Goal: Task Accomplishment & Management: Use online tool/utility

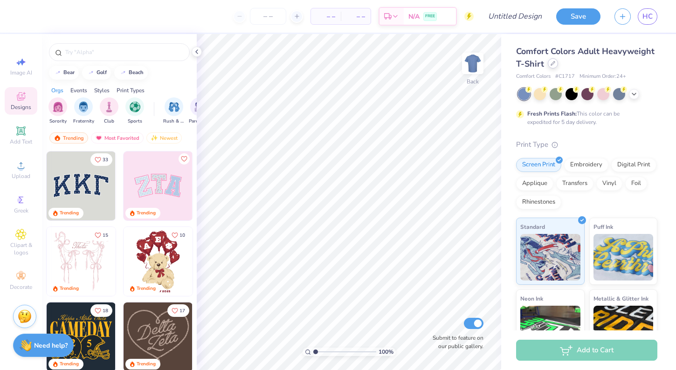
click at [550, 66] on div at bounding box center [553, 63] width 10 height 10
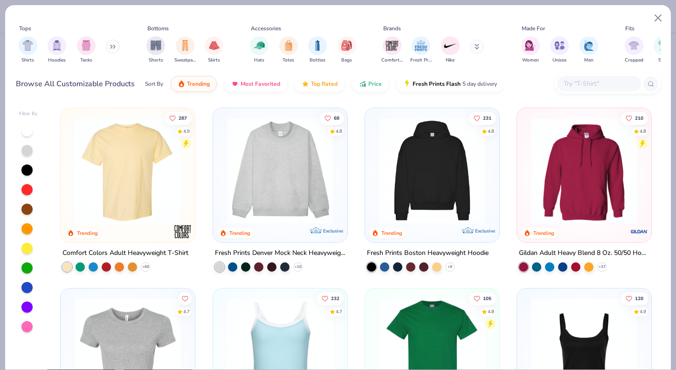
click at [112, 46] on icon at bounding box center [113, 46] width 6 height 5
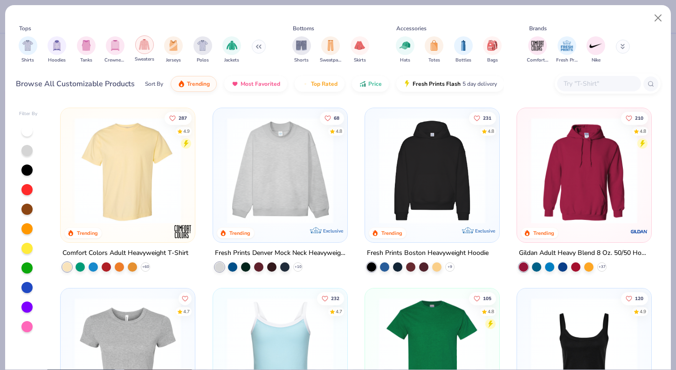
click at [150, 41] on img "filter for Sweaters" at bounding box center [144, 44] width 11 height 11
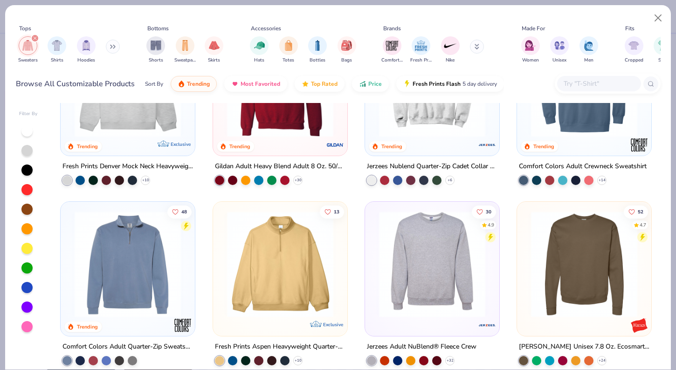
scroll to position [94, 0]
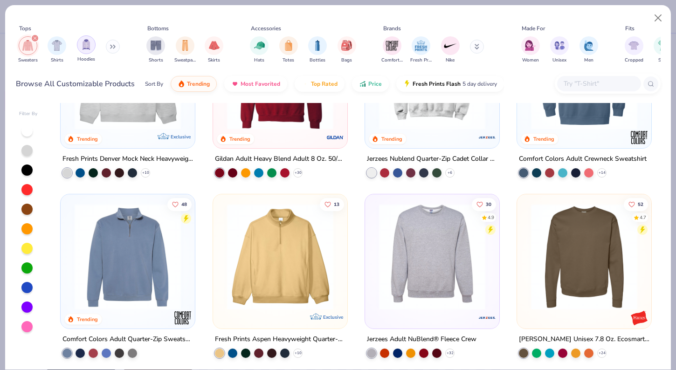
click at [81, 49] on div "filter for Hoodies" at bounding box center [86, 44] width 19 height 19
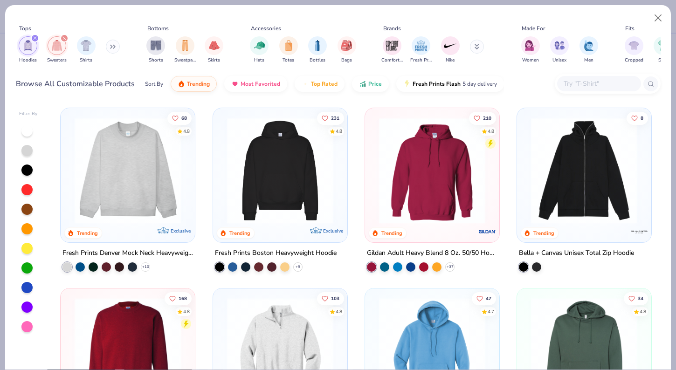
click at [290, 170] on img at bounding box center [281, 171] width 116 height 106
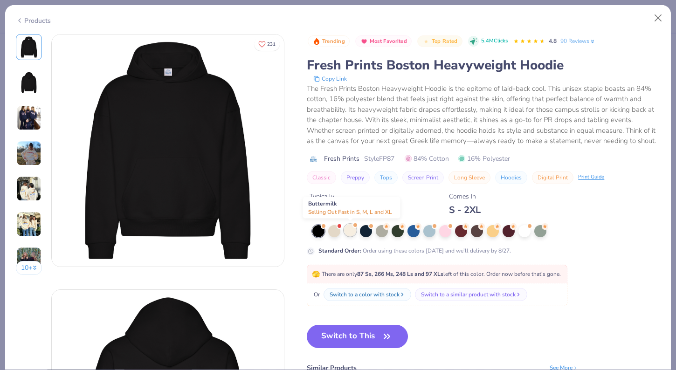
click at [350, 230] on div at bounding box center [350, 230] width 12 height 12
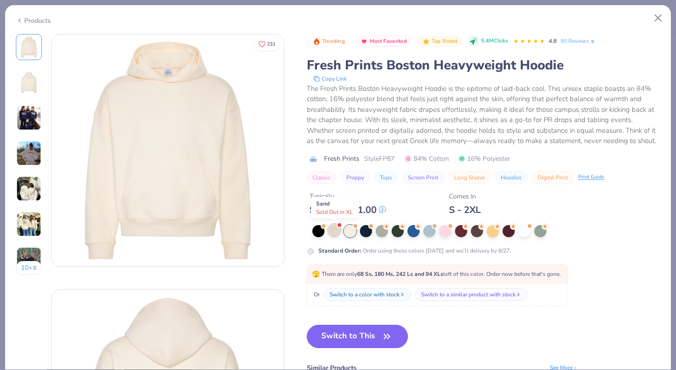
click at [330, 227] on div at bounding box center [334, 230] width 12 height 12
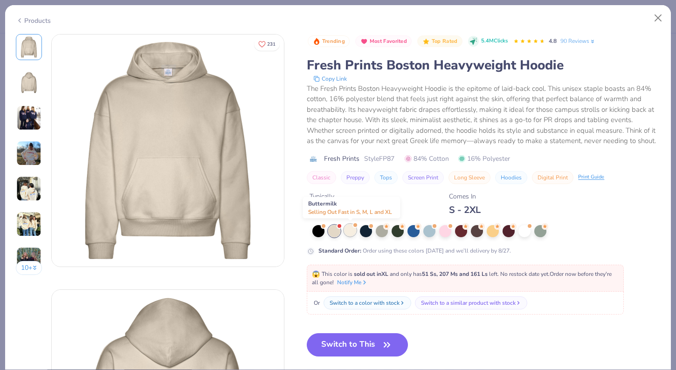
click at [351, 228] on div at bounding box center [350, 230] width 12 height 12
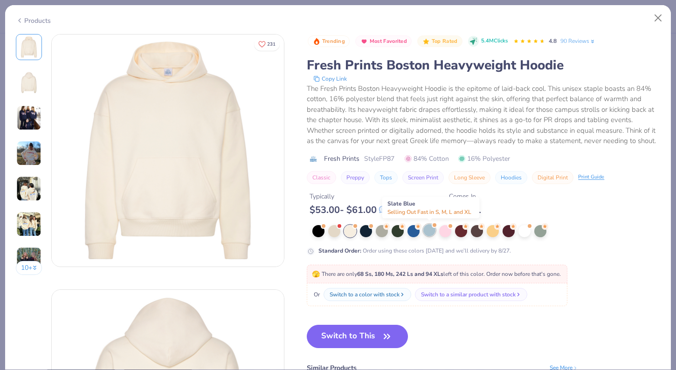
click at [427, 235] on div at bounding box center [430, 230] width 12 height 12
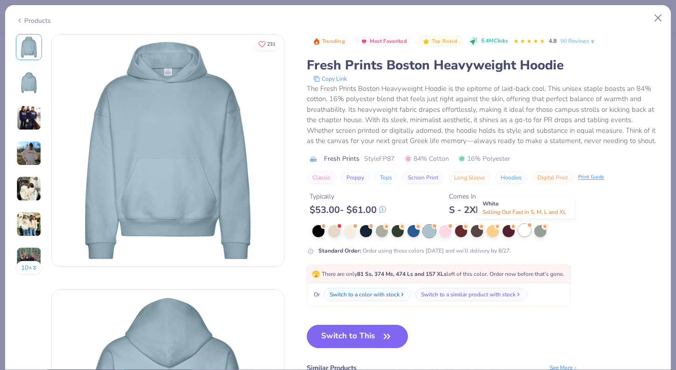
click at [528, 232] on div at bounding box center [525, 230] width 12 height 12
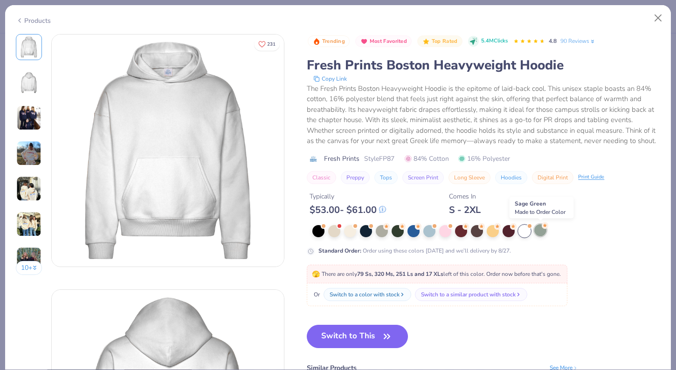
click at [544, 232] on div at bounding box center [541, 230] width 12 height 12
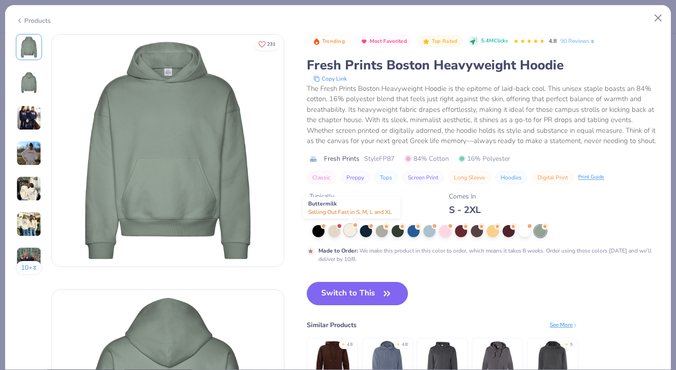
click at [356, 230] on div at bounding box center [350, 230] width 12 height 12
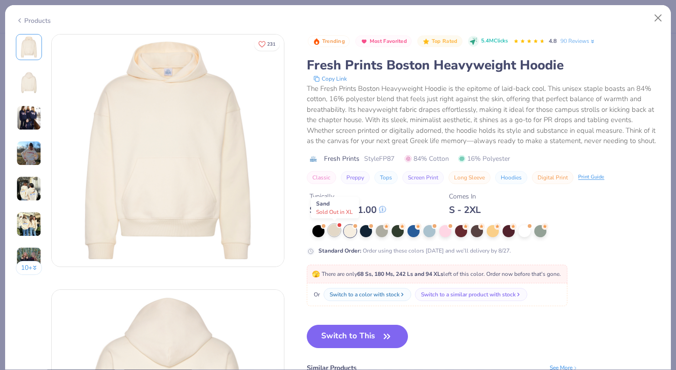
click at [334, 228] on div at bounding box center [334, 230] width 12 height 12
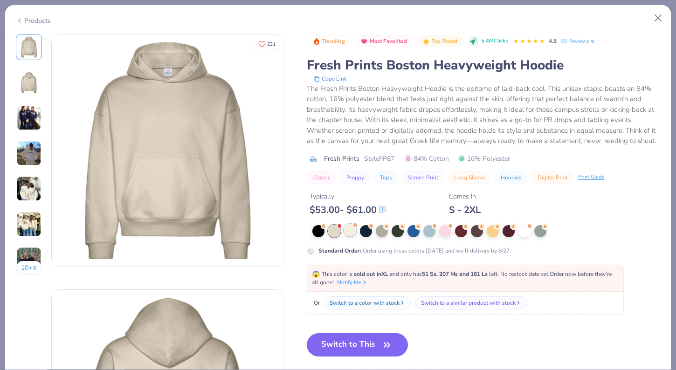
click at [347, 230] on div at bounding box center [350, 230] width 12 height 12
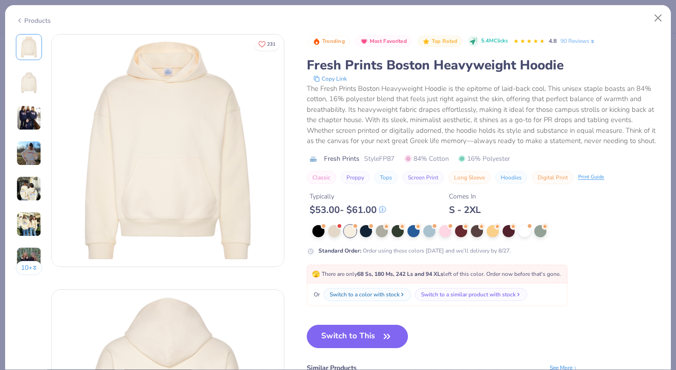
click at [25, 139] on div "10 +" at bounding box center [29, 158] width 27 height 248
click at [33, 160] on img at bounding box center [28, 153] width 25 height 25
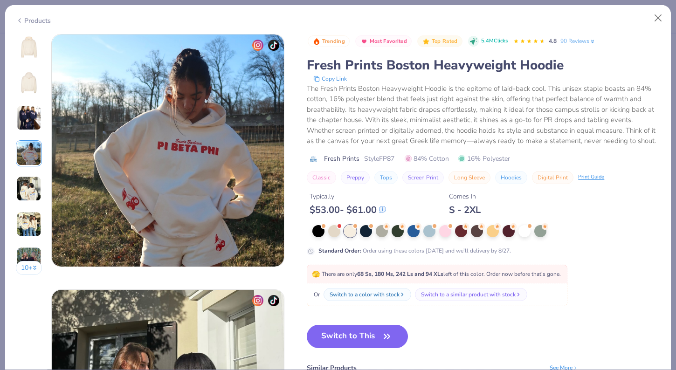
scroll to position [767, 0]
click at [28, 153] on img at bounding box center [28, 153] width 25 height 25
click at [25, 184] on img at bounding box center [28, 188] width 25 height 25
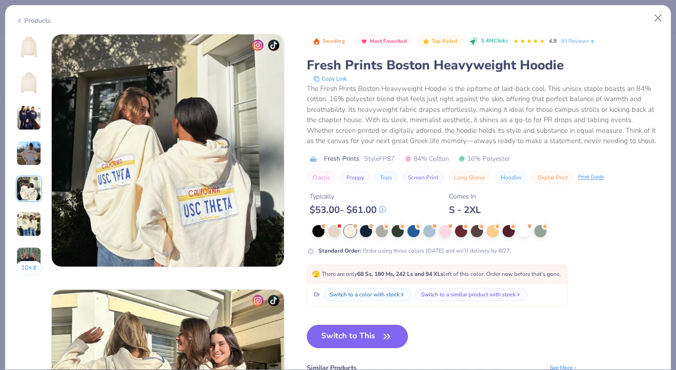
click at [31, 227] on img at bounding box center [28, 224] width 25 height 25
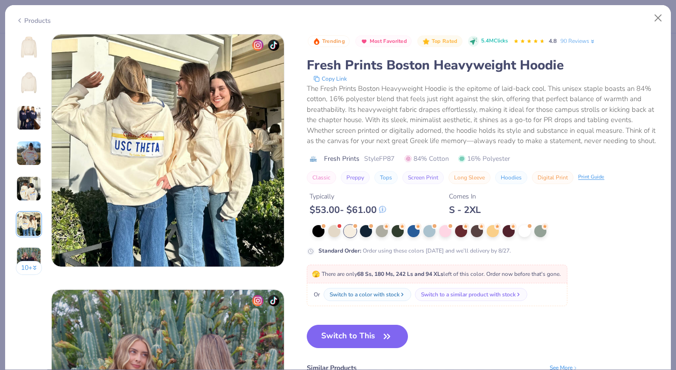
click at [35, 255] on img at bounding box center [28, 259] width 25 height 25
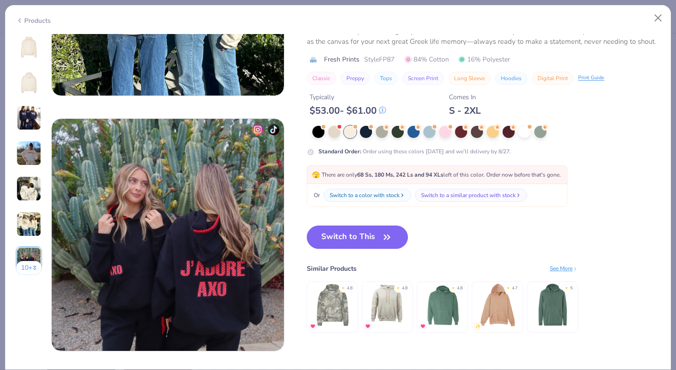
scroll to position [1448, 0]
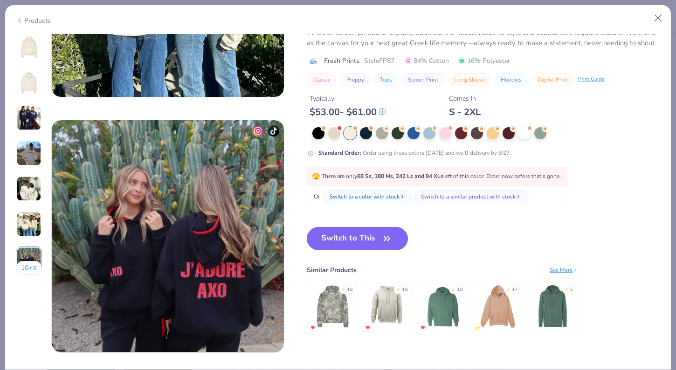
click at [25, 197] on img at bounding box center [28, 188] width 25 height 25
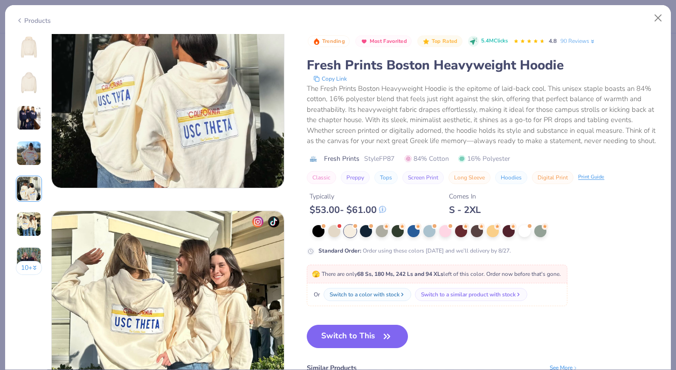
scroll to position [1023, 0]
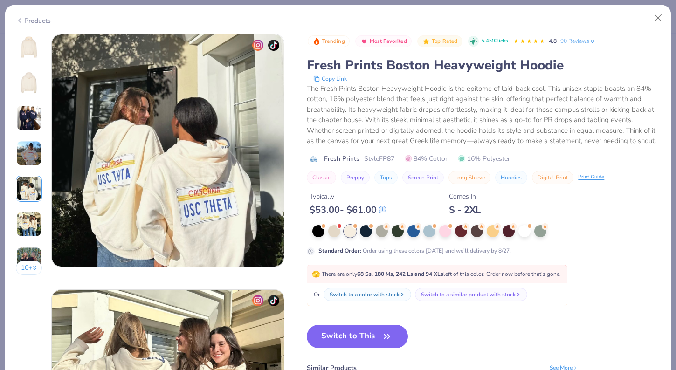
click at [30, 156] on img at bounding box center [28, 153] width 25 height 25
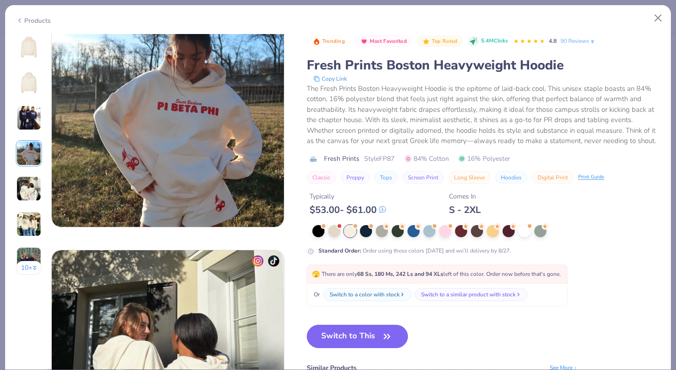
scroll to position [767, 0]
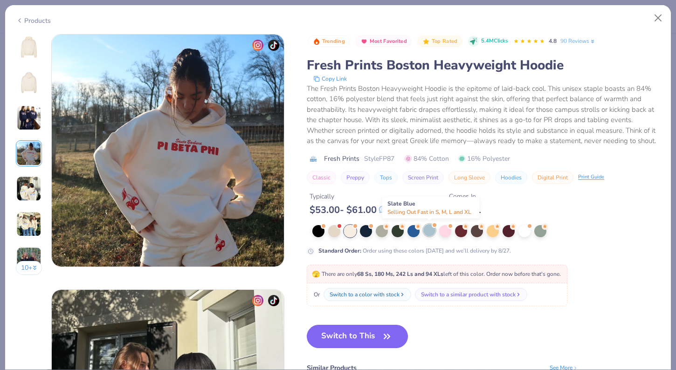
click at [433, 234] on div at bounding box center [430, 230] width 12 height 12
click at [352, 229] on div at bounding box center [350, 230] width 12 height 12
click at [337, 229] on div at bounding box center [334, 230] width 12 height 12
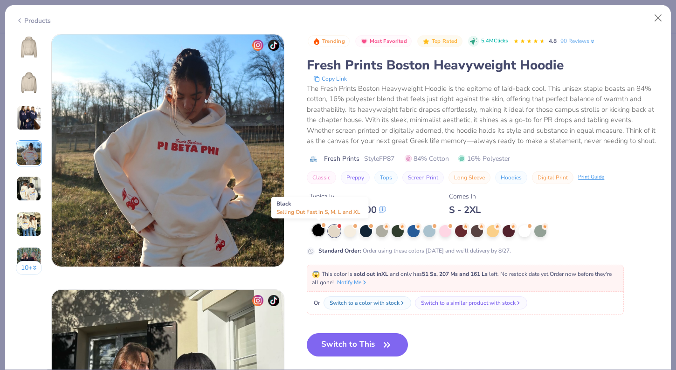
click at [320, 230] on div at bounding box center [319, 230] width 12 height 12
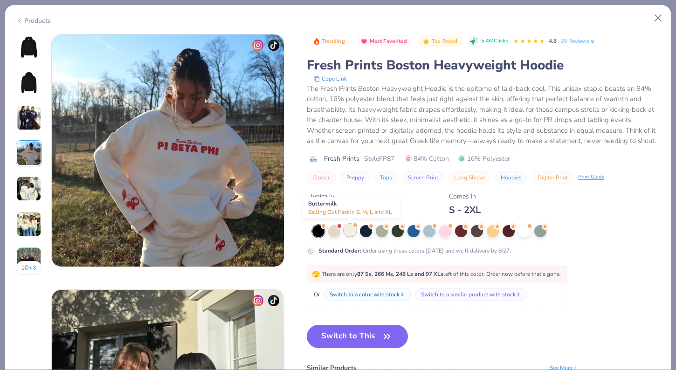
click at [356, 229] on div at bounding box center [350, 230] width 12 height 12
click at [230, 216] on img at bounding box center [168, 151] width 232 height 232
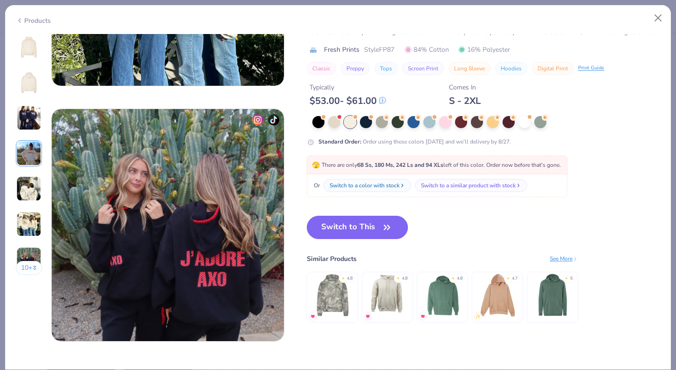
scroll to position [1443, 0]
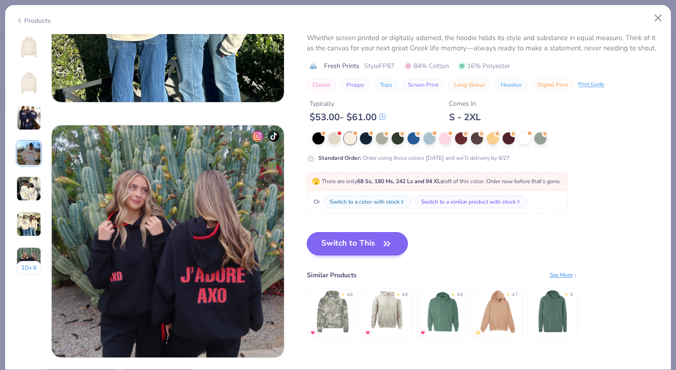
click at [363, 253] on button "Switch to This" at bounding box center [357, 243] width 101 height 23
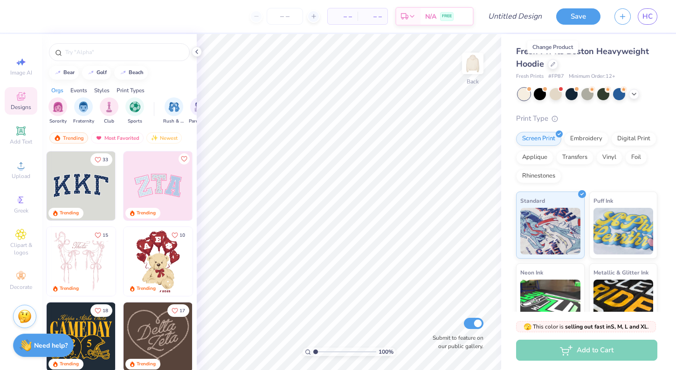
click at [174, 262] on img at bounding box center [158, 261] width 69 height 69
click at [474, 71] on img at bounding box center [472, 63] width 37 height 37
click at [160, 248] on img at bounding box center [158, 261] width 69 height 69
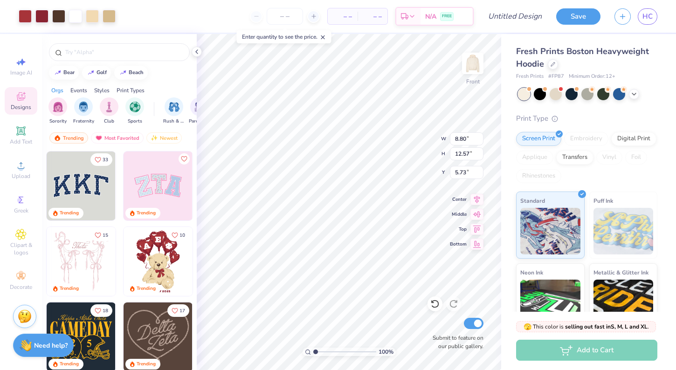
type input "8.80"
type input "12.57"
type input "5.73"
type input "7.75"
type input "4.06"
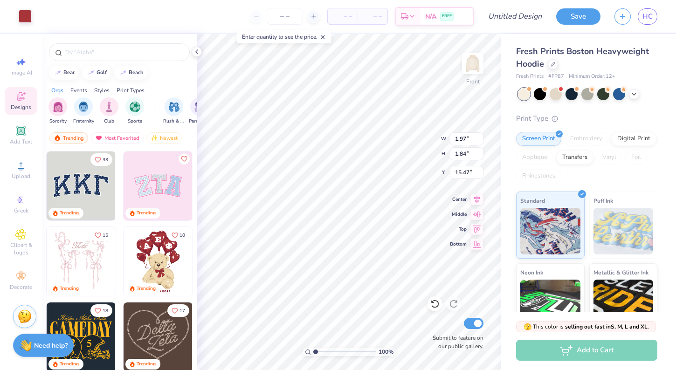
type input "7.85"
type input "9.19"
type input "4.37"
type input "8.64"
type input "9.09"
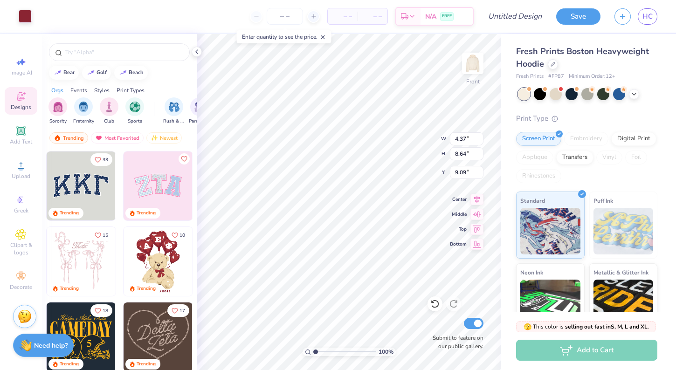
type input "6.56"
type input "7.30"
type input "12.34"
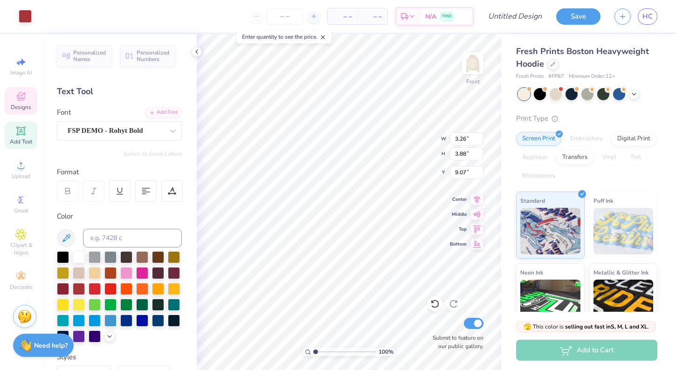
type input "1.35"
type input "1.33"
type input "10.27"
type input "1.39"
type input "1.42"
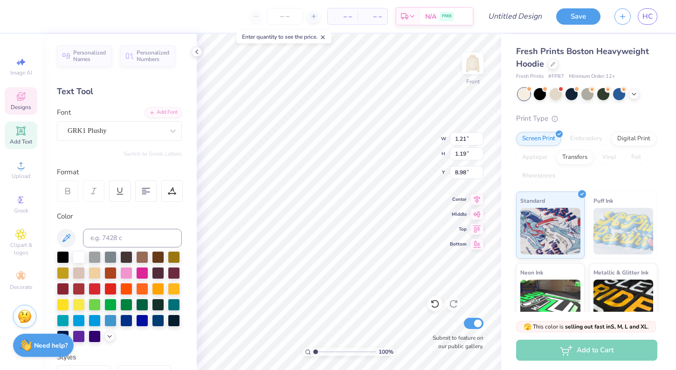
type input "10.17"
drag, startPoint x: 337, startPoint y: 175, endPoint x: 330, endPoint y: 174, distance: 7.6
click at [330, 174] on div "Hold “Option ⌥” to see the space between elements." at bounding box center [345, 166] width 93 height 21
type input "1.36"
type input "1.45"
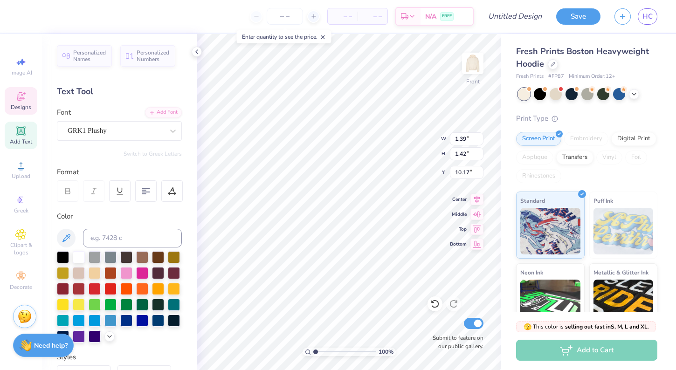
type input "10.16"
type input "1.38"
type input "1.47"
type input "4.06"
type input "7.85"
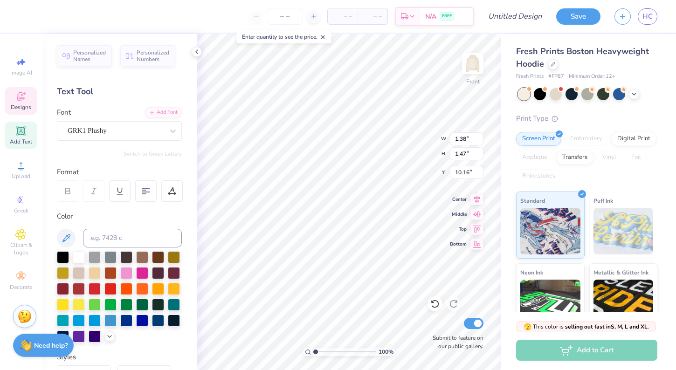
type input "9.19"
type input "1.38"
type input "1.47"
type input "10.16"
type input "1.21"
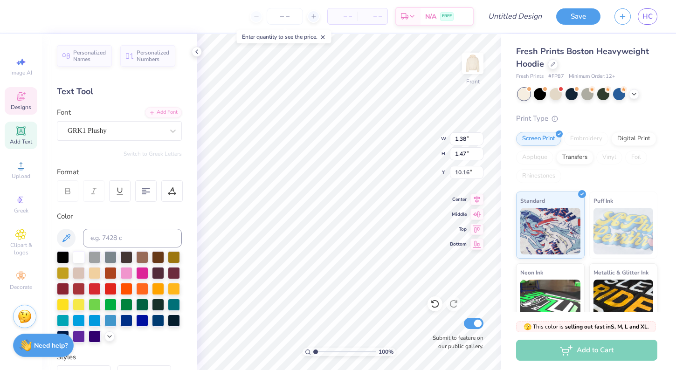
type input "1.19"
type input "8.98"
type input "7.57"
type input "6.56"
type input "7.30"
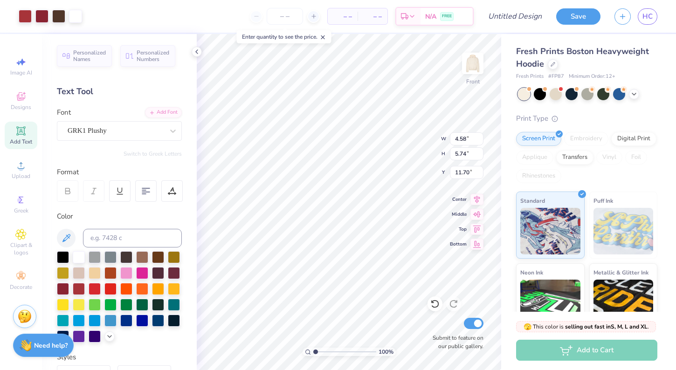
type input "12.34"
type input "6.34"
type input "7.12"
type input "8.96"
click at [196, 54] on icon at bounding box center [196, 51] width 7 height 7
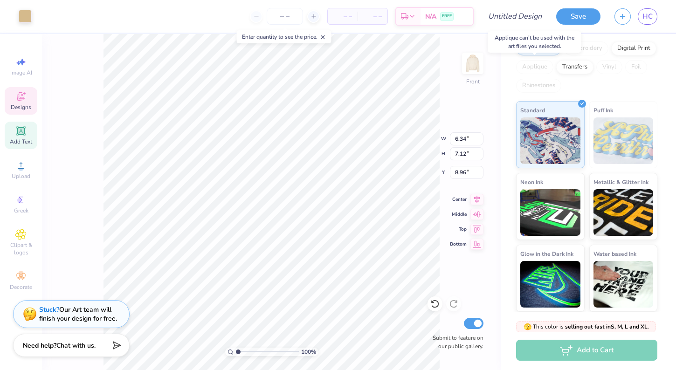
scroll to position [90, 0]
type input "6.56"
type input "7.30"
type input "12.42"
type input "2.10"
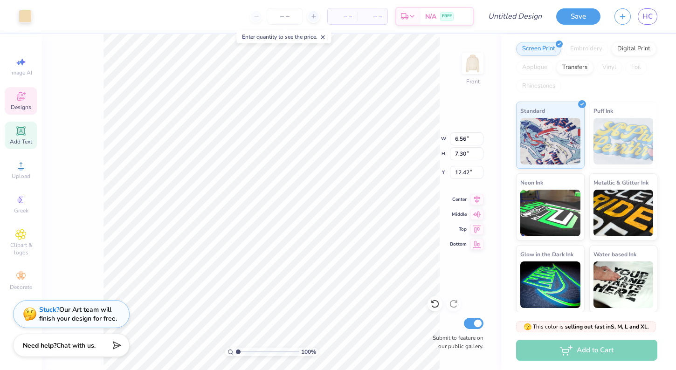
type input "2.64"
type input "11.70"
click at [13, 105] on span "Designs" at bounding box center [21, 107] width 21 height 7
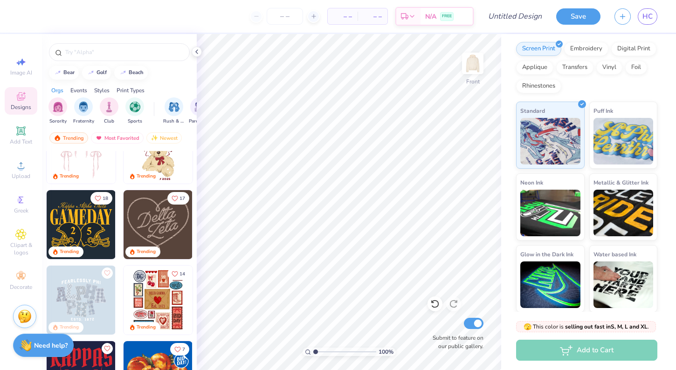
scroll to position [113, 0]
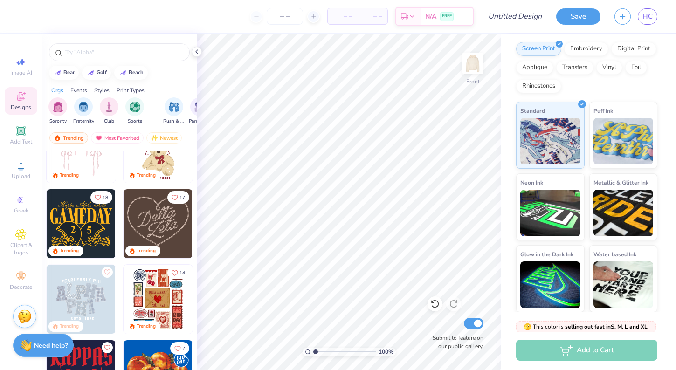
click at [149, 41] on div at bounding box center [119, 50] width 155 height 32
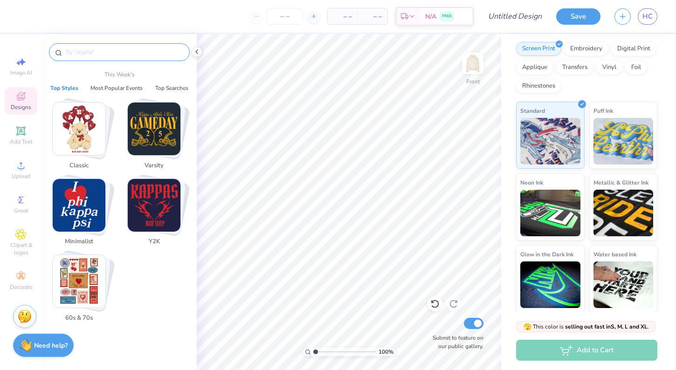
click at [149, 51] on input "text" at bounding box center [123, 52] width 119 height 9
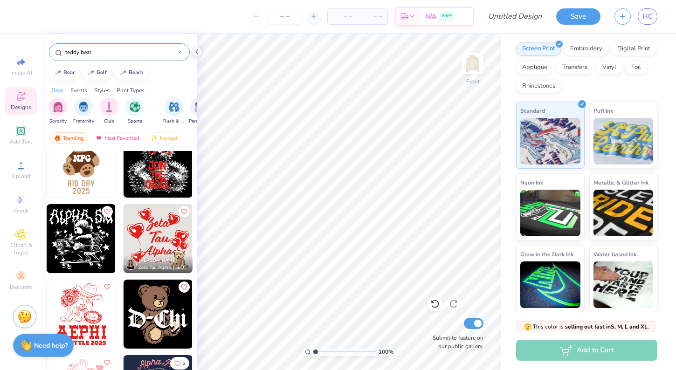
scroll to position [703, 0]
type input "teddy bear"
click at [15, 238] on div "Clipart & logos" at bounding box center [21, 242] width 33 height 35
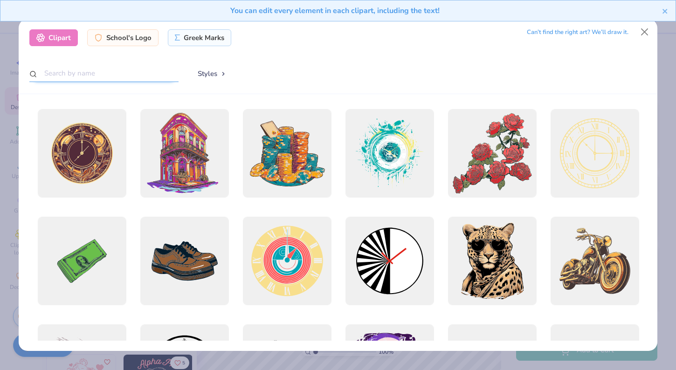
click at [113, 76] on input "text" at bounding box center [103, 73] width 149 height 17
type input "r"
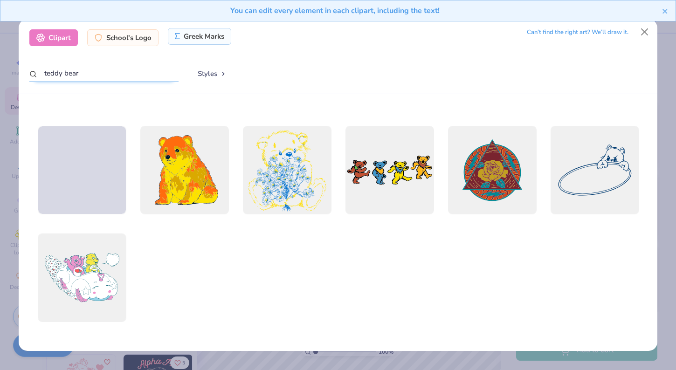
scroll to position [630, 0]
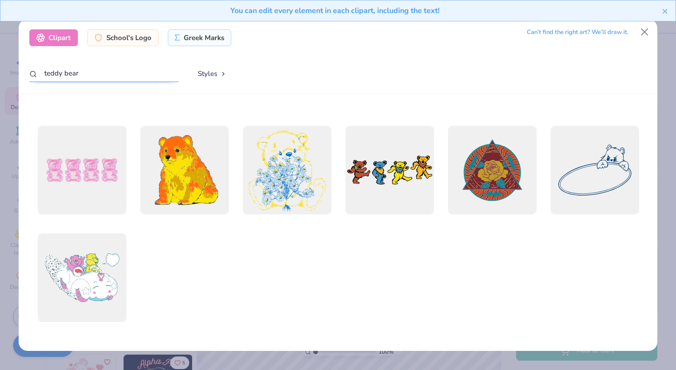
type input "teddy bear"
click at [206, 69] on button "Styles" at bounding box center [212, 74] width 49 height 18
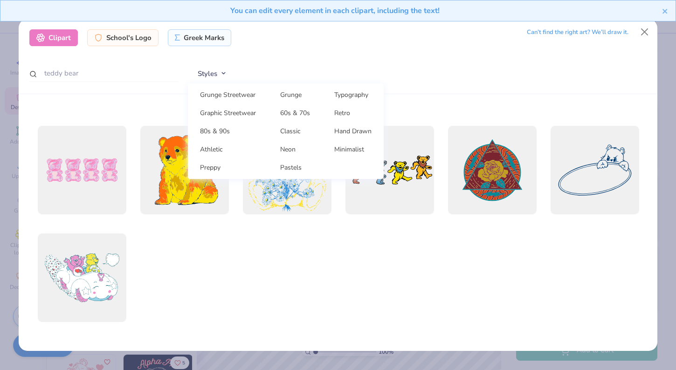
click at [56, 35] on div "Clipart" at bounding box center [53, 37] width 49 height 17
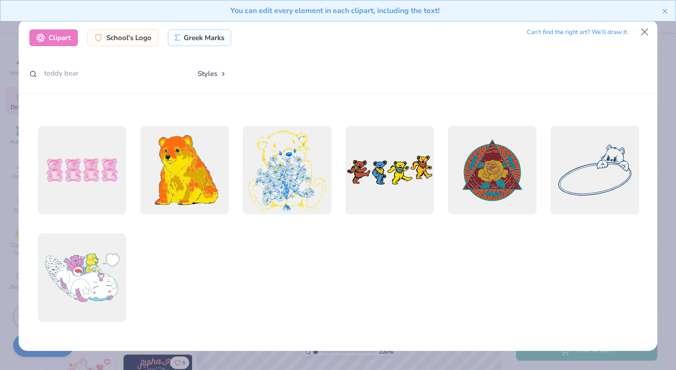
click at [56, 35] on div "Clipart" at bounding box center [53, 37] width 49 height 17
click at [644, 36] on button "Close" at bounding box center [645, 32] width 18 height 18
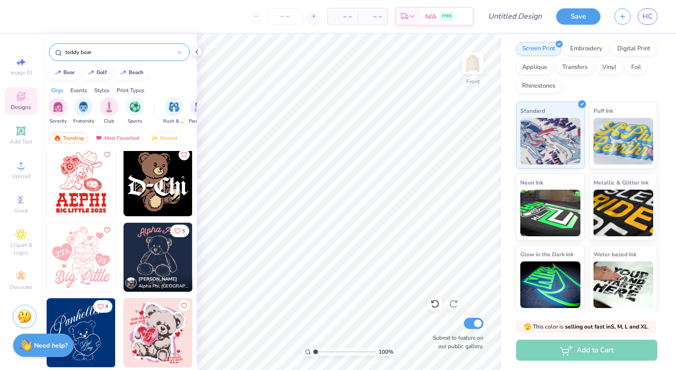
scroll to position [836, 0]
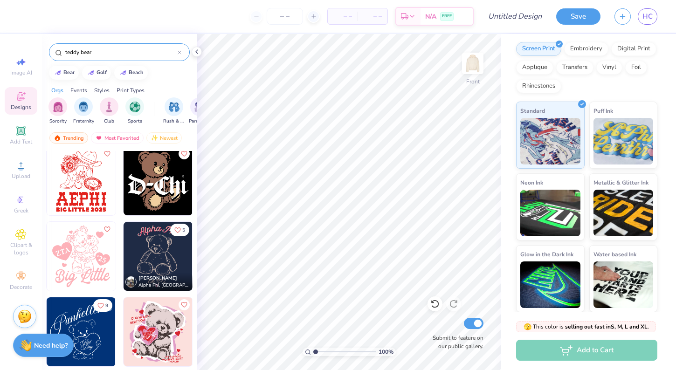
click at [181, 55] on div at bounding box center [180, 52] width 4 height 8
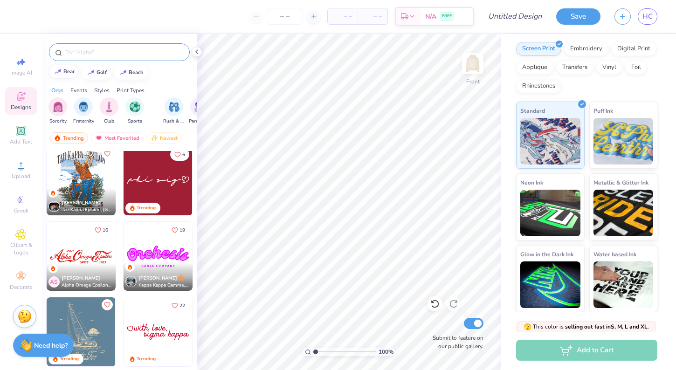
click at [68, 68] on button "bear" at bounding box center [64, 72] width 30 height 14
type input "bear"
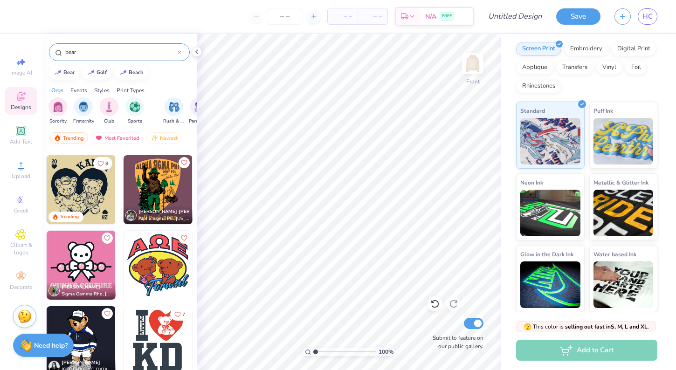
scroll to position [81, 0]
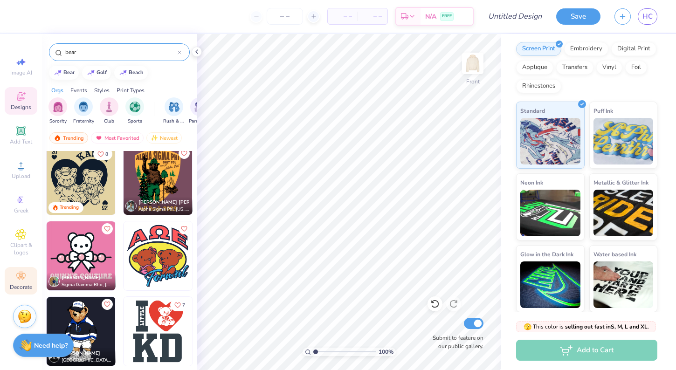
click at [24, 281] on icon at bounding box center [20, 276] width 11 height 11
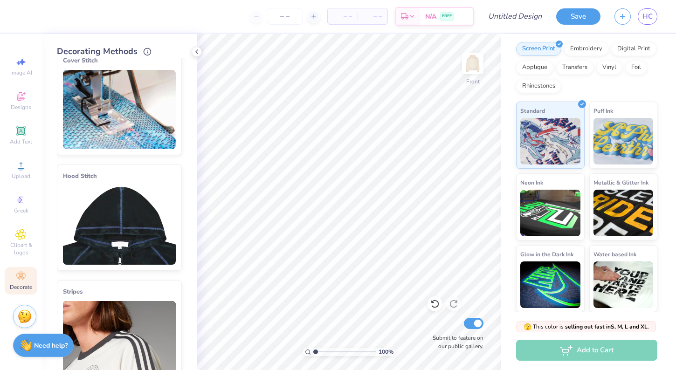
scroll to position [18, 0]
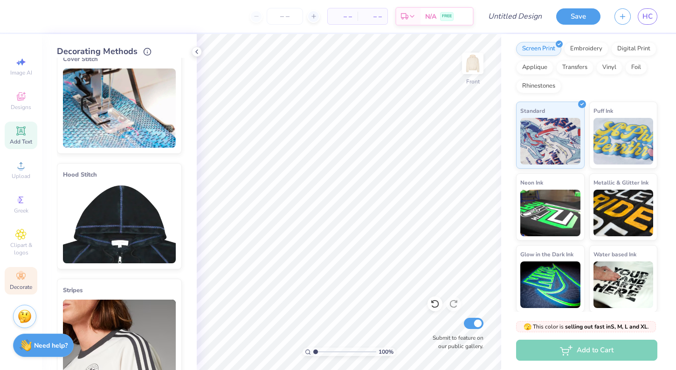
click at [19, 130] on icon at bounding box center [20, 130] width 7 height 7
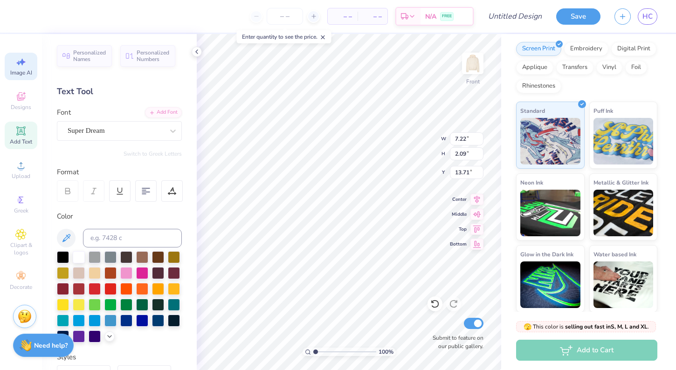
click at [25, 67] on icon at bounding box center [20, 61] width 11 height 11
select select "4"
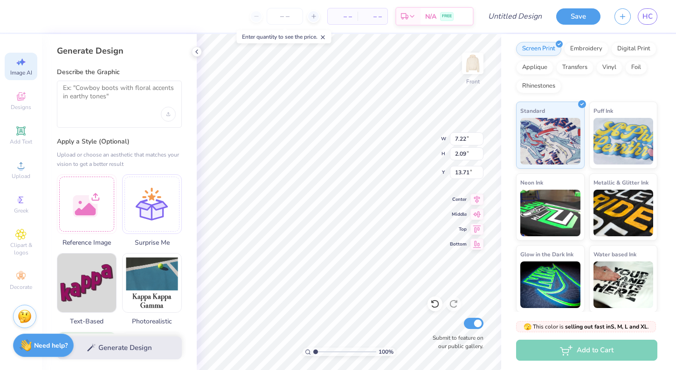
click at [26, 71] on span "Image AI" at bounding box center [21, 72] width 22 height 7
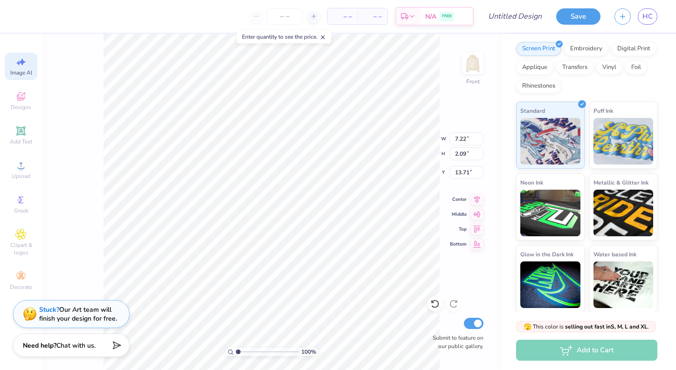
click at [23, 58] on icon at bounding box center [20, 61] width 11 height 11
select select "4"
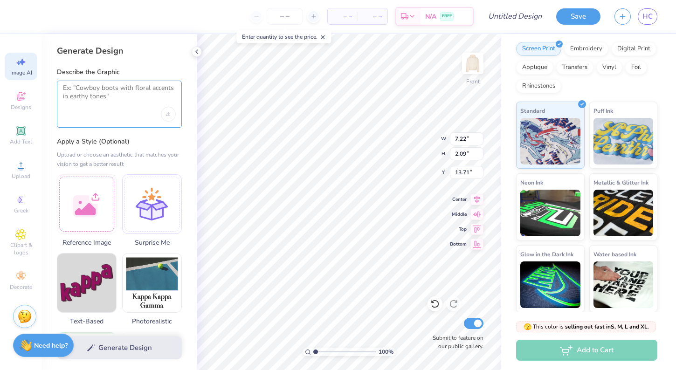
click at [113, 100] on textarea at bounding box center [119, 95] width 113 height 23
type textarea "T"
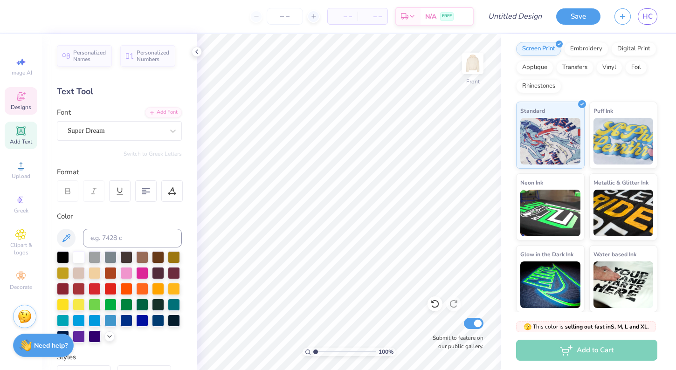
click at [22, 102] on icon at bounding box center [20, 96] width 11 height 11
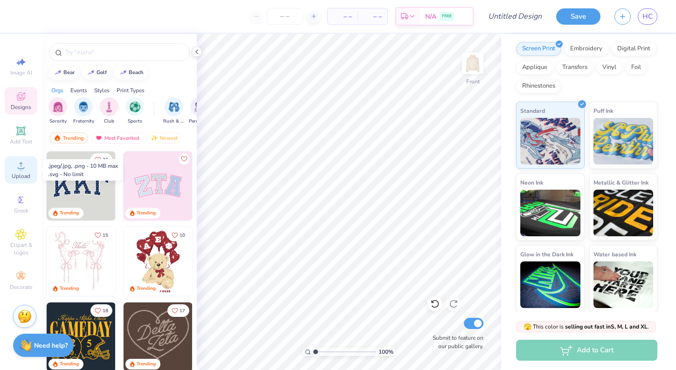
click at [25, 176] on span "Upload" at bounding box center [21, 176] width 19 height 7
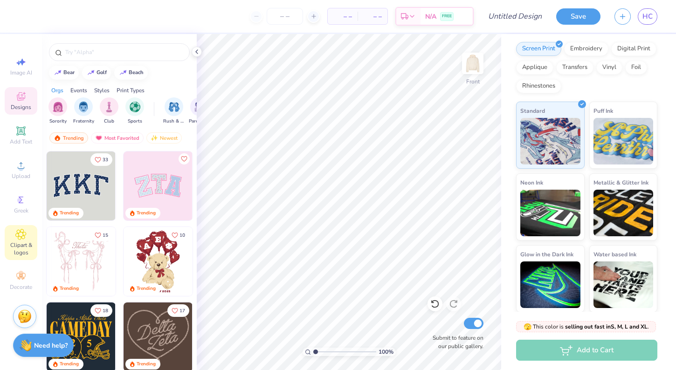
click at [21, 242] on span "Clipart & logos" at bounding box center [21, 249] width 33 height 15
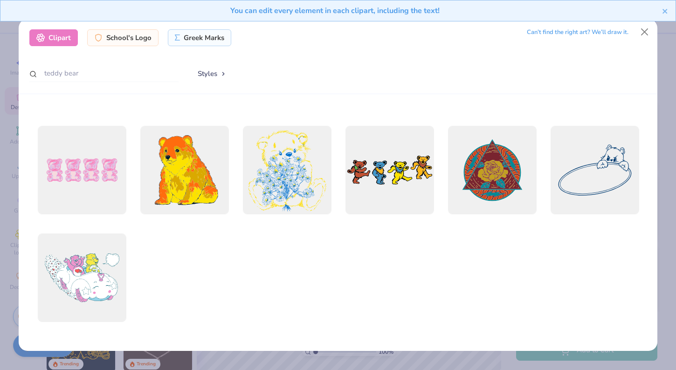
scroll to position [630, 0]
click at [616, 30] on div "Can’t find the right art? We’ll draw it." at bounding box center [578, 32] width 102 height 16
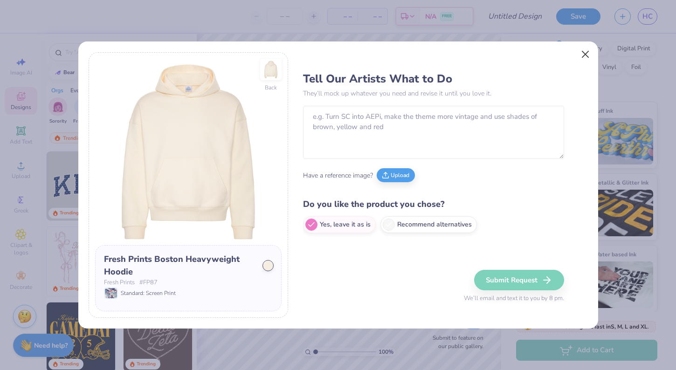
click at [585, 52] on button "Close" at bounding box center [586, 55] width 18 height 18
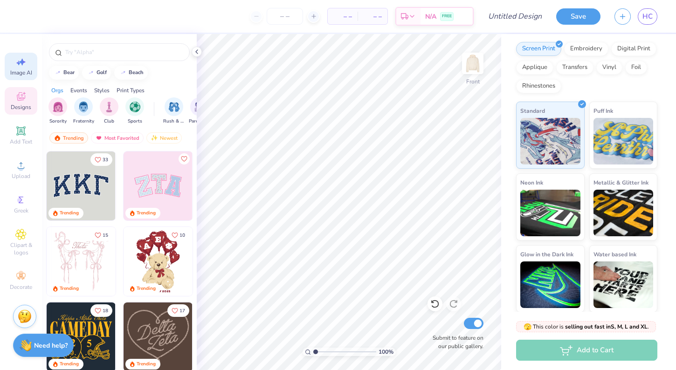
click at [14, 71] on span "Image AI" at bounding box center [21, 72] width 22 height 7
select select "4"
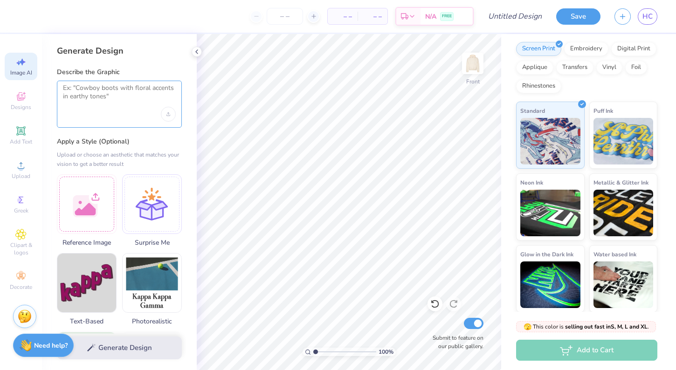
click at [99, 88] on textarea at bounding box center [119, 95] width 113 height 23
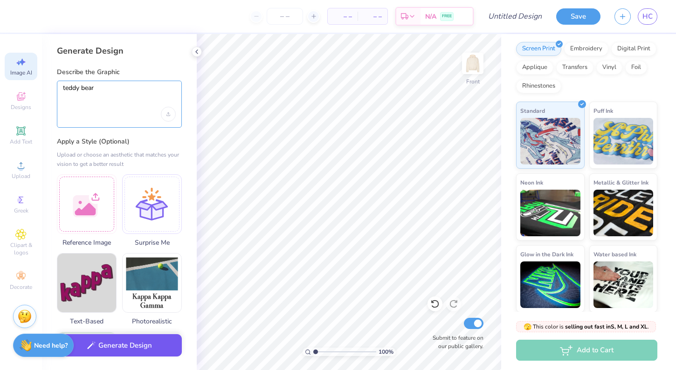
type textarea "teddy bear"
click at [140, 344] on button "Generate Design" at bounding box center [119, 345] width 125 height 23
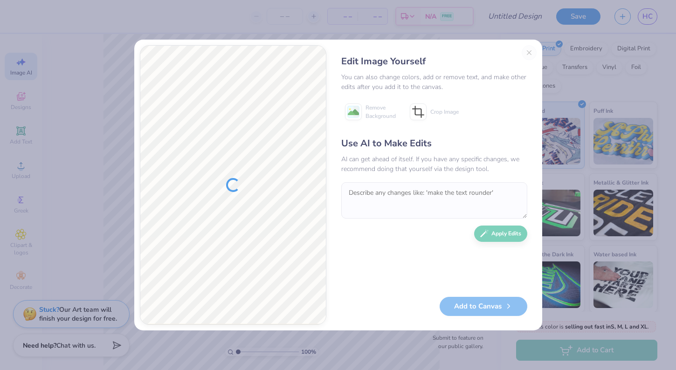
click at [514, 236] on div "Use AI to Make Edits AI can get ahead of itself. If you have any specific chang…" at bounding box center [434, 212] width 186 height 151
click at [528, 56] on div "Edit Image Yourself You can also change colors, add or remove text, and make ot…" at bounding box center [434, 185] width 205 height 280
click at [531, 52] on div "Edit Image Yourself You can also change colors, add or remove text, and make ot…" at bounding box center [434, 185] width 205 height 280
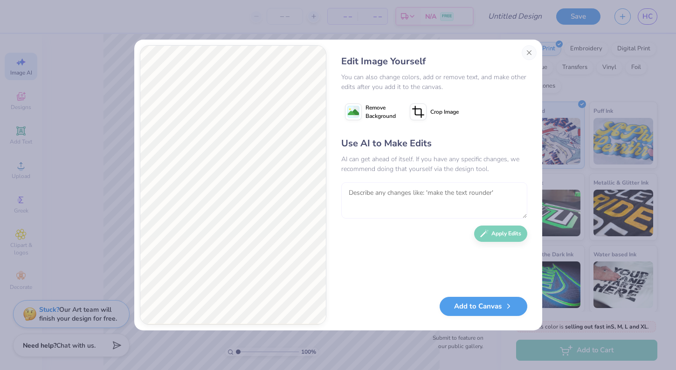
click at [476, 208] on textarea at bounding box center [434, 200] width 186 height 36
type textarea "make it look more baby and holding three balloons"
click at [516, 231] on button "Apply Edits" at bounding box center [500, 231] width 53 height 16
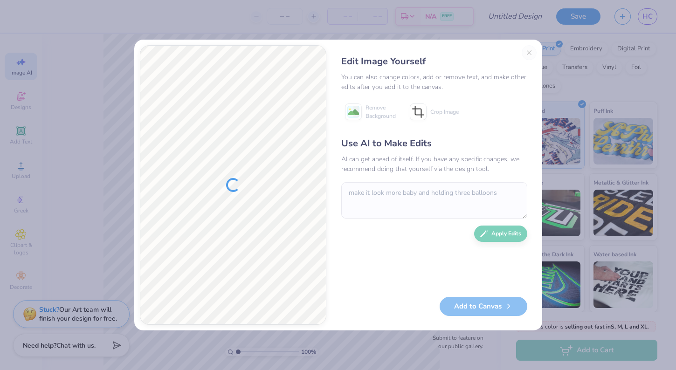
click at [531, 53] on div "Edit Image Yourself You can also change colors, add or remove text, and make ot…" at bounding box center [434, 185] width 205 height 280
click at [531, 56] on div "Edit Image Yourself You can also change colors, add or remove text, and make ot…" at bounding box center [434, 185] width 205 height 280
click at [525, 49] on div "Edit Image Yourself You can also change colors, add or remove text, and make ot…" at bounding box center [434, 185] width 205 height 280
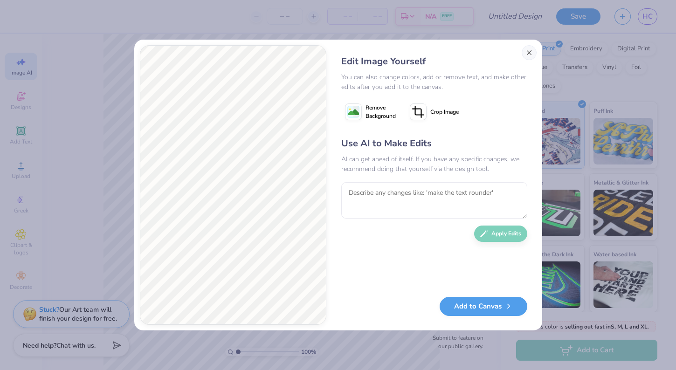
click at [531, 56] on button "Close" at bounding box center [529, 52] width 15 height 15
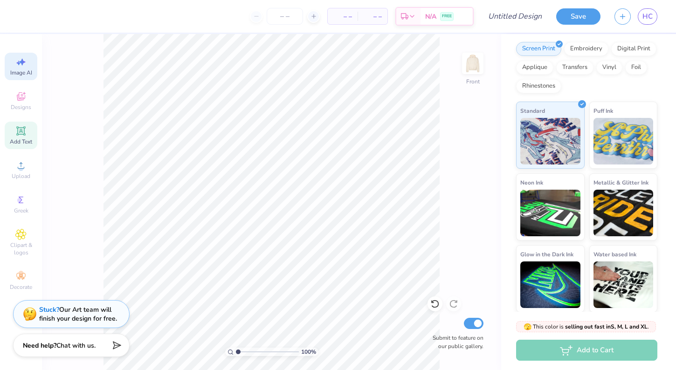
click at [25, 125] on div "Add Text" at bounding box center [21, 136] width 33 height 28
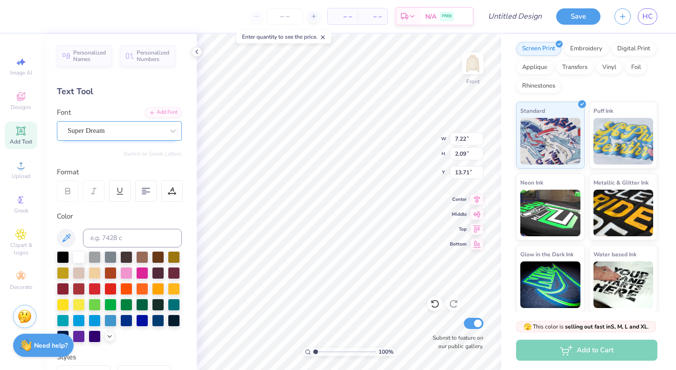
click at [141, 134] on div "Super Dream" at bounding box center [116, 131] width 98 height 14
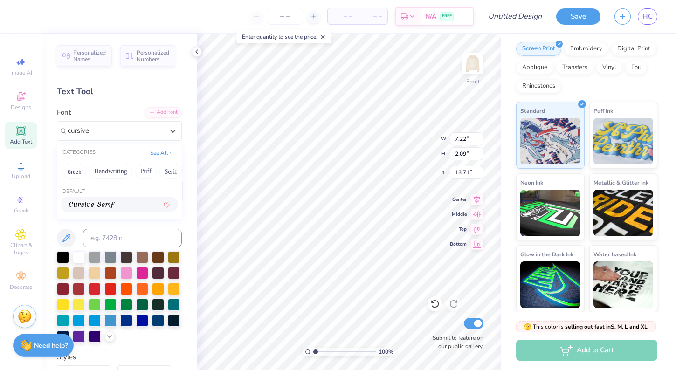
type input "cursive"
type input "7.11"
type input "2.26"
type input "13.62"
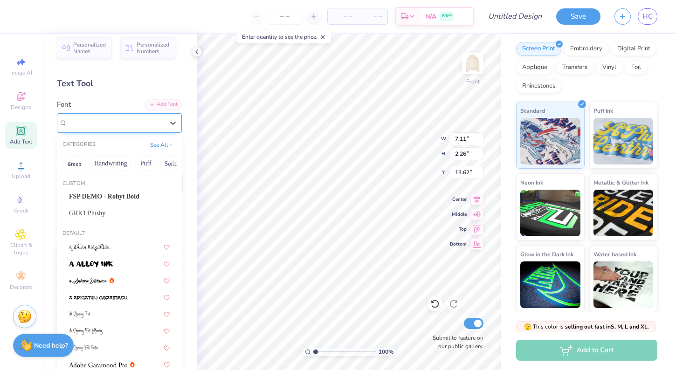
click at [125, 126] on div "Cursive Serif" at bounding box center [116, 123] width 98 height 14
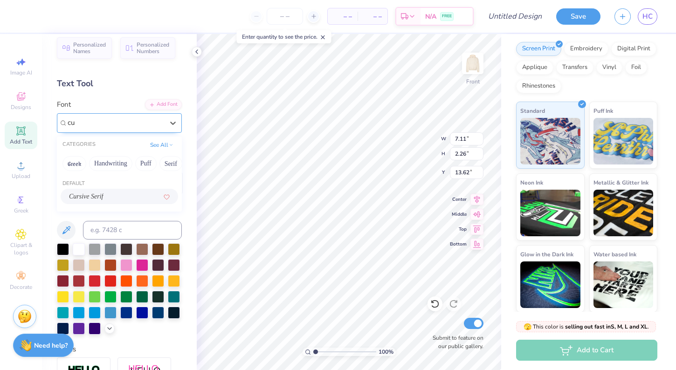
type input "c"
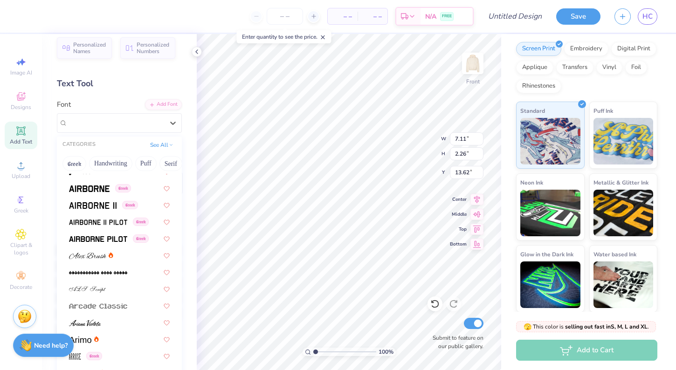
scroll to position [243, 0]
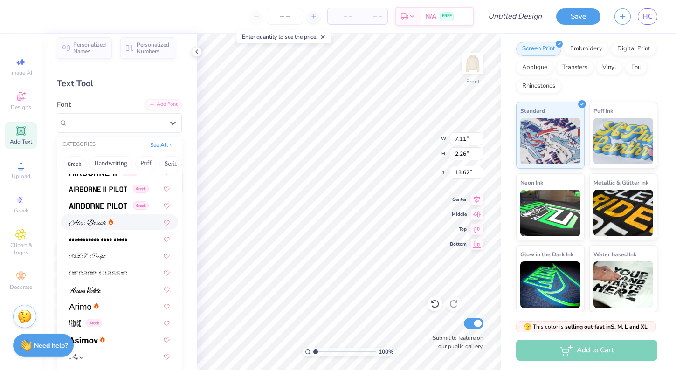
click at [118, 227] on div at bounding box center [119, 222] width 101 height 10
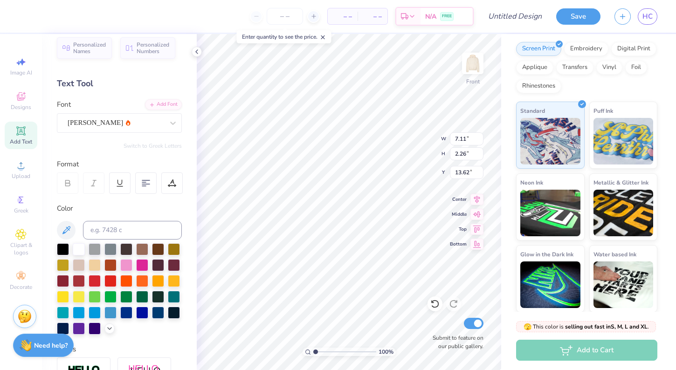
type input "9.10"
type input "2.43"
type input "13.53"
type textarea "phi sigma sigma"
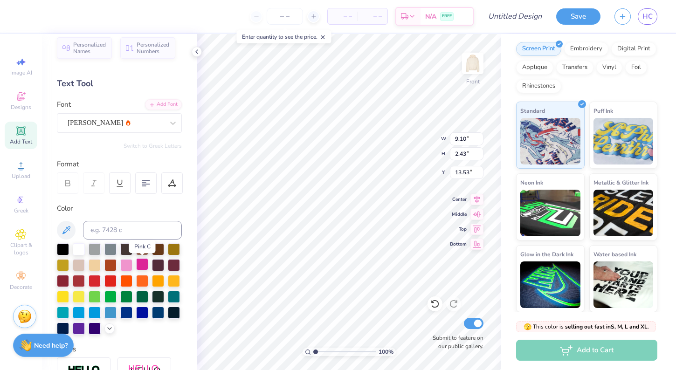
click at [141, 264] on div at bounding box center [142, 264] width 12 height 12
click at [132, 264] on div at bounding box center [126, 264] width 12 height 12
click at [97, 279] on div at bounding box center [95, 280] width 12 height 12
click at [159, 247] on div at bounding box center [158, 249] width 12 height 12
click at [144, 248] on div at bounding box center [142, 249] width 12 height 12
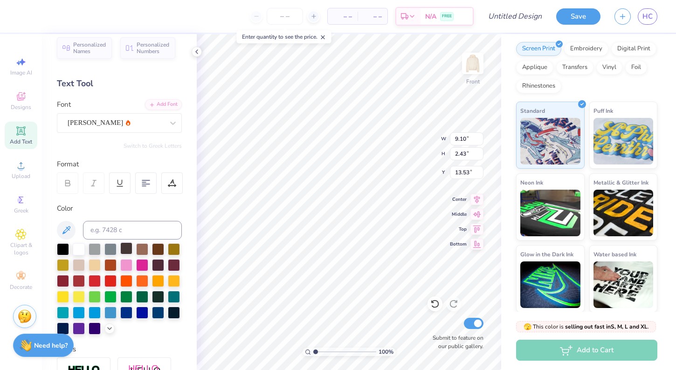
click at [129, 247] on div at bounding box center [126, 249] width 12 height 12
click at [113, 274] on div at bounding box center [119, 288] width 125 height 91
click at [123, 293] on div at bounding box center [126, 296] width 12 height 12
click at [153, 289] on div at bounding box center [119, 288] width 125 height 91
click at [66, 262] on div at bounding box center [63, 264] width 12 height 12
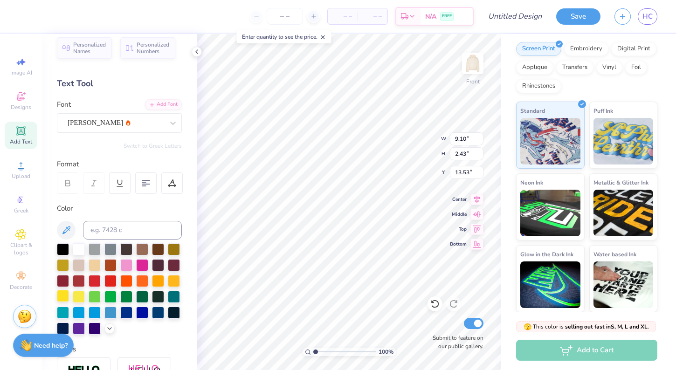
click at [64, 294] on div at bounding box center [63, 296] width 12 height 12
click at [100, 262] on div at bounding box center [95, 264] width 12 height 12
click at [171, 249] on div at bounding box center [174, 249] width 12 height 12
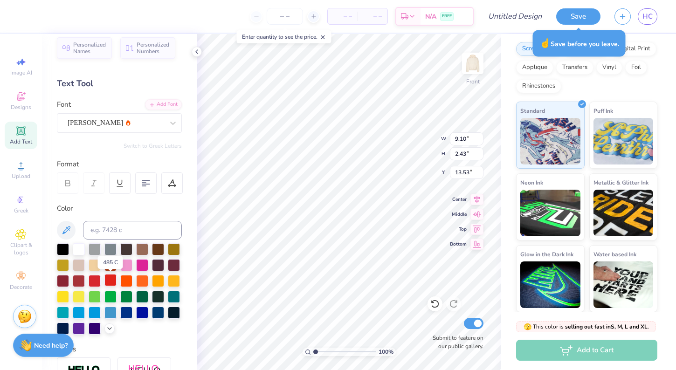
click at [111, 281] on div at bounding box center [110, 280] width 12 height 12
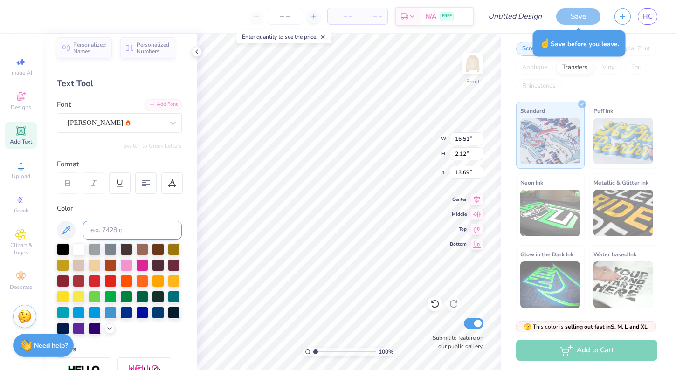
type input "19.19"
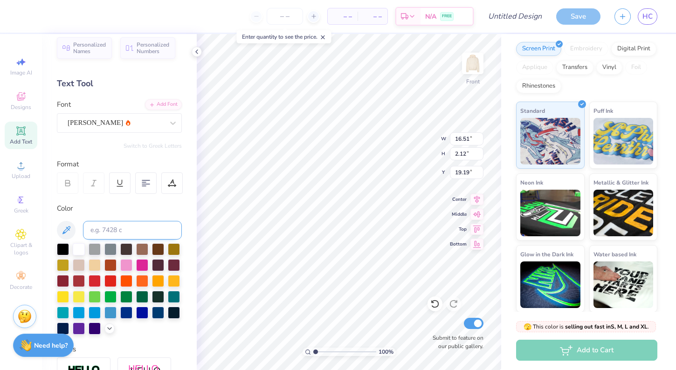
type input "12.70"
type input "1.63"
type input "6.45"
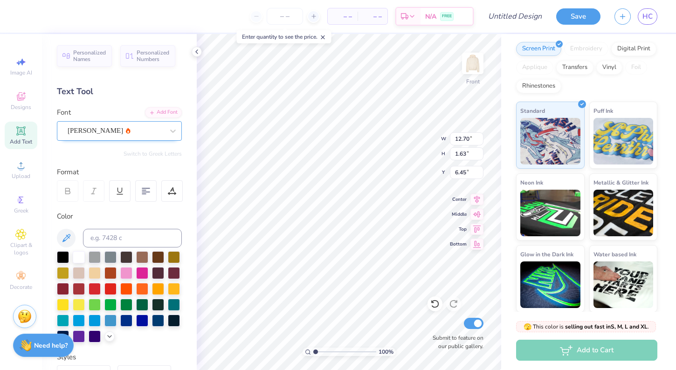
scroll to position [0, 0]
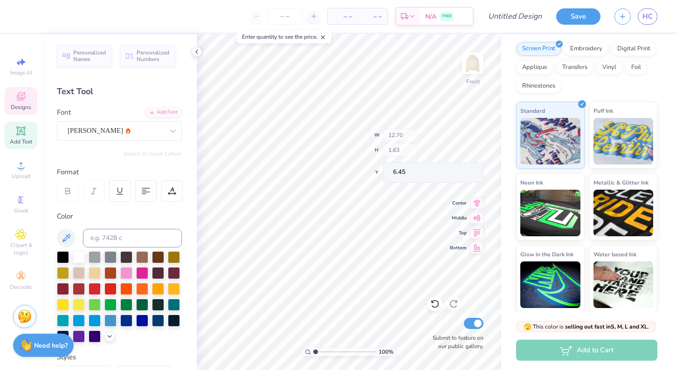
click at [30, 96] on div "Designs" at bounding box center [21, 101] width 33 height 28
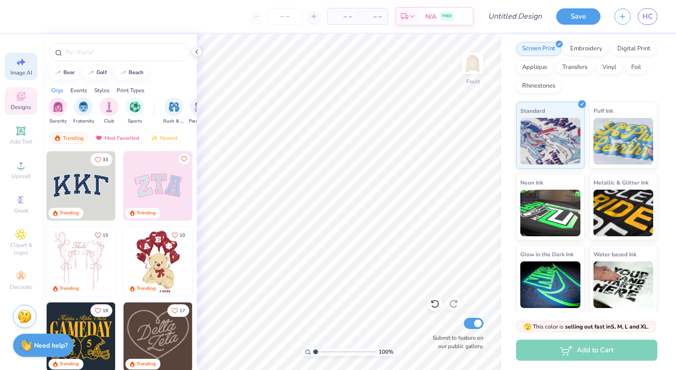
click at [18, 68] on div "Image AI" at bounding box center [21, 67] width 33 height 28
select select "4"
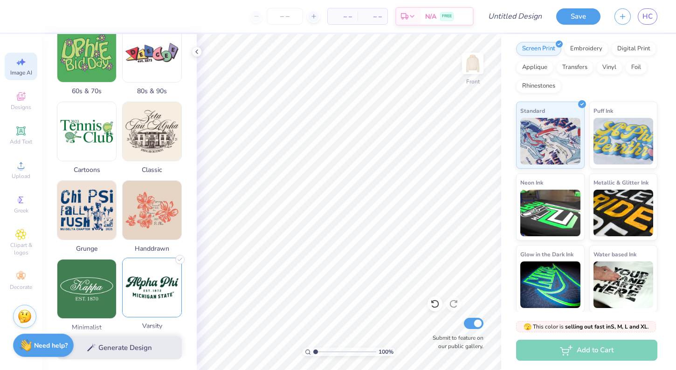
scroll to position [307, 0]
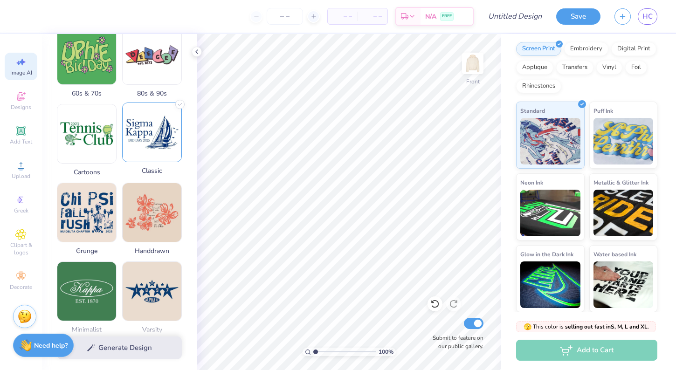
click at [165, 136] on img at bounding box center [152, 132] width 59 height 59
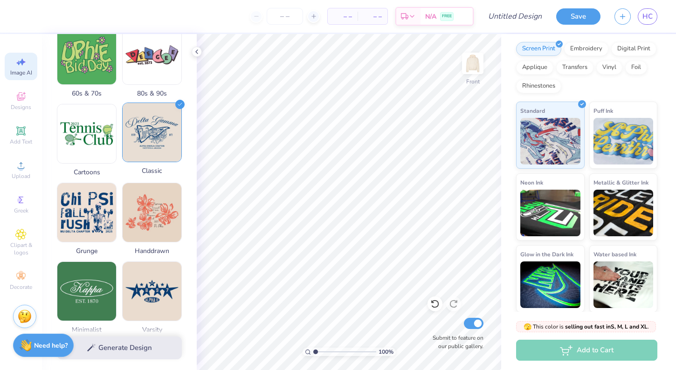
click at [167, 141] on img at bounding box center [152, 132] width 59 height 59
click at [114, 346] on div "Generate Design" at bounding box center [119, 348] width 155 height 45
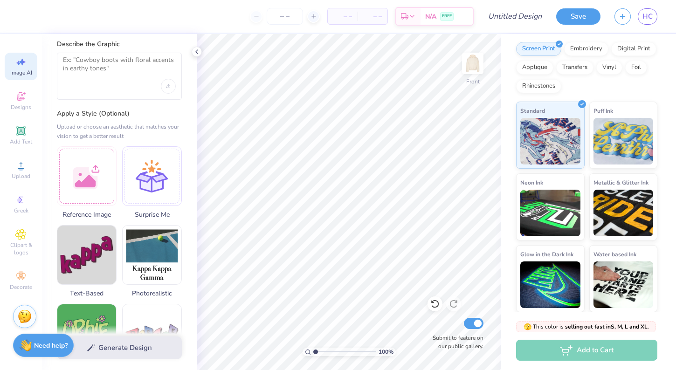
scroll to position [10, 0]
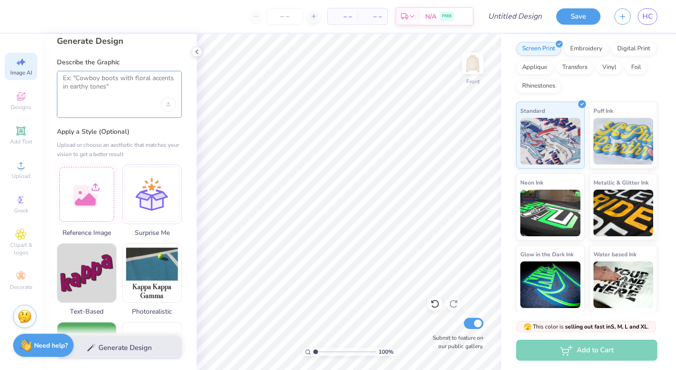
click at [165, 84] on textarea at bounding box center [119, 85] width 113 height 23
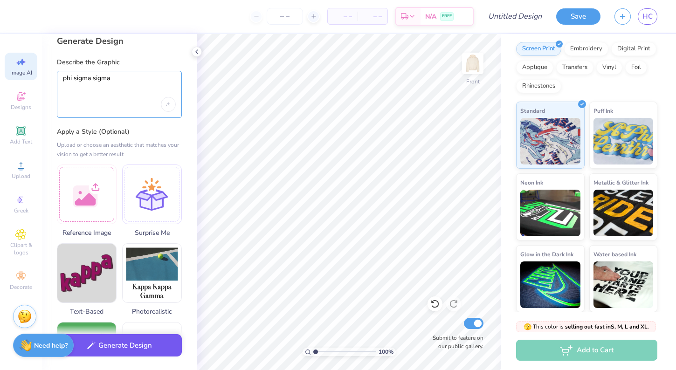
type textarea "phi sigma sigma"
click at [118, 356] on button "Generate Design" at bounding box center [119, 345] width 125 height 23
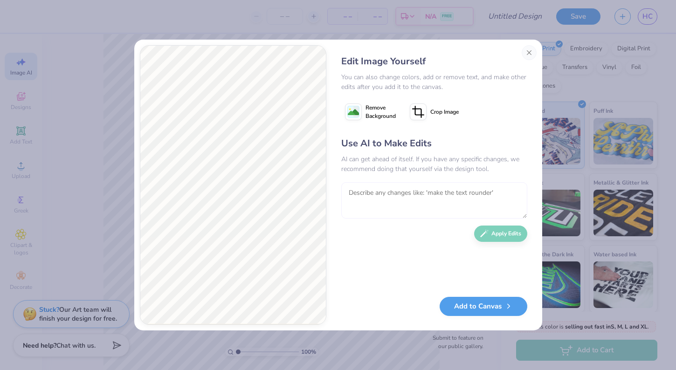
click at [418, 205] on textarea at bounding box center [434, 200] width 186 height 36
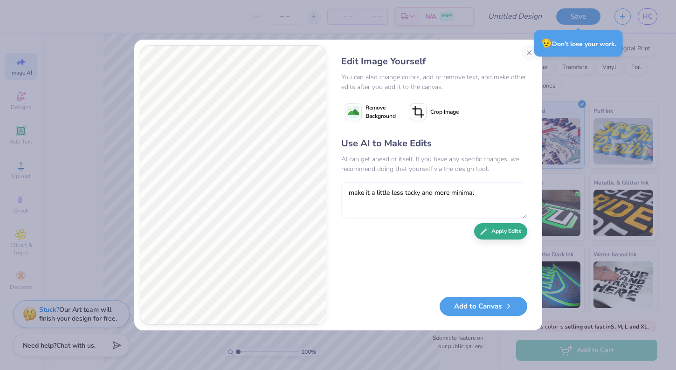
type textarea "make it a little less tacky and more minimal"
click at [482, 229] on icon "button" at bounding box center [484, 231] width 8 height 8
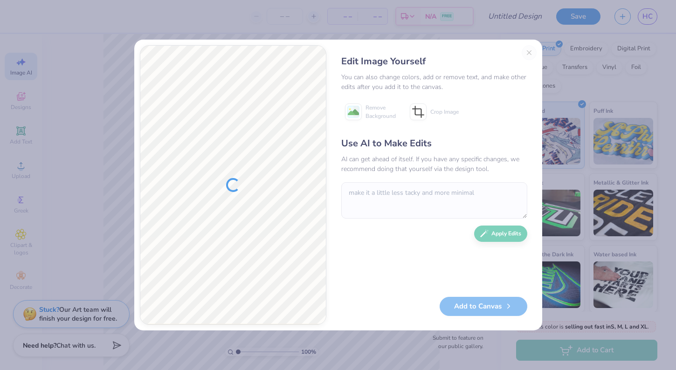
click at [531, 50] on div "Edit Image Yourself You can also change colors, add or remove text, and make ot…" at bounding box center [434, 185] width 205 height 280
click at [529, 51] on div "Edit Image Yourself You can also change colors, add or remove text, and make ot…" at bounding box center [434, 185] width 205 height 280
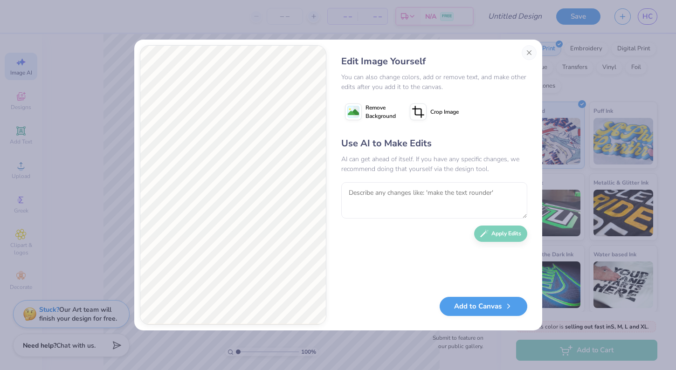
click at [529, 51] on button "Close" at bounding box center [529, 52] width 15 height 15
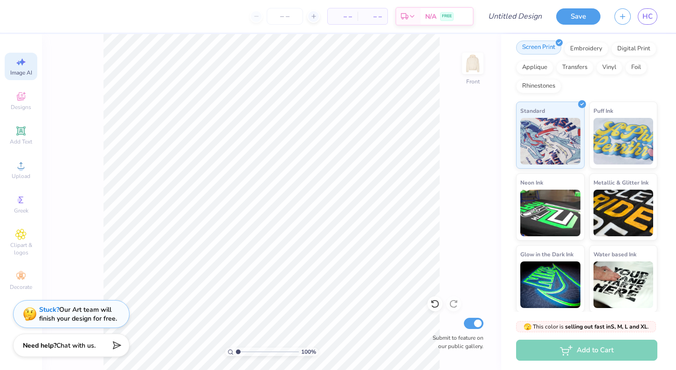
click at [528, 49] on div "Screen Print" at bounding box center [538, 48] width 45 height 14
click at [468, 61] on img at bounding box center [472, 63] width 37 height 37
click at [24, 274] on icon at bounding box center [20, 276] width 11 height 11
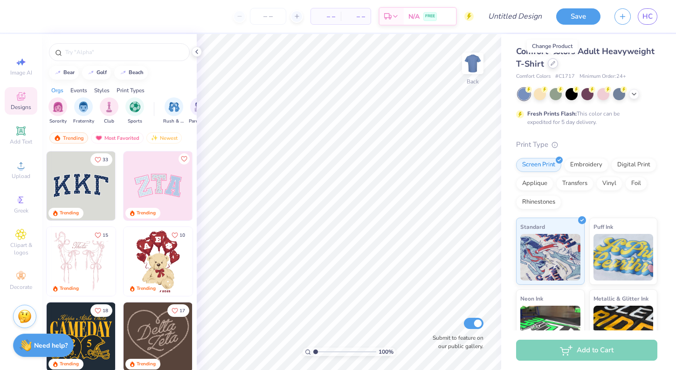
click at [552, 62] on icon at bounding box center [553, 63] width 5 height 5
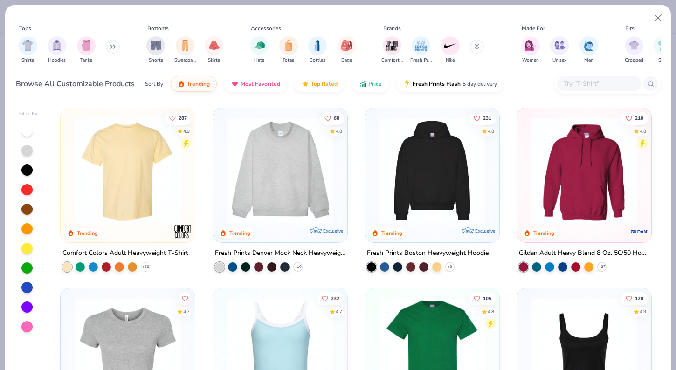
click at [113, 48] on icon at bounding box center [113, 46] width 6 height 5
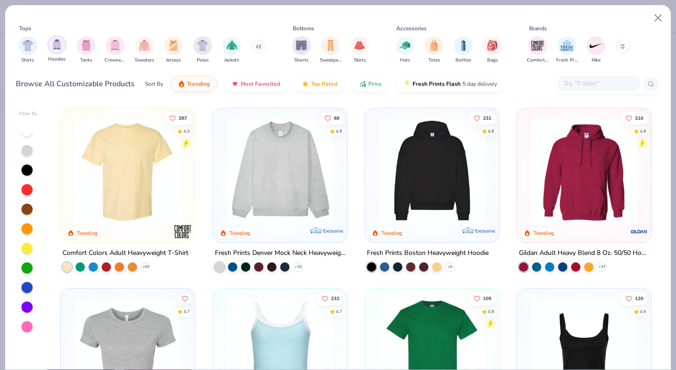
click at [51, 46] on div "filter for Hoodies" at bounding box center [57, 44] width 19 height 19
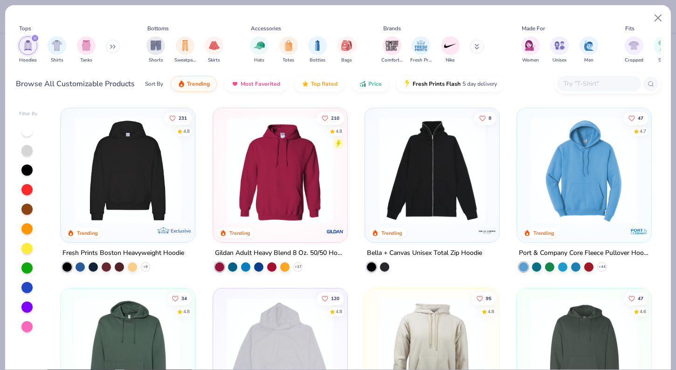
click at [148, 146] on img at bounding box center [128, 171] width 116 height 106
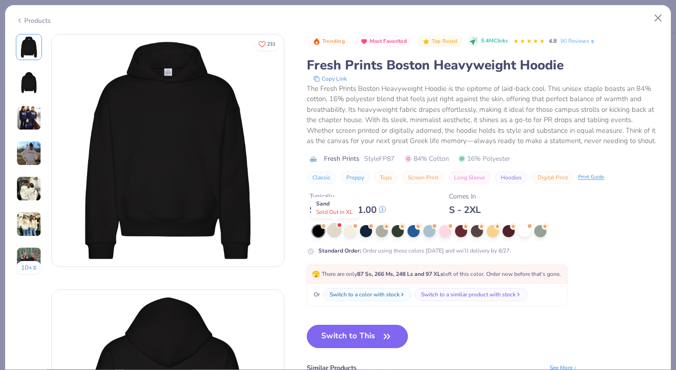
click at [336, 224] on div at bounding box center [334, 230] width 12 height 12
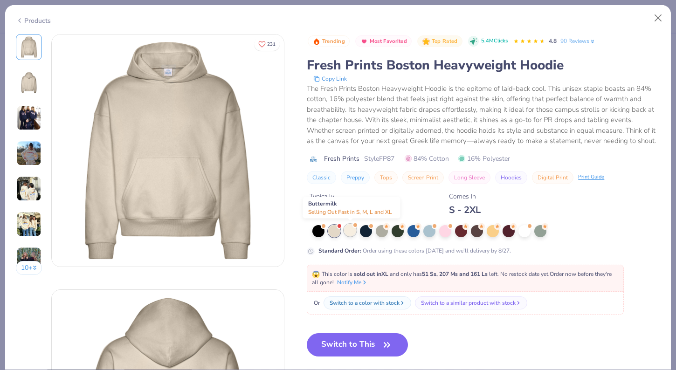
click at [351, 227] on div at bounding box center [350, 230] width 12 height 12
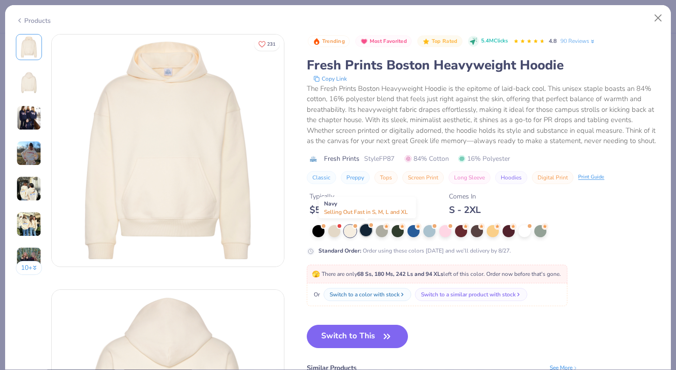
click at [371, 231] on div at bounding box center [366, 230] width 12 height 12
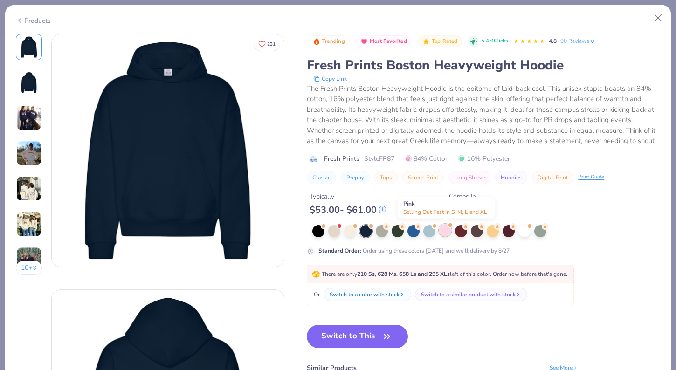
click at [445, 231] on div at bounding box center [445, 230] width 12 height 12
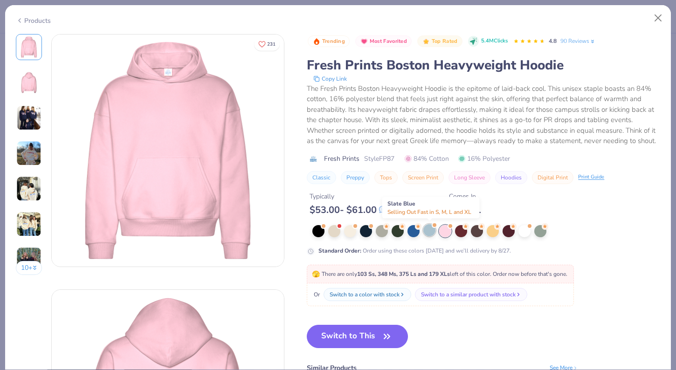
click at [431, 229] on div at bounding box center [430, 230] width 12 height 12
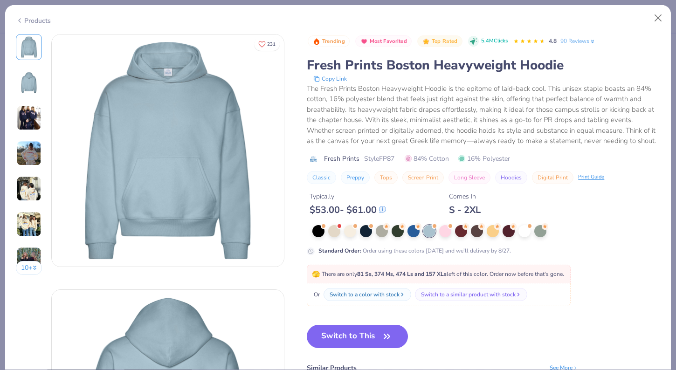
click at [28, 269] on button "10 +" at bounding box center [29, 268] width 27 height 14
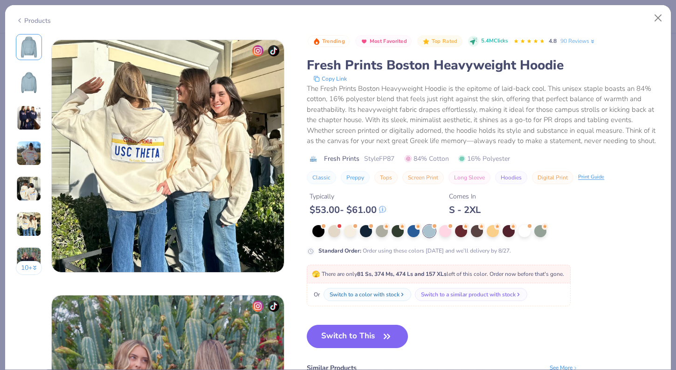
scroll to position [1262, 0]
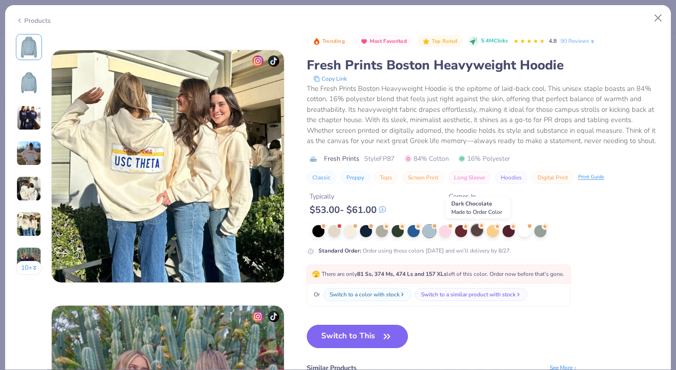
click at [477, 235] on div at bounding box center [477, 230] width 12 height 12
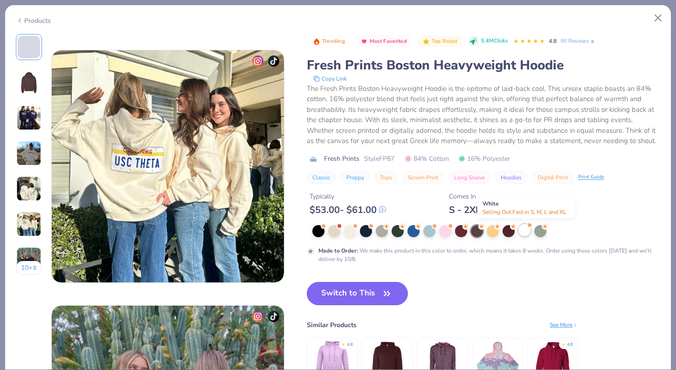
click at [526, 228] on div at bounding box center [525, 230] width 12 height 12
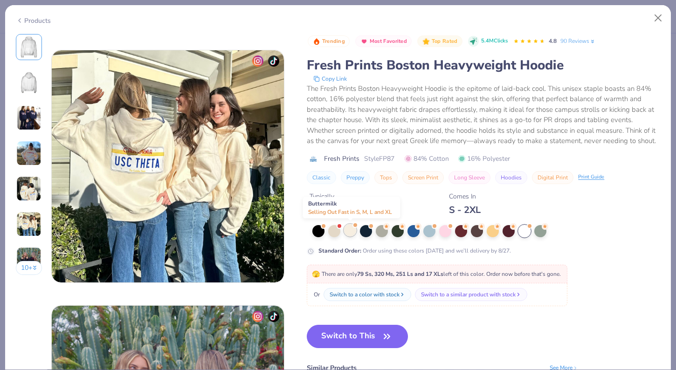
click at [348, 232] on div at bounding box center [350, 230] width 12 height 12
click at [344, 230] on div at bounding box center [350, 231] width 12 height 12
click at [347, 330] on button "Switch to This" at bounding box center [357, 336] width 101 height 23
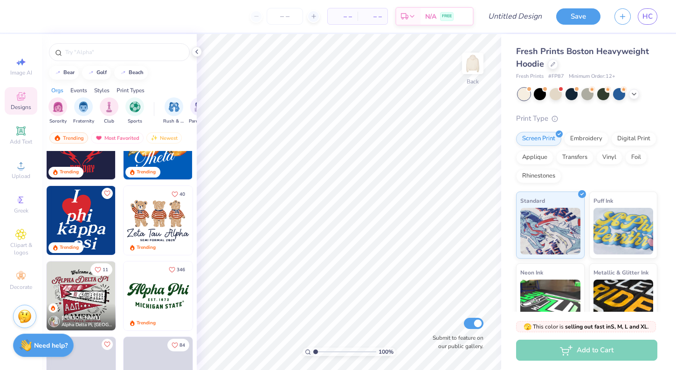
scroll to position [348, 0]
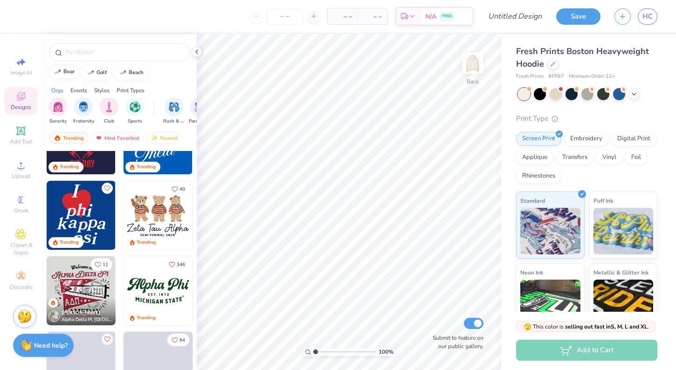
click at [75, 68] on button "bear" at bounding box center [64, 72] width 30 height 14
type input "bear"
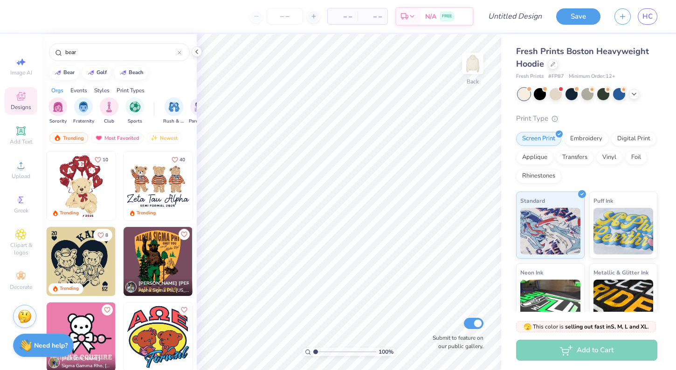
scroll to position [0, 0]
click at [76, 193] on img at bounding box center [81, 186] width 69 height 69
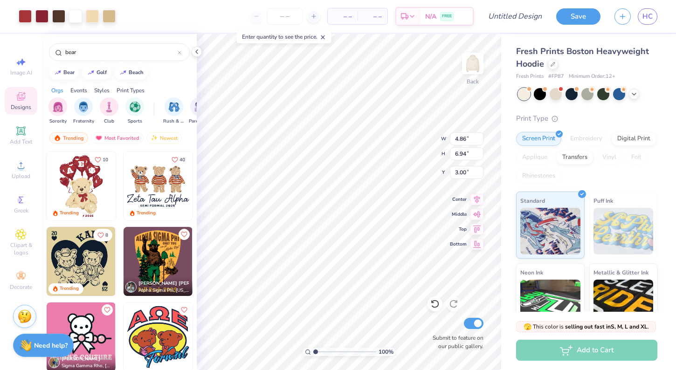
type input "2.20"
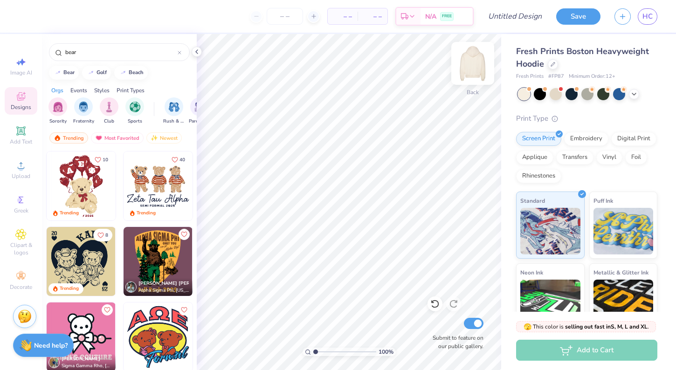
click at [474, 53] on div at bounding box center [473, 63] width 43 height 43
click at [472, 57] on img at bounding box center [472, 63] width 37 height 37
click at [472, 57] on img at bounding box center [473, 63] width 19 height 19
click at [76, 187] on img at bounding box center [81, 186] width 69 height 69
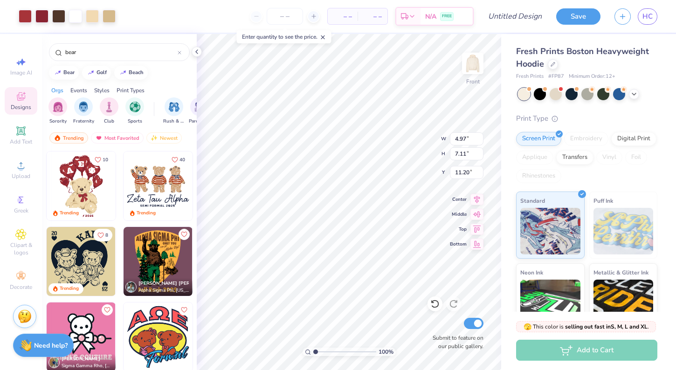
type input "4.66"
type input "6.65"
type input "11.65"
type input "8.60"
type input "12.28"
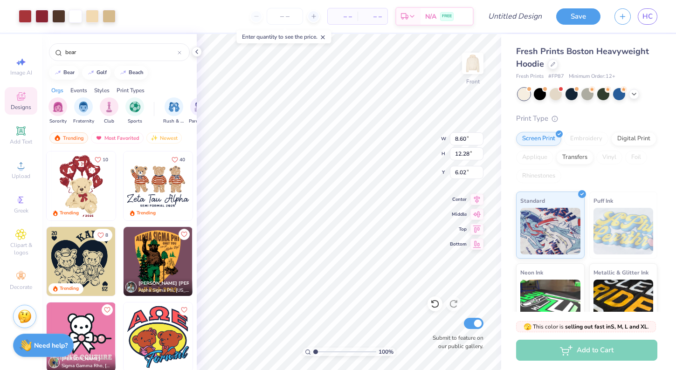
type input "7.05"
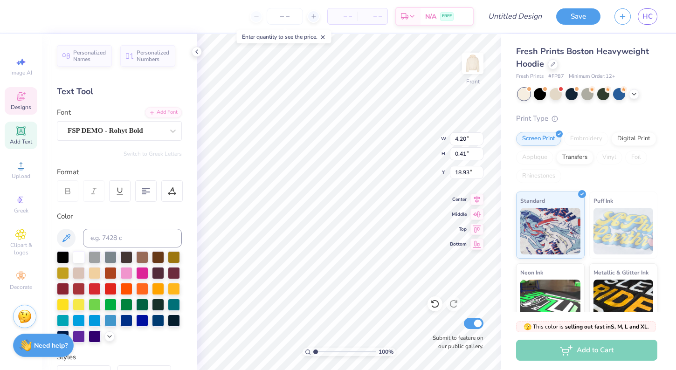
type textarea "B"
type textarea "San Francisco"
type input "1.32"
type input "1.30"
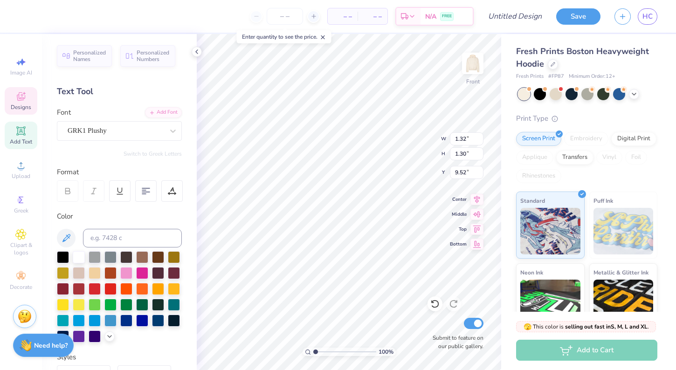
type input "9.52"
click at [25, 202] on icon at bounding box center [20, 200] width 11 height 11
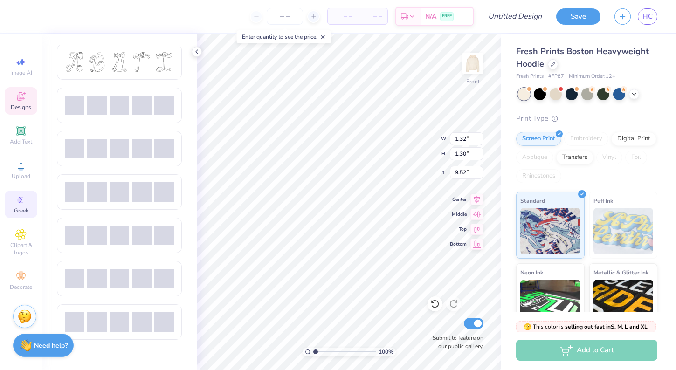
scroll to position [393, 0]
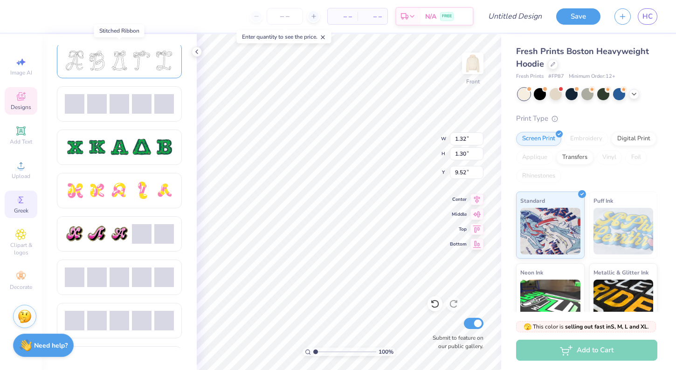
click at [143, 63] on div at bounding box center [142, 61] width 20 height 20
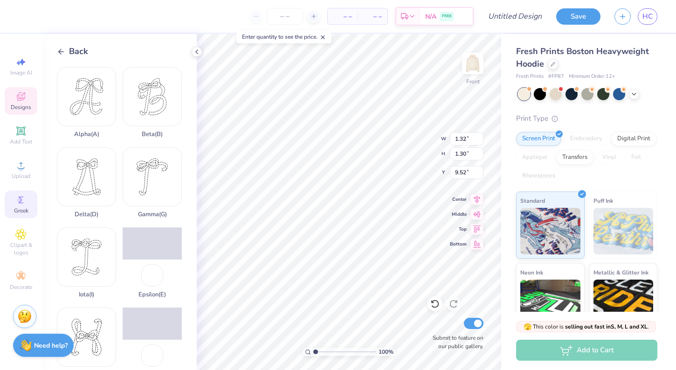
type input "1.19"
type input "1.16"
type input "8.26"
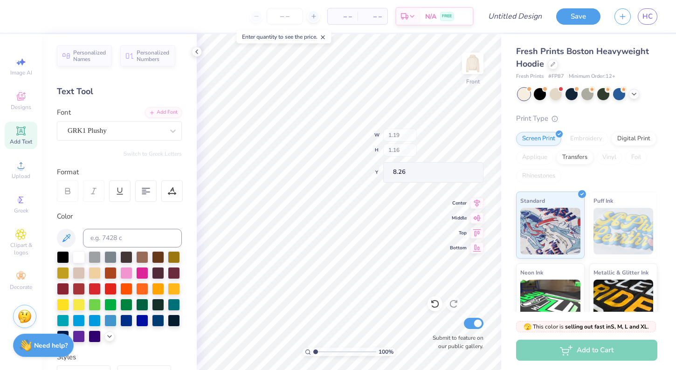
type input "1.35"
type input "1.39"
type input "9.42"
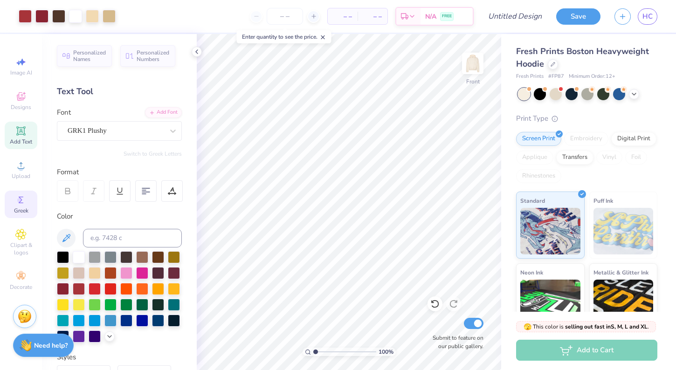
click at [16, 210] on span "Greek" at bounding box center [21, 210] width 14 height 7
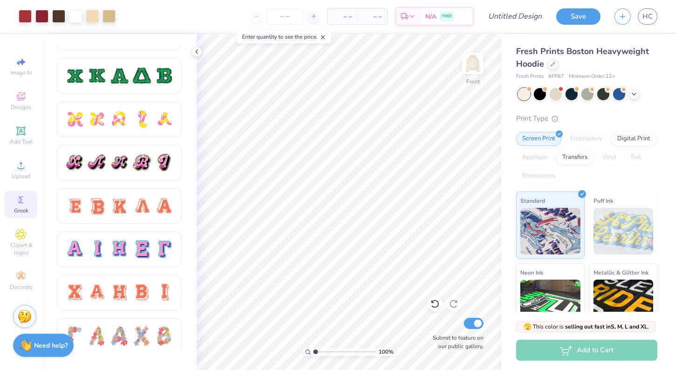
scroll to position [288, 0]
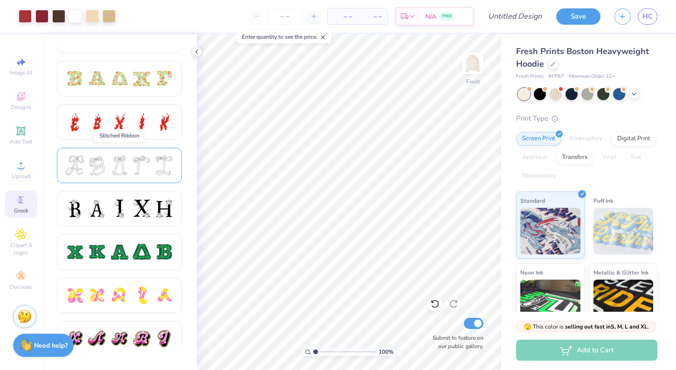
click at [93, 178] on div at bounding box center [119, 165] width 125 height 35
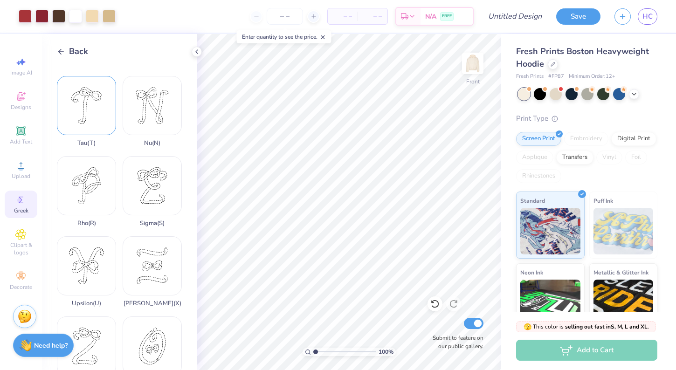
scroll to position [496, 0]
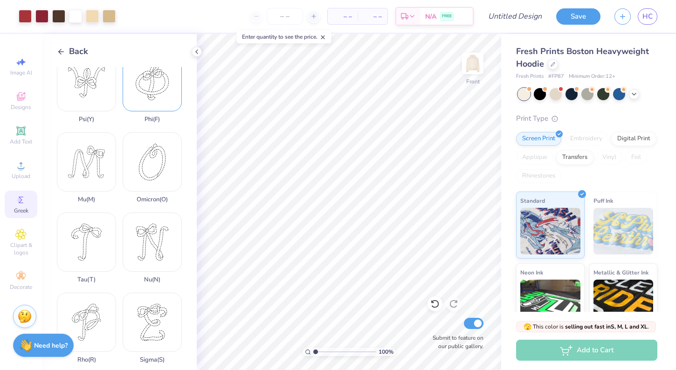
click at [163, 94] on div "Phi ( F )" at bounding box center [152, 87] width 59 height 71
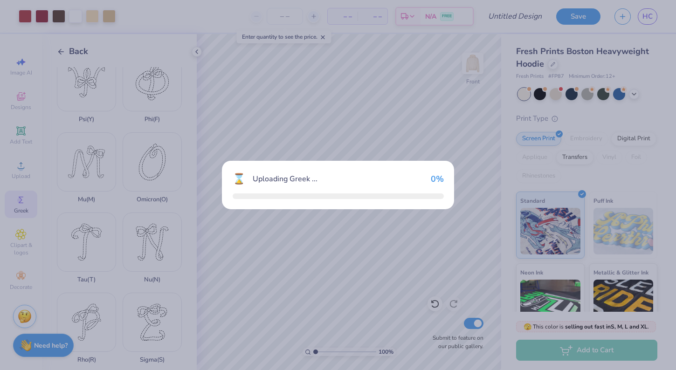
scroll to position [488, 0]
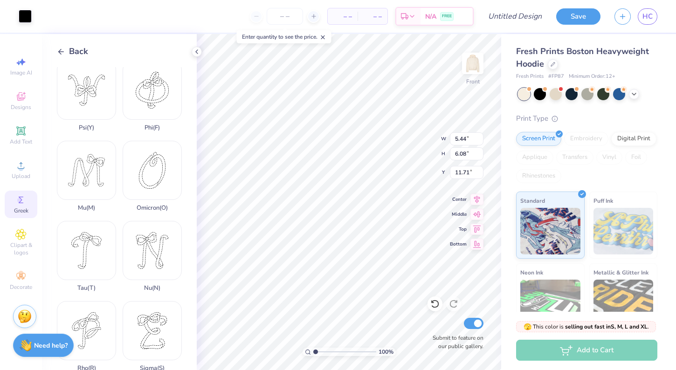
type input "2.16"
type input "2.42"
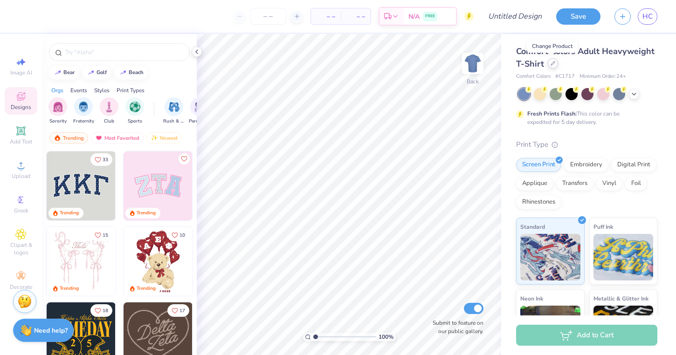
click at [551, 65] on icon at bounding box center [553, 63] width 5 height 5
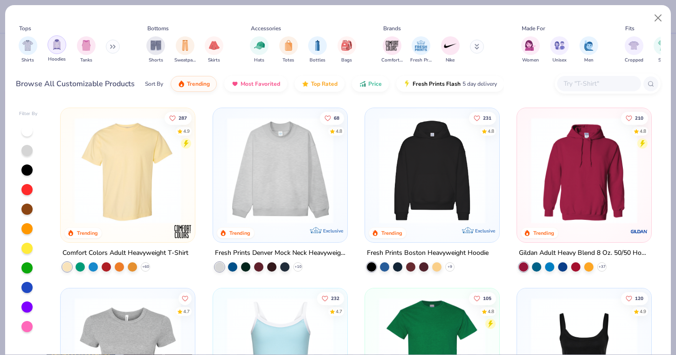
click at [58, 43] on img "filter for Hoodies" at bounding box center [57, 44] width 10 height 11
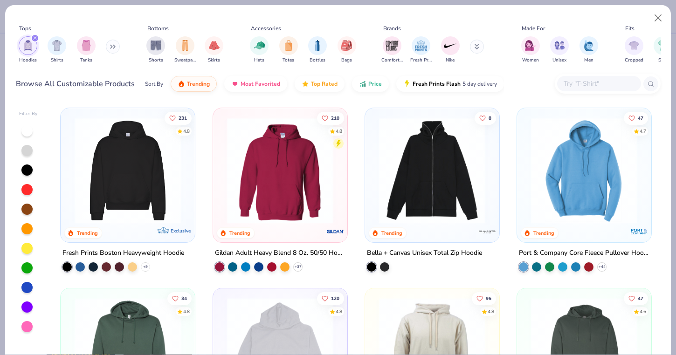
click at [157, 152] on img at bounding box center [128, 171] width 116 height 106
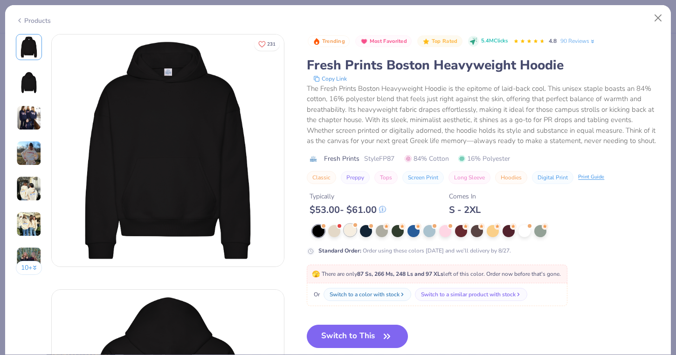
click at [351, 232] on div at bounding box center [350, 230] width 12 height 12
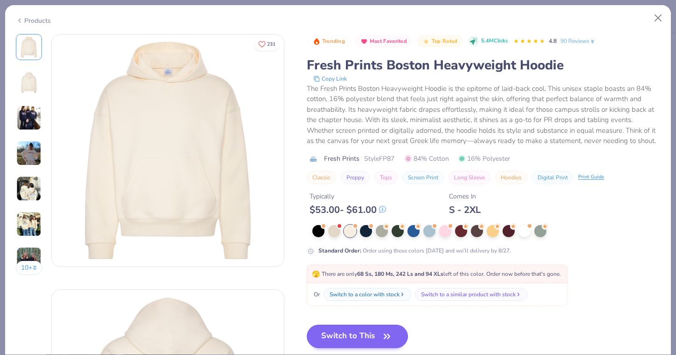
click at [348, 347] on button "Switch to This" at bounding box center [357, 336] width 101 height 23
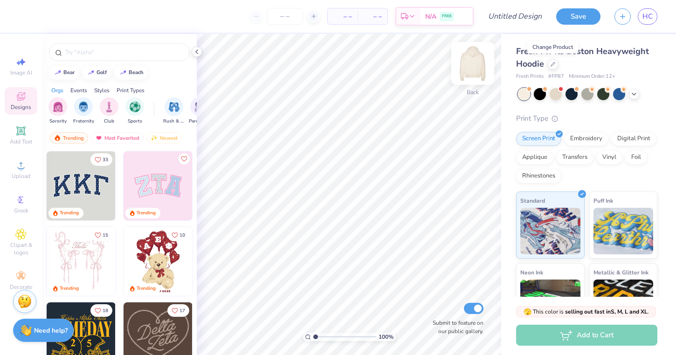
click at [470, 66] on img at bounding box center [472, 63] width 37 height 37
click at [158, 265] on img at bounding box center [158, 261] width 69 height 69
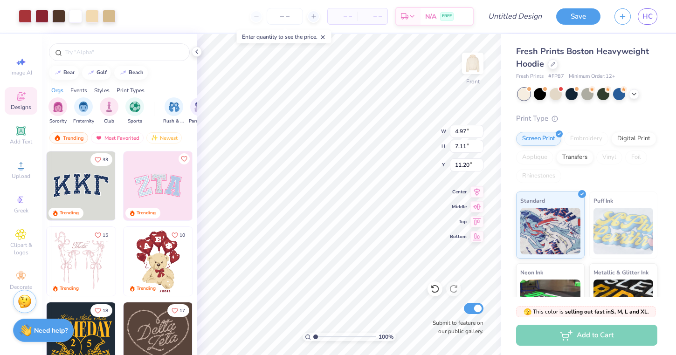
type input "8.00"
type input "11.43"
type input "6.87"
type input "8.75"
type input "12.50"
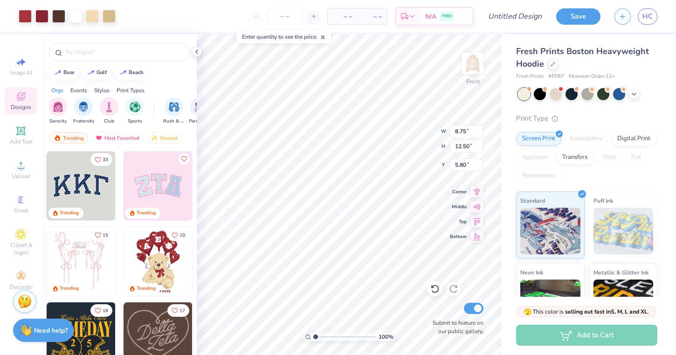
type input "7.23"
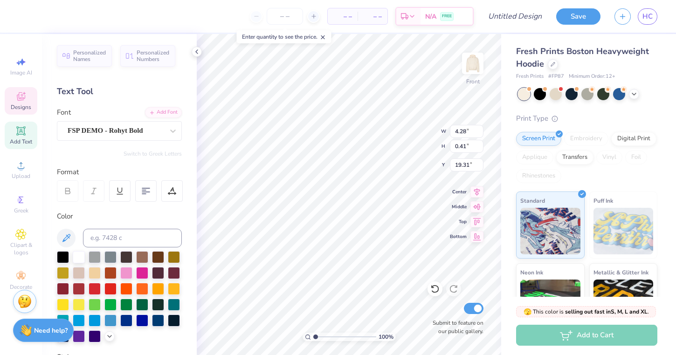
scroll to position [0, 0]
type textarea "DAY 2025"
type textarea "D"
type textarea "San Francisco"
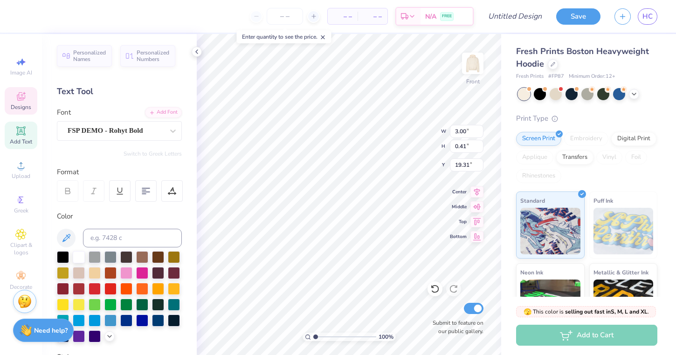
scroll to position [0, 2]
click at [17, 202] on icon at bounding box center [20, 200] width 11 height 11
type input "4.66"
type input "0.44"
type input "19.30"
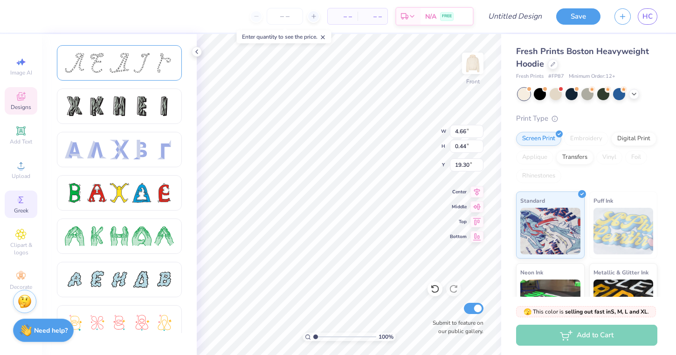
click at [141, 61] on div at bounding box center [142, 63] width 20 height 20
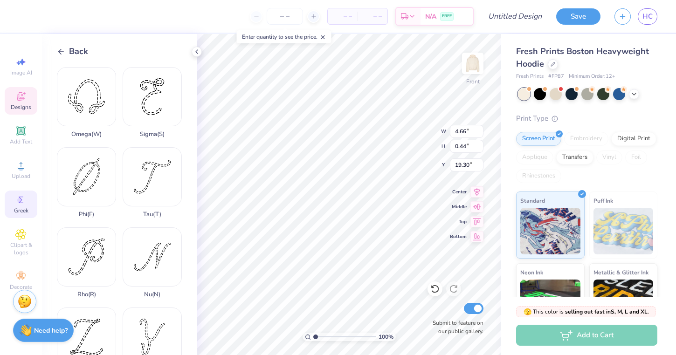
scroll to position [563, 0]
click at [101, 184] on div "Phi ( F )" at bounding box center [86, 181] width 59 height 71
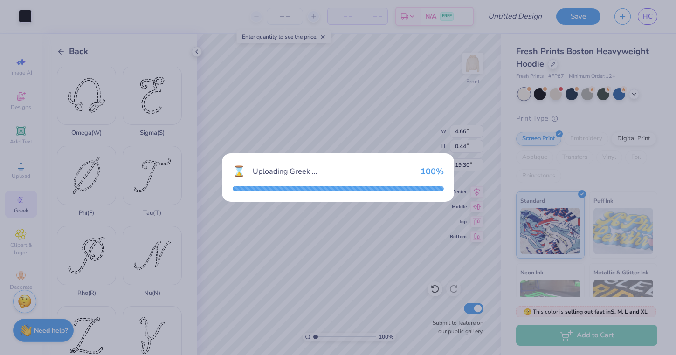
type input "4.50"
type input "6.09"
type input "11.71"
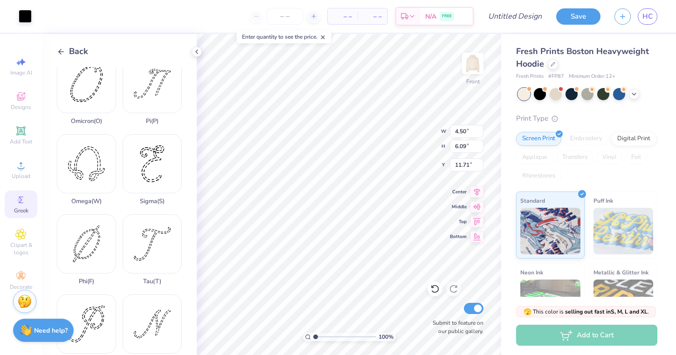
scroll to position [487, 0]
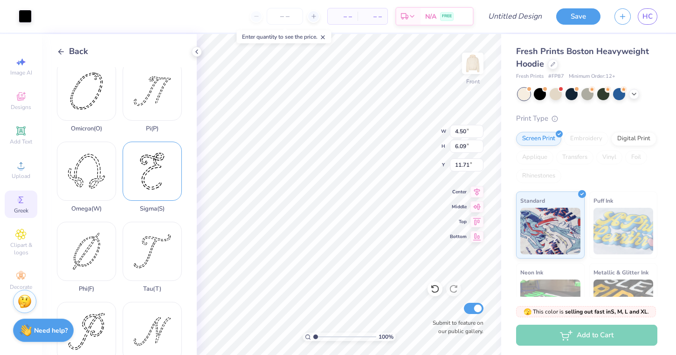
click at [158, 184] on div "Sigma ( S )" at bounding box center [152, 177] width 59 height 71
type input "3.05"
type input "4.63"
click at [158, 184] on div "Sigma ( S )" at bounding box center [152, 177] width 59 height 71
type input "6.20"
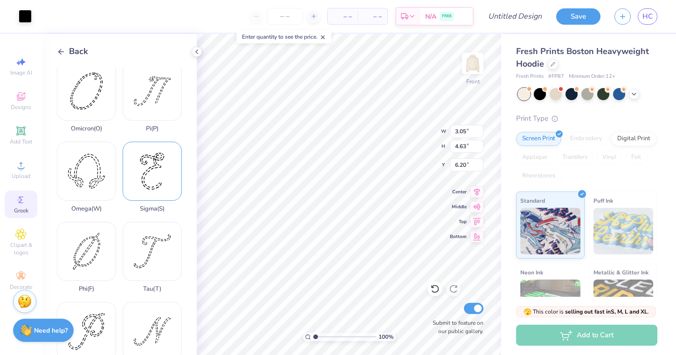
type input "4.50"
type input "6.09"
type input "11.71"
type input "1.71"
type input "2.32"
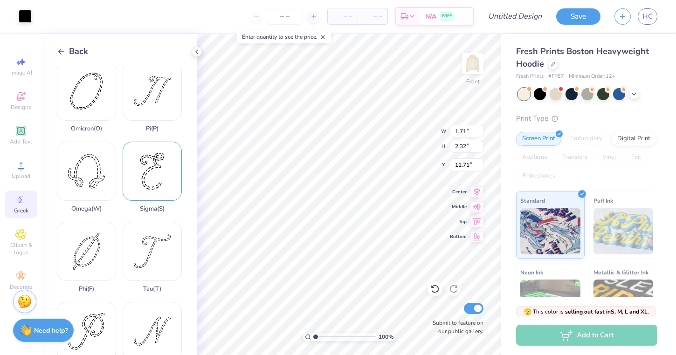
type input "9.35"
click at [21, 193] on div "Greek" at bounding box center [21, 205] width 33 height 28
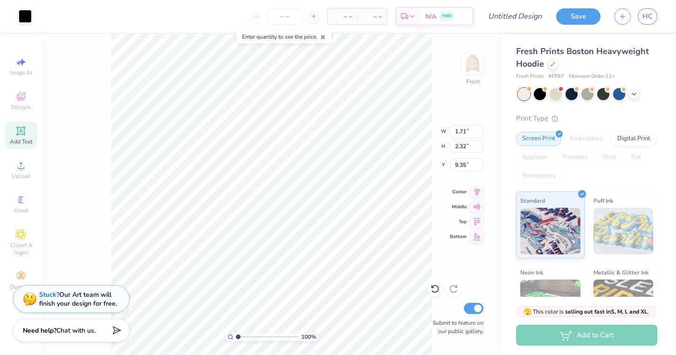
click at [27, 141] on span "Add Text" at bounding box center [21, 141] width 22 height 7
type input "7.22"
type input "2.09"
type input "13.71"
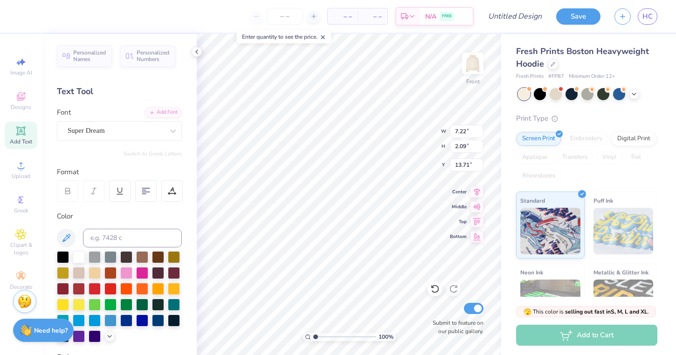
type textarea "EXT"
type input "1.71"
type input "2.32"
type input "9.35"
click at [83, 257] on div at bounding box center [79, 256] width 12 height 12
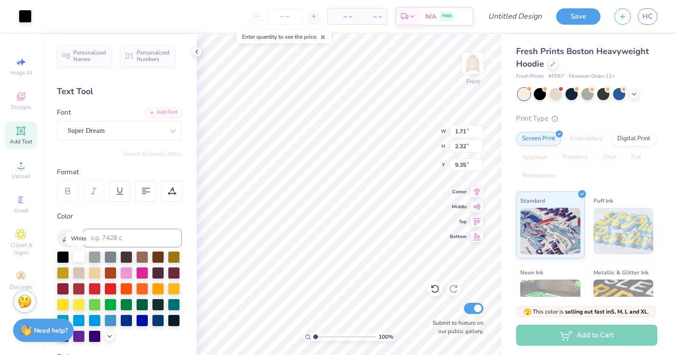
click at [83, 257] on div at bounding box center [79, 256] width 12 height 12
click at [28, 14] on div at bounding box center [25, 15] width 13 height 13
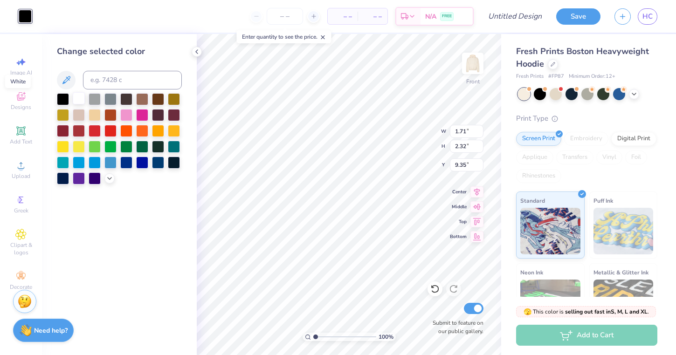
click at [75, 103] on div at bounding box center [79, 98] width 12 height 12
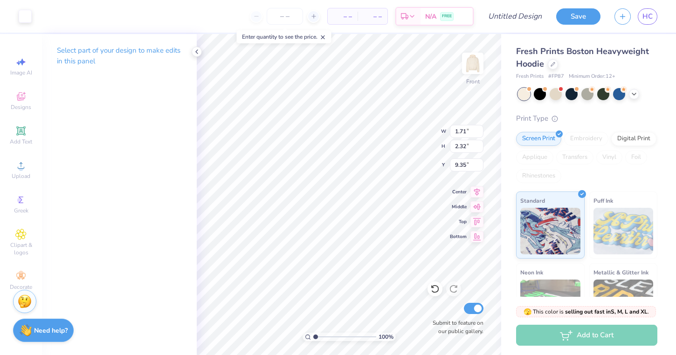
type input "3.05"
type input "4.63"
type input "6.20"
type input "1.13"
type input "1.72"
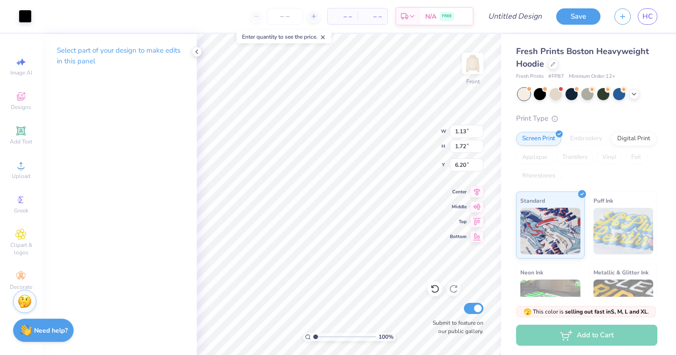
type input "1.49"
type input "2.27"
type input "7.51"
click at [30, 20] on div at bounding box center [25, 15] width 13 height 13
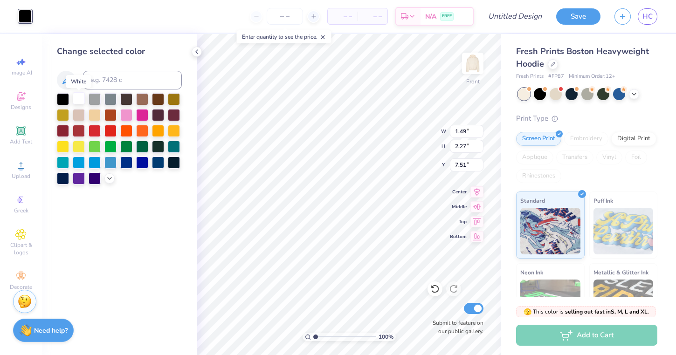
click at [81, 95] on div at bounding box center [79, 98] width 12 height 12
type input "3.05"
type input "4.63"
type input "6.33"
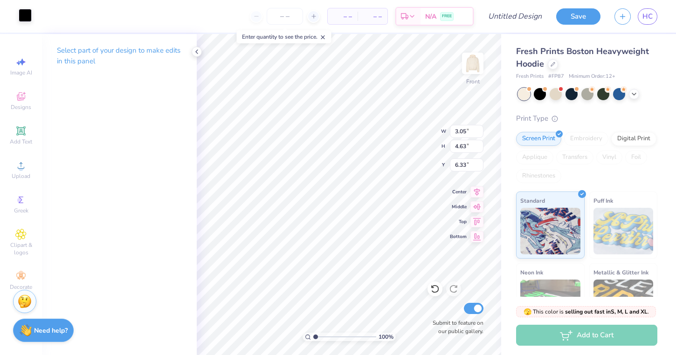
click at [26, 20] on div at bounding box center [25, 15] width 13 height 13
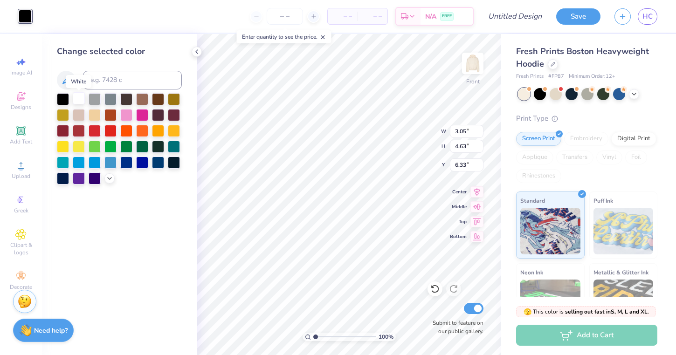
click at [77, 94] on div at bounding box center [79, 98] width 12 height 12
type input "3.54"
type input "4.21"
type input "7.23"
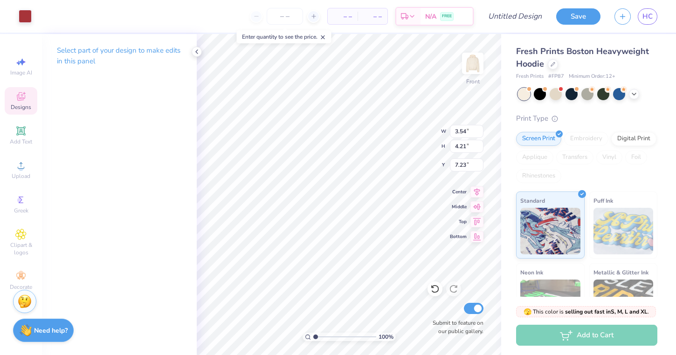
type input "3.30"
type input "3.92"
type input "3.72"
type input "4.41"
type input "1.49"
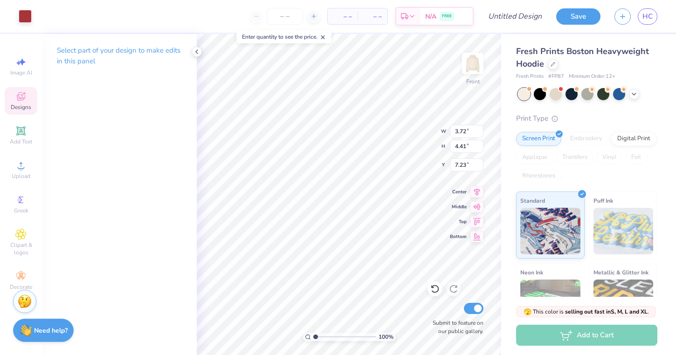
type input "2.27"
type input "7.51"
type input "1.56"
type input "2.37"
type input "7.46"
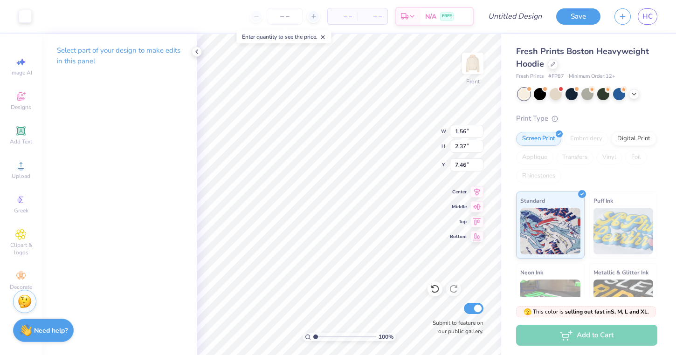
type input "1.71"
type input "2.32"
type input "8.65"
type input "1.78"
type input "2.41"
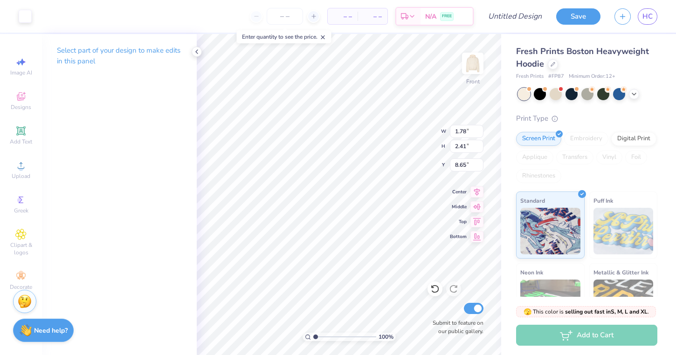
type input "8.83"
type input "1.56"
type input "2.37"
type input "7.66"
type input "3.05"
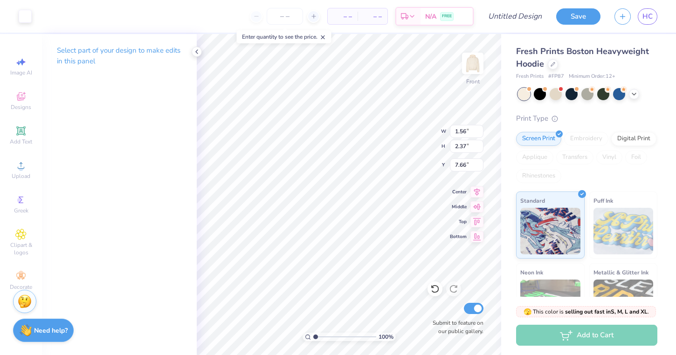
type input "4.63"
type input "6.53"
type input "1.68"
type input "2.55"
type input "8.62"
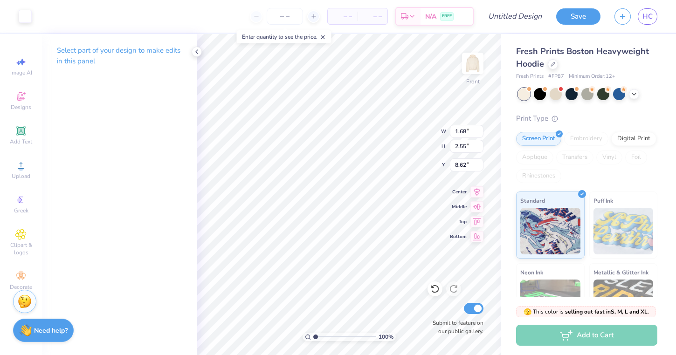
type input "9.49"
type input "1.27"
type input "1.92"
type input "9.32"
type input "3.24"
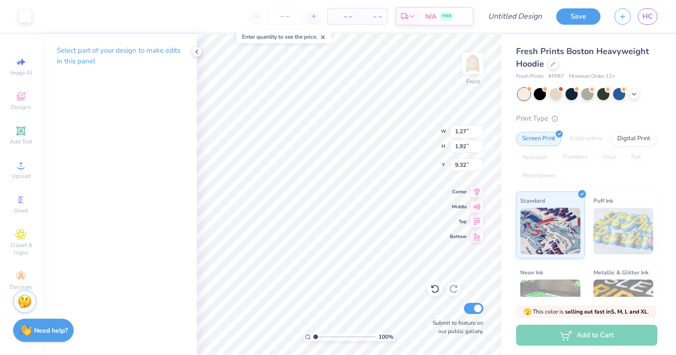
type input "3.86"
type input "8.55"
type input "3.66"
type input "4.36"
type input "8.04"
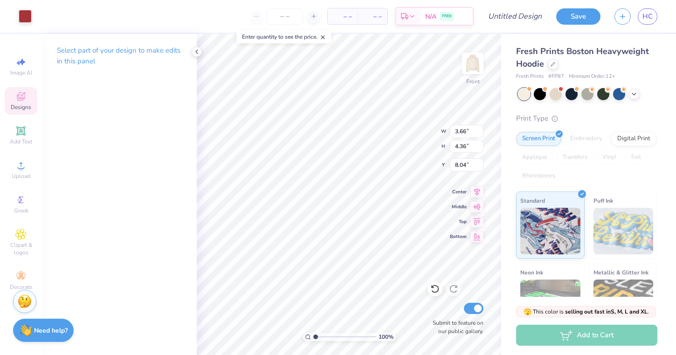
type input "1.27"
type input "1.92"
type input "9.32"
type input "3.66"
type input "4.36"
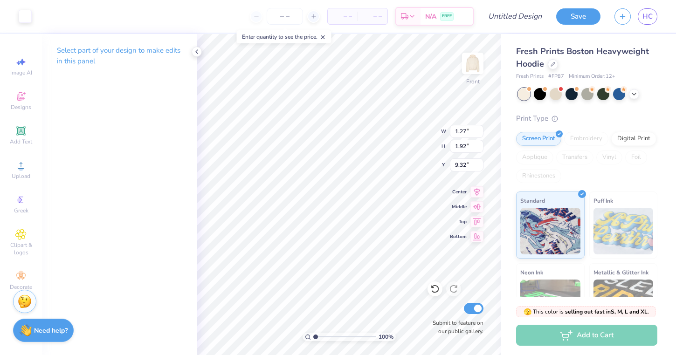
type input "8.04"
type input "1.27"
type input "1.92"
type input "9.07"
type input "4.03"
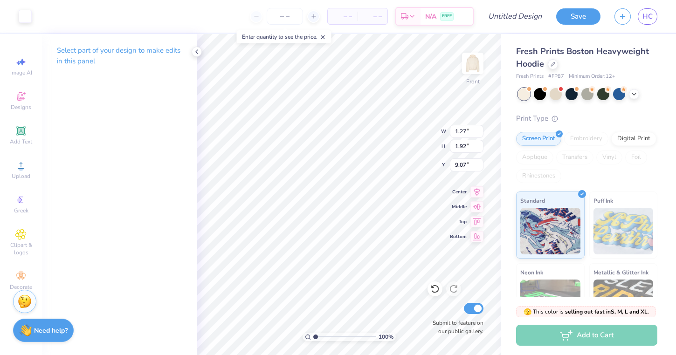
type input "7.80"
type input "8.45"
type input "1.27"
type input "1.92"
type input "9.07"
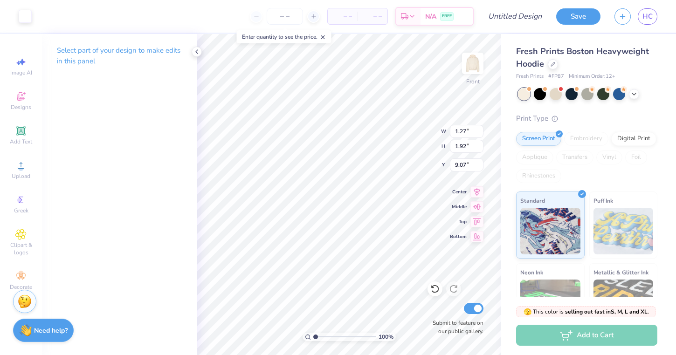
type input "1.38"
type input "2.10"
type input "8.90"
type input "3.47"
type input "4.17"
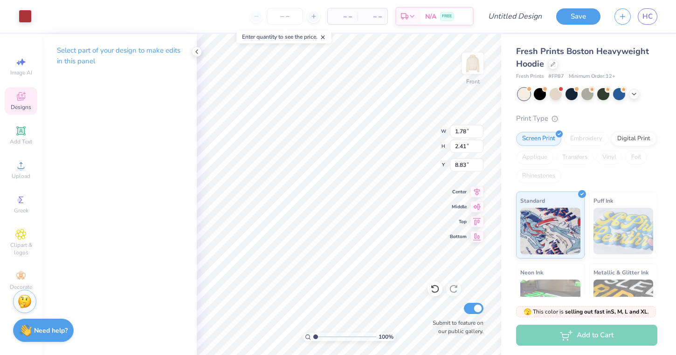
type input "8.57"
type input "3.59"
type input "4.31"
type input "8.42"
type input "1.78"
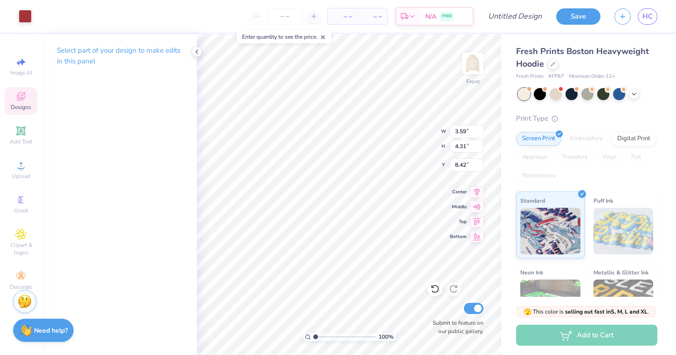
type input "2.41"
type input "9.39"
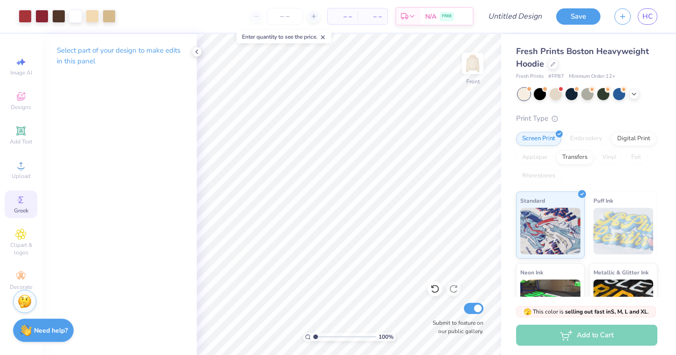
click at [26, 205] on icon at bounding box center [20, 200] width 11 height 11
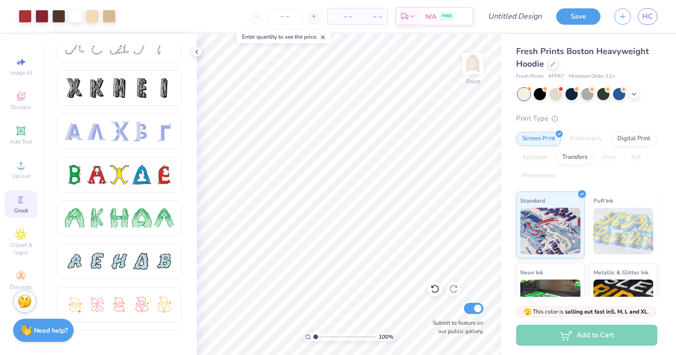
scroll to position [0, 0]
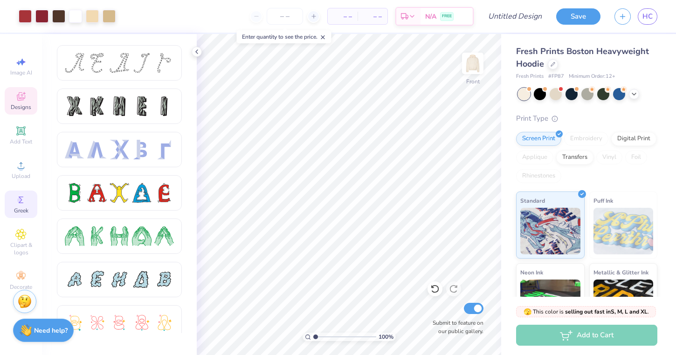
click at [17, 99] on icon at bounding box center [20, 96] width 11 height 11
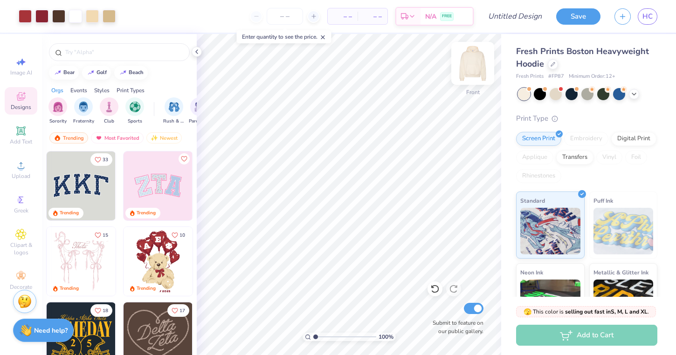
click at [470, 66] on img at bounding box center [472, 63] width 37 height 37
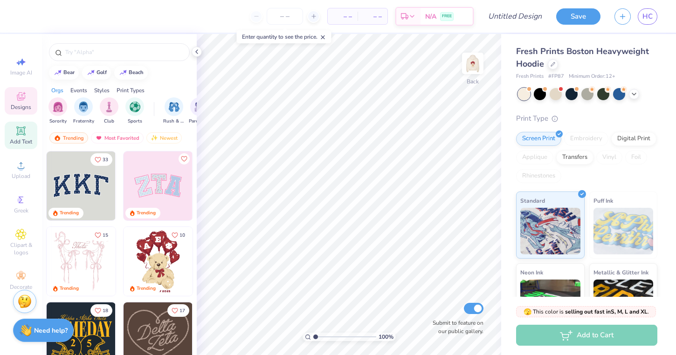
click at [16, 144] on span "Add Text" at bounding box center [21, 141] width 22 height 7
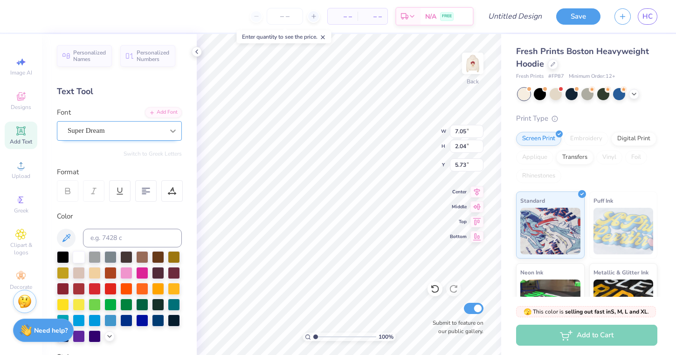
scroll to position [0, 2]
click at [150, 124] on div "Super Dream" at bounding box center [116, 131] width 98 height 14
type textarea "with love , phi sig"
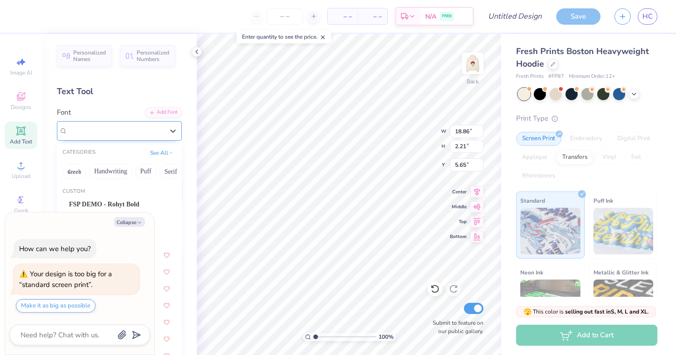
click at [103, 126] on span "Super Dream" at bounding box center [86, 130] width 37 height 11
click at [124, 223] on button "Collapse" at bounding box center [129, 222] width 31 height 10
type textarea "x"
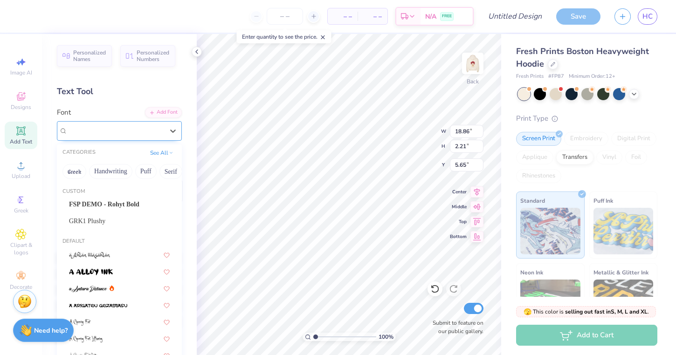
click at [125, 132] on div "Super Dream" at bounding box center [116, 131] width 98 height 14
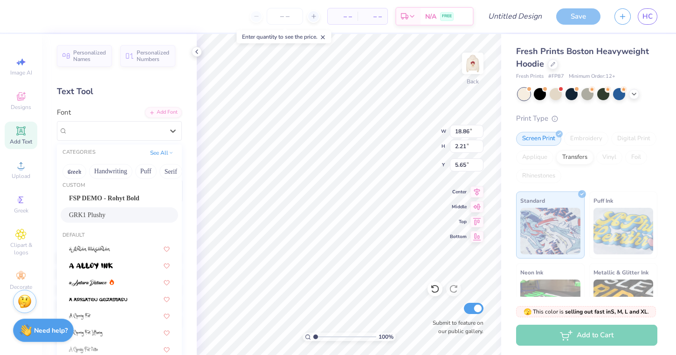
scroll to position [7, 0]
click at [105, 170] on button "Handwriting" at bounding box center [110, 171] width 43 height 15
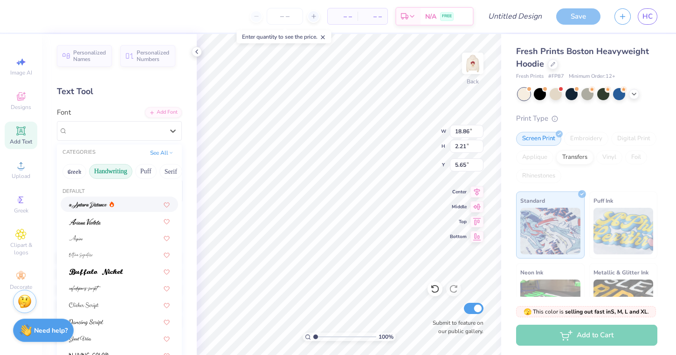
click at [103, 206] on img at bounding box center [88, 205] width 38 height 7
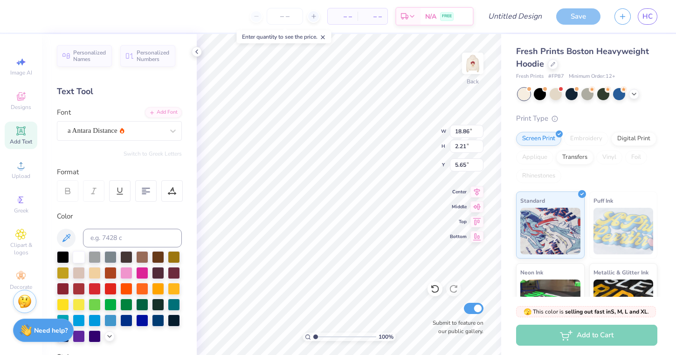
type input "10.56"
type input "2.41"
type input "5.55"
click at [151, 131] on div "a Antara Distance" at bounding box center [116, 131] width 98 height 14
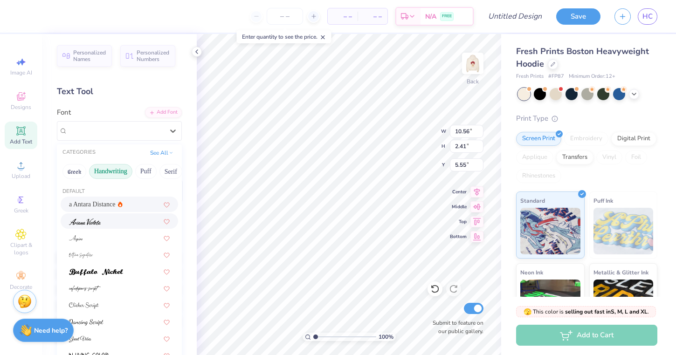
click at [108, 221] on div at bounding box center [119, 221] width 101 height 10
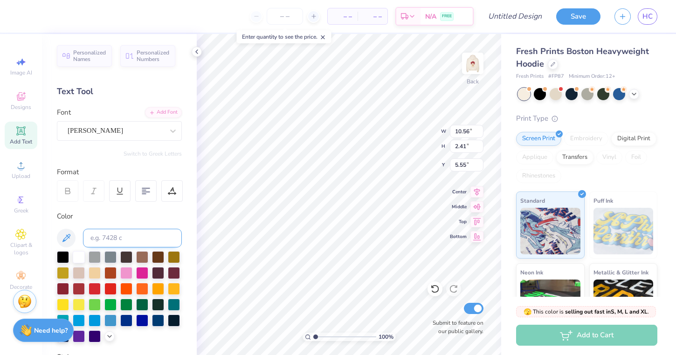
type input "9.98"
type input "1.84"
type input "5.83"
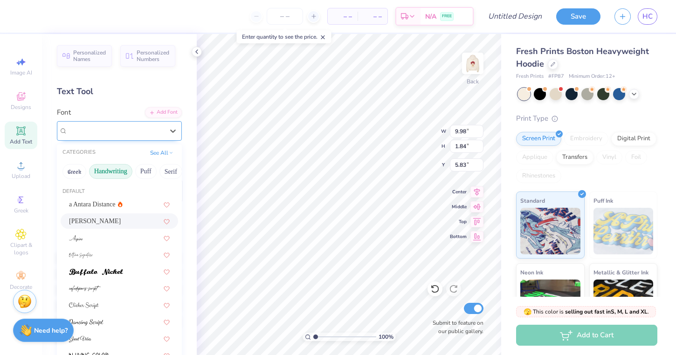
click at [121, 121] on div "Ariana Violeta" at bounding box center [119, 131] width 125 height 20
click at [102, 254] on div at bounding box center [119, 255] width 101 height 10
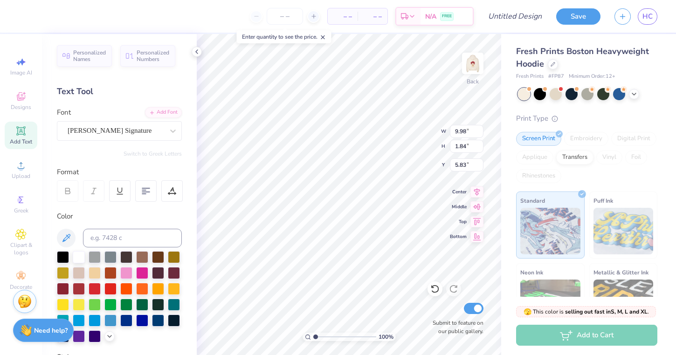
type input "18.86"
type input "4.89"
type input "4.30"
click at [133, 133] on span "Bettina Signature" at bounding box center [110, 130] width 84 height 11
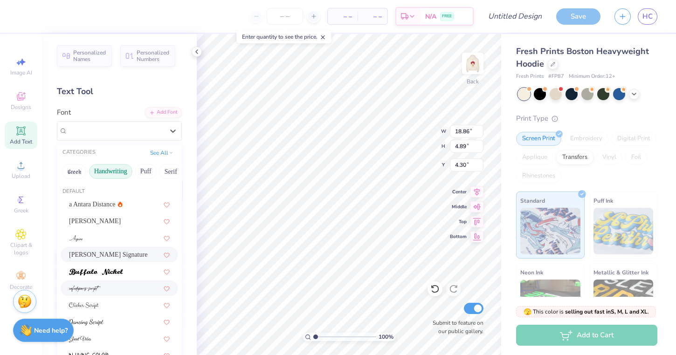
click at [121, 290] on div at bounding box center [119, 289] width 101 height 10
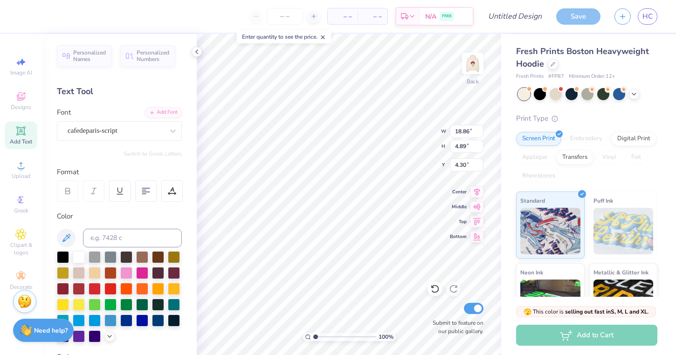
type input "5.28"
type input "1.65"
type input "5.93"
type input "11.92"
type input "3.71"
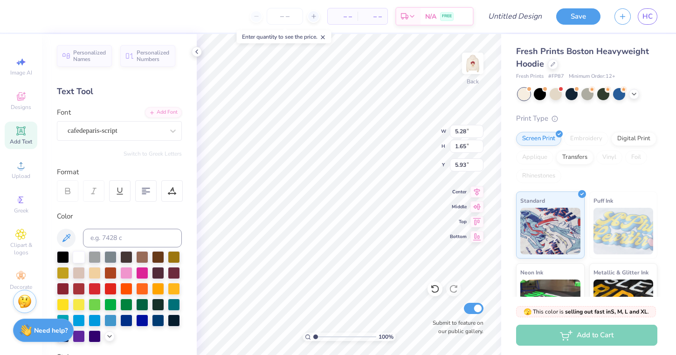
type input "3.86"
type input "3.00"
type input "8.63"
type input "2.69"
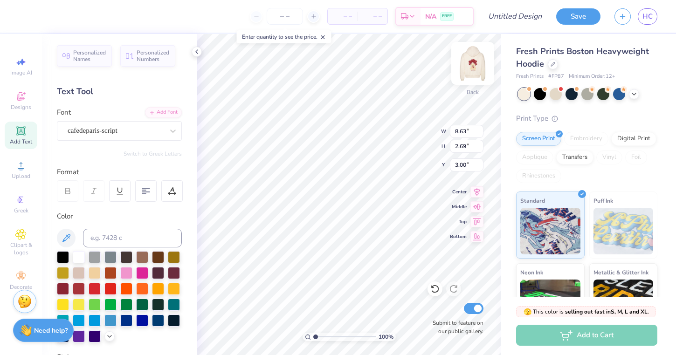
click at [471, 68] on img at bounding box center [472, 63] width 37 height 37
click at [471, 68] on div at bounding box center [472, 63] width 21 height 21
click at [470, 63] on img at bounding box center [472, 63] width 37 height 37
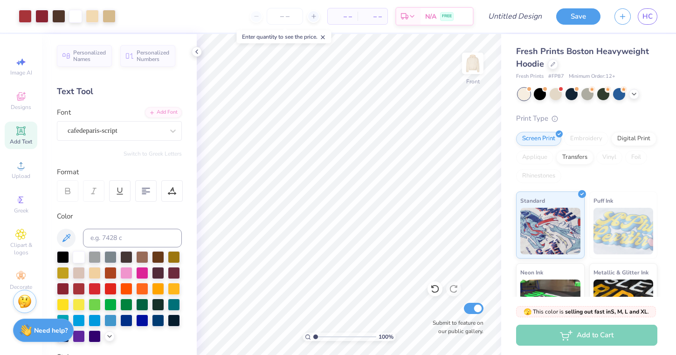
click at [470, 63] on img at bounding box center [473, 63] width 19 height 19
click at [475, 78] on img at bounding box center [472, 63] width 37 height 37
click at [471, 70] on img at bounding box center [472, 63] width 37 height 37
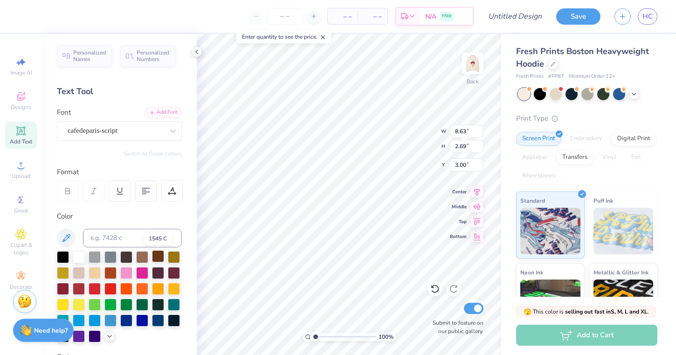
click at [160, 258] on div at bounding box center [158, 256] width 12 height 12
click at [474, 63] on img at bounding box center [472, 63] width 37 height 37
click at [163, 257] on div at bounding box center [158, 256] width 12 height 12
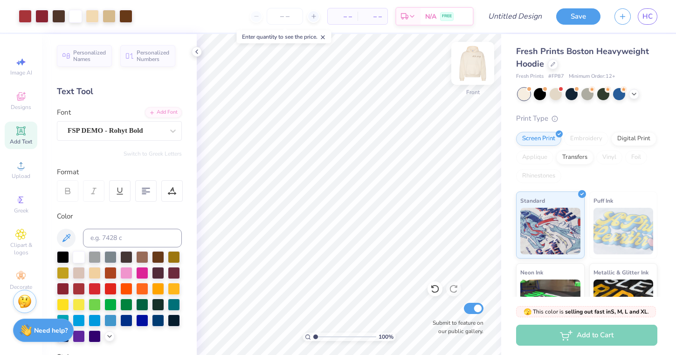
click at [470, 63] on img at bounding box center [472, 63] width 37 height 37
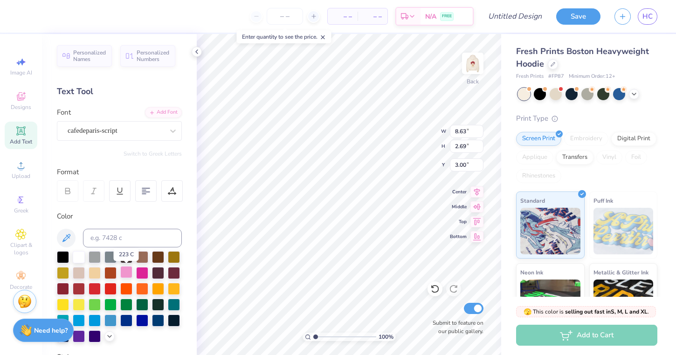
click at [127, 275] on div at bounding box center [126, 272] width 12 height 12
click at [471, 64] on img at bounding box center [472, 63] width 37 height 37
click at [129, 272] on div at bounding box center [126, 272] width 12 height 12
click at [153, 257] on div at bounding box center [158, 256] width 12 height 12
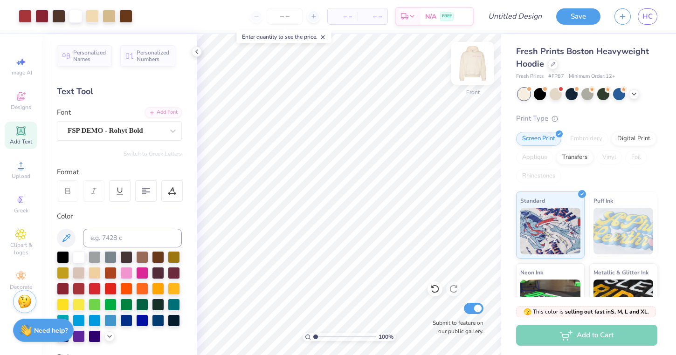
click at [470, 70] on img at bounding box center [472, 63] width 37 height 37
click at [470, 70] on img at bounding box center [473, 63] width 19 height 19
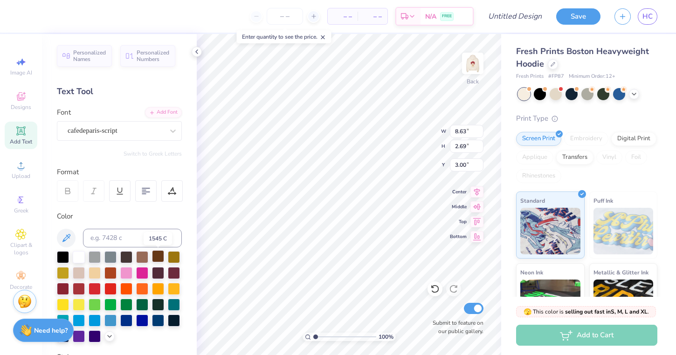
click at [156, 257] on div at bounding box center [158, 256] width 12 height 12
click at [141, 260] on div at bounding box center [142, 256] width 12 height 12
click at [478, 55] on img at bounding box center [472, 63] width 37 height 37
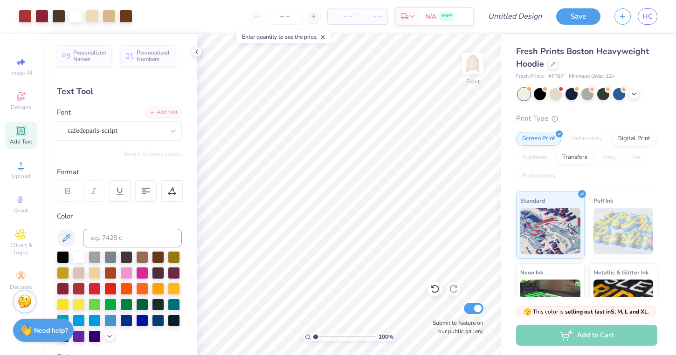
click at [478, 55] on img at bounding box center [473, 63] width 19 height 19
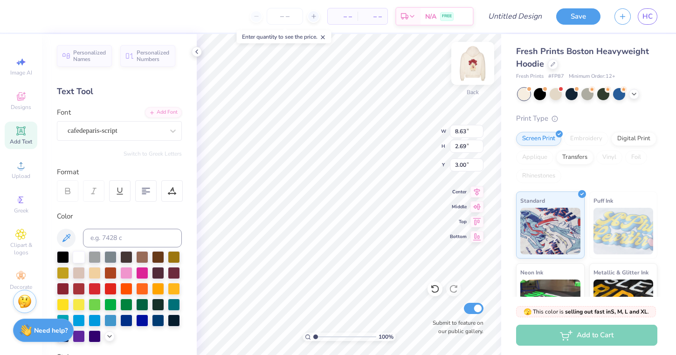
type textarea "with love, phi sig"
type textarea "with love phi sig"
type input "9.73"
click at [478, 61] on img at bounding box center [472, 63] width 37 height 37
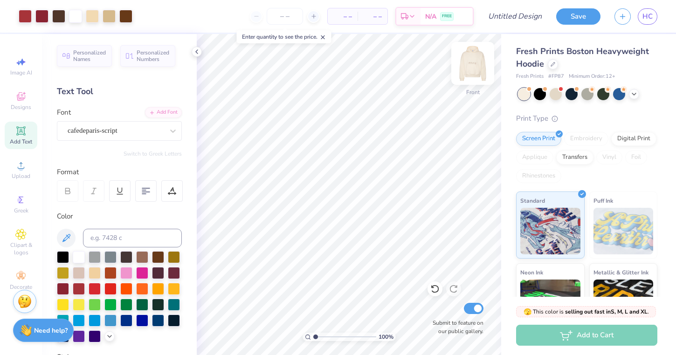
click at [477, 61] on img at bounding box center [472, 63] width 37 height 37
click at [466, 75] on img at bounding box center [472, 63] width 37 height 37
click at [470, 60] on img at bounding box center [472, 63] width 37 height 37
click at [480, 61] on img at bounding box center [472, 63] width 37 height 37
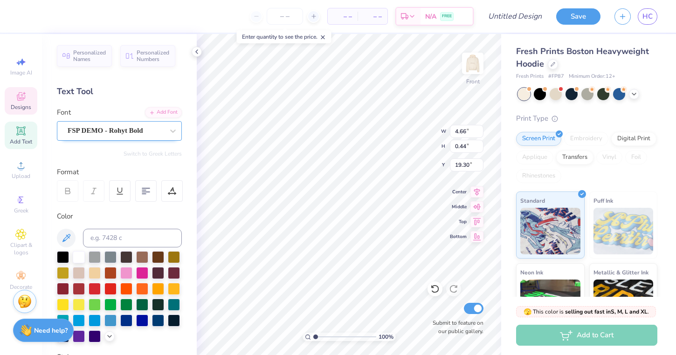
click at [147, 129] on div "FSP DEMO - Rohyt Bold" at bounding box center [116, 131] width 98 height 14
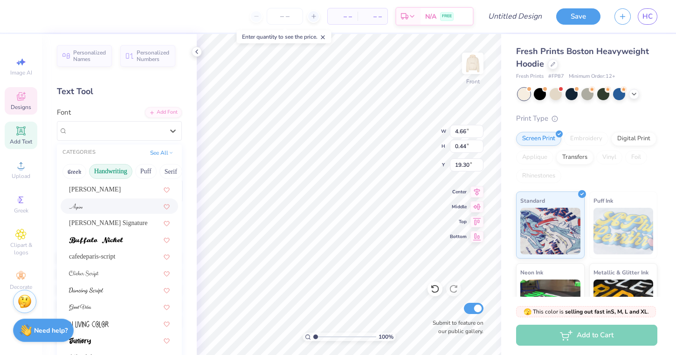
scroll to position [1, 0]
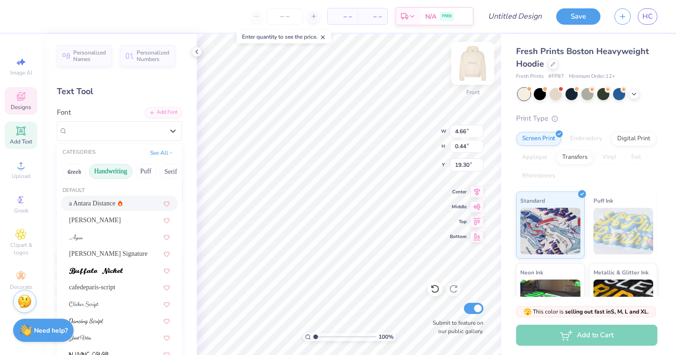
click at [479, 63] on img at bounding box center [472, 63] width 37 height 37
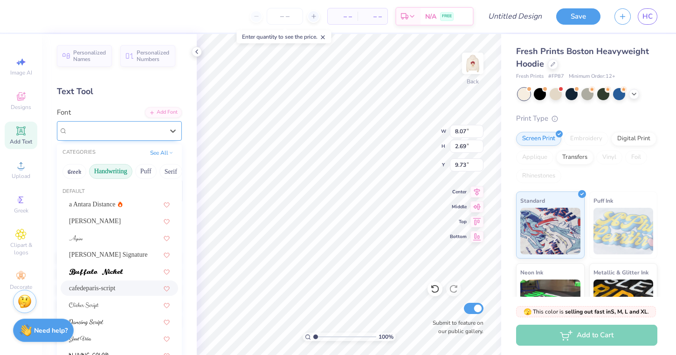
click at [144, 130] on div "cafedeparis-script" at bounding box center [116, 131] width 98 height 14
click at [471, 67] on img at bounding box center [472, 63] width 37 height 37
click at [146, 132] on div "FSP DEMO - Rohyt Bold" at bounding box center [116, 131] width 98 height 14
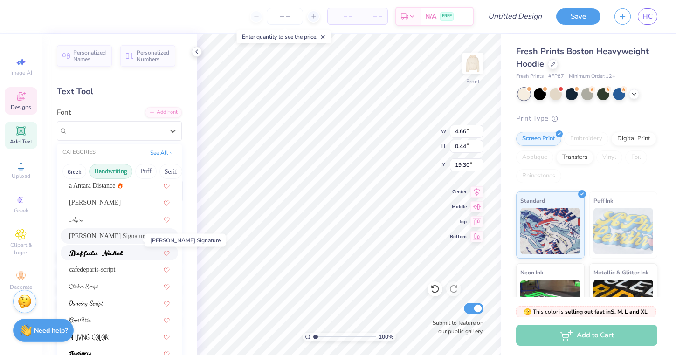
scroll to position [19, 0]
click at [96, 270] on div "cafedeparis-script" at bounding box center [119, 270] width 101 height 10
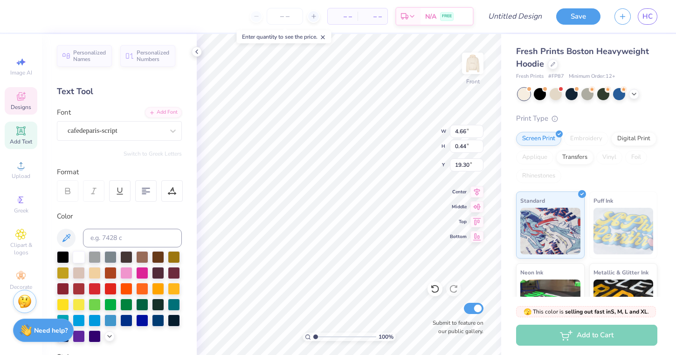
type input "2.67"
type input "0.61"
type input "19.21"
type input "8.35"
type input "1.93"
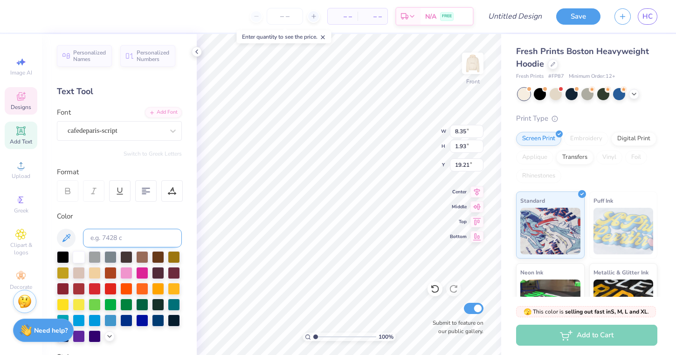
type input "19.12"
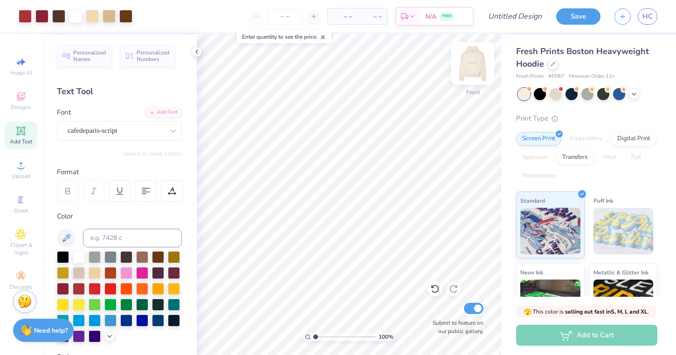
click at [468, 64] on img at bounding box center [472, 63] width 37 height 37
click at [472, 64] on img at bounding box center [472, 63] width 37 height 37
click at [473, 66] on img at bounding box center [472, 63] width 37 height 37
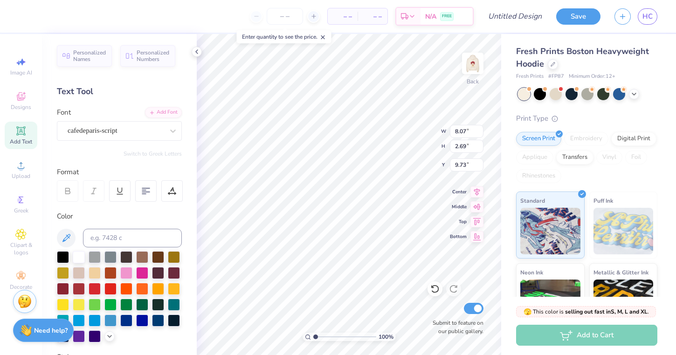
scroll to position [0, 2]
type textarea "with love. phi sig"
click at [94, 287] on div at bounding box center [95, 288] width 12 height 12
click at [473, 67] on img at bounding box center [472, 63] width 37 height 37
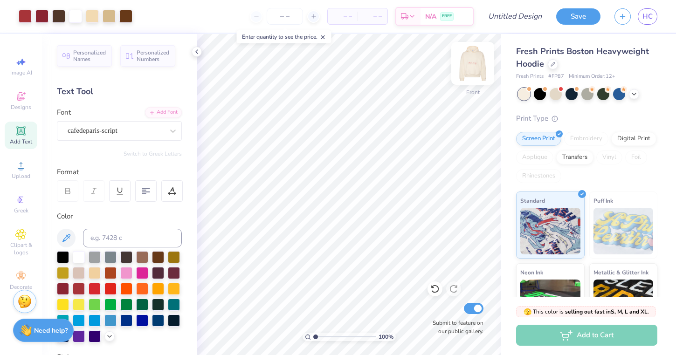
click at [480, 60] on img at bounding box center [472, 63] width 37 height 37
click at [476, 74] on img at bounding box center [472, 63] width 37 height 37
click at [576, 14] on button "Save" at bounding box center [579, 15] width 44 height 16
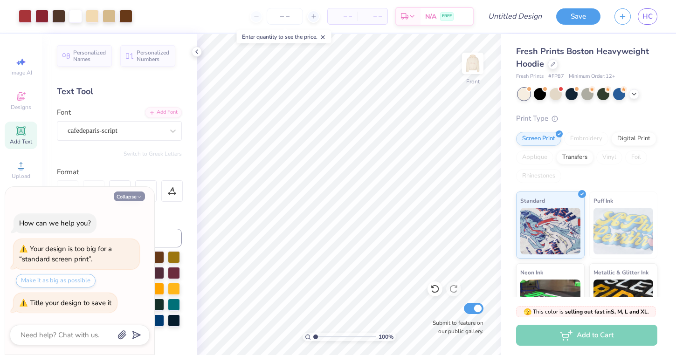
click at [121, 197] on button "Collapse" at bounding box center [129, 197] width 31 height 10
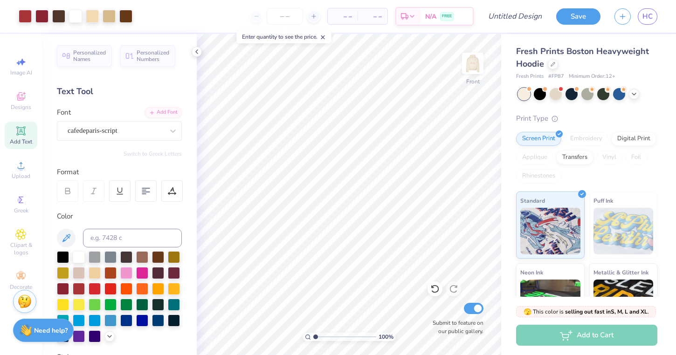
click at [325, 35] on icon at bounding box center [323, 37] width 7 height 7
click at [585, 14] on button "Save" at bounding box center [579, 15] width 44 height 16
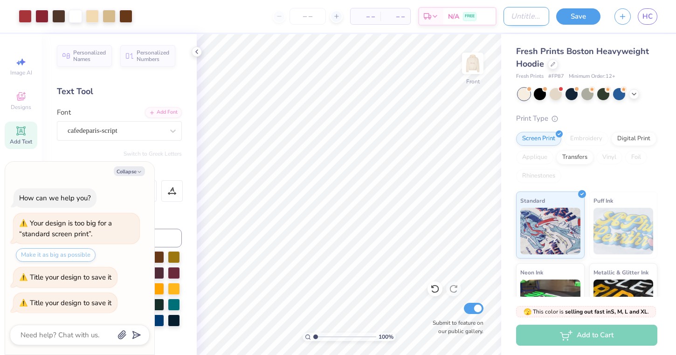
type textarea "x"
click at [491, 22] on div "Art colors – – Per Item – – Total Est. Delivery N/A FREE Design Title Save HC" at bounding box center [338, 16] width 676 height 33
type input "s"
type textarea "x"
type input "sw"
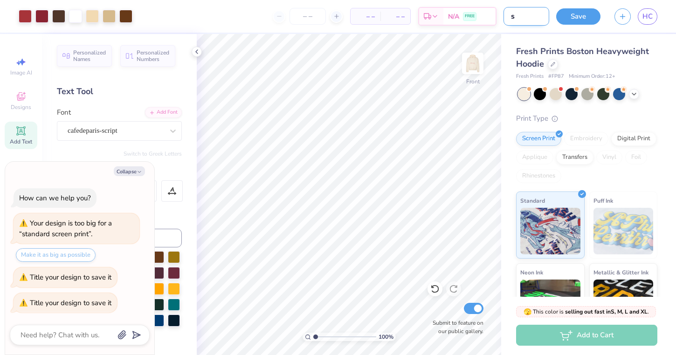
type textarea "x"
type input "swe"
type textarea "x"
type input "swea"
type textarea "x"
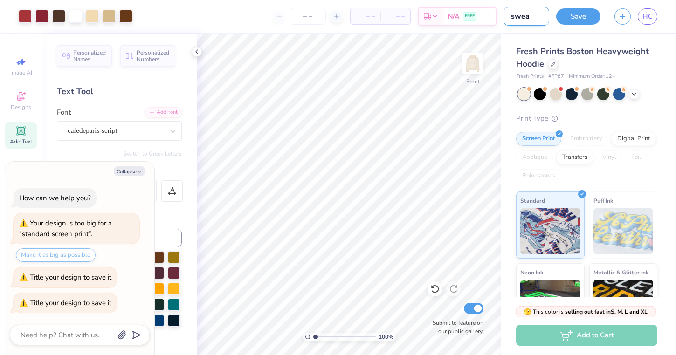
type input "sweat"
type textarea "x"
type input "sweat"
type textarea "x"
type input "sweat s"
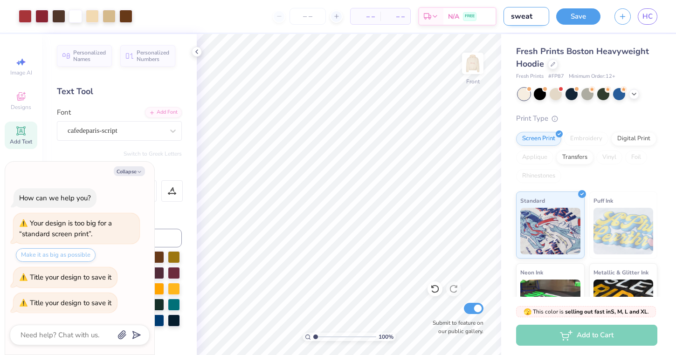
type textarea "x"
type input "sweat se"
type textarea "x"
type input "sweat set"
type textarea "x"
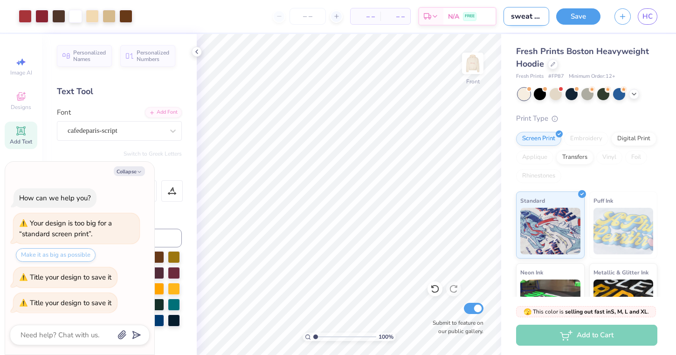
type input "sweat set"
click at [582, 9] on button "Save" at bounding box center [579, 15] width 44 height 16
click at [132, 167] on button "Collapse" at bounding box center [129, 172] width 31 height 10
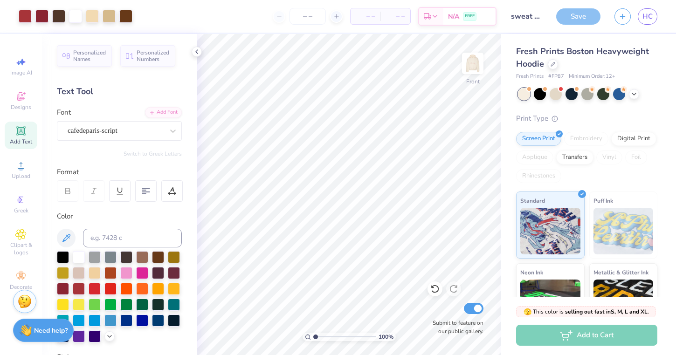
type textarea "x"
click at [195, 53] on icon at bounding box center [196, 51] width 7 height 7
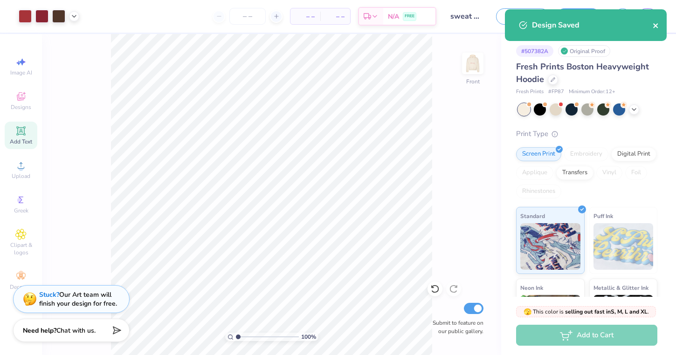
click at [657, 24] on icon "close" at bounding box center [656, 25] width 7 height 7
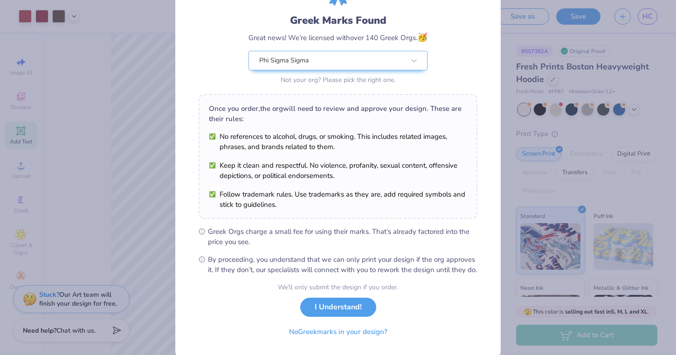
scroll to position [55, 0]
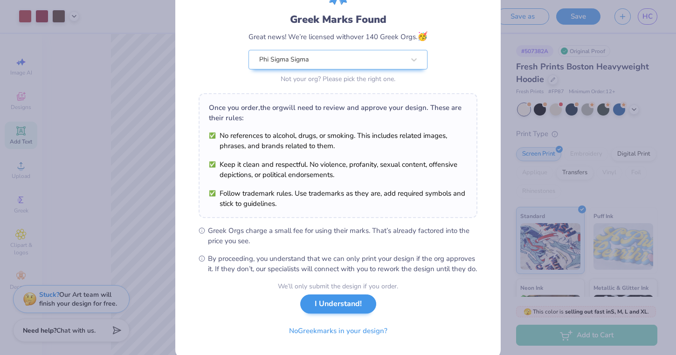
click at [325, 314] on button "I Understand!" at bounding box center [338, 304] width 76 height 19
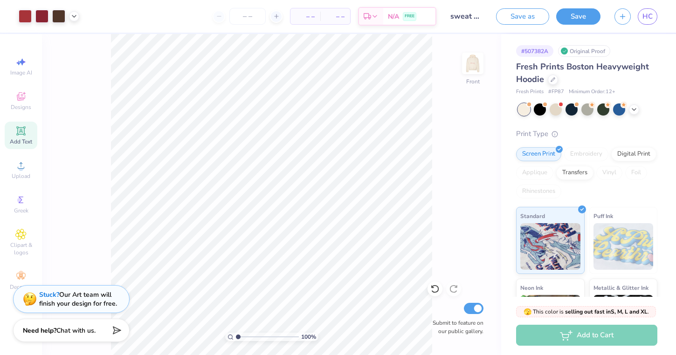
scroll to position [0, 0]
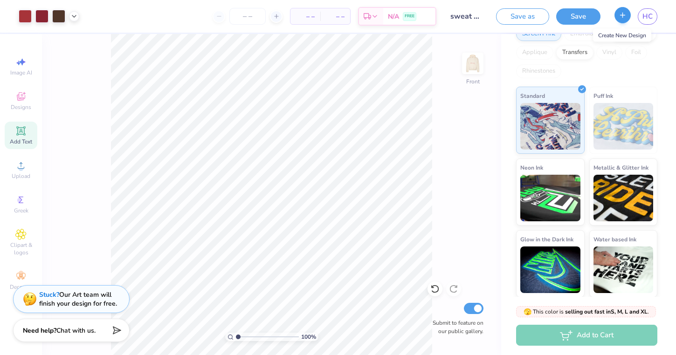
click at [624, 14] on icon "button" at bounding box center [623, 15] width 8 height 8
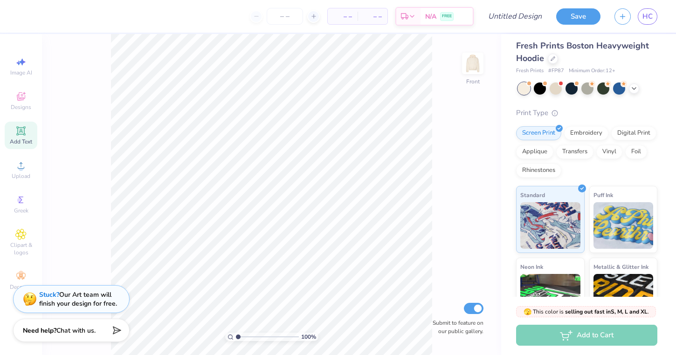
scroll to position [5, 0]
click at [557, 60] on div at bounding box center [553, 58] width 10 height 10
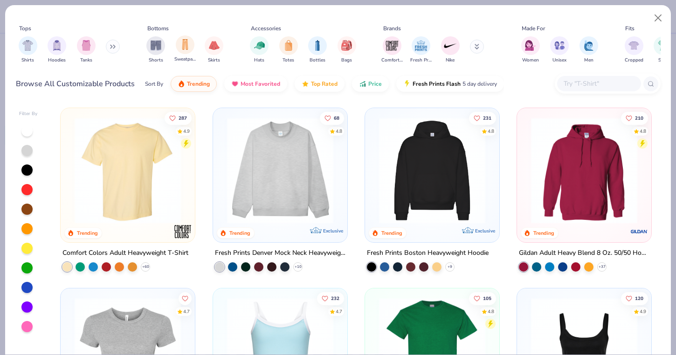
click at [185, 59] on span "Sweatpants" at bounding box center [184, 59] width 21 height 7
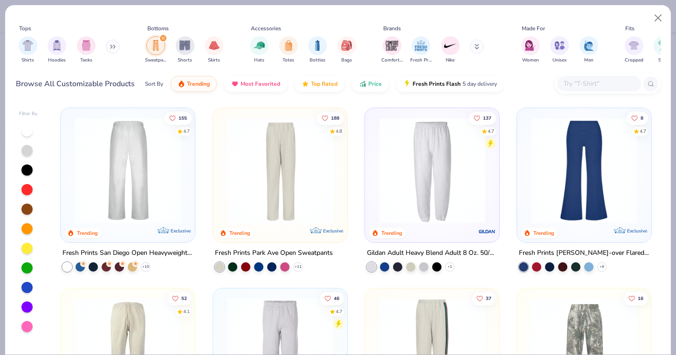
click at [160, 157] on div at bounding box center [128, 171] width 348 height 106
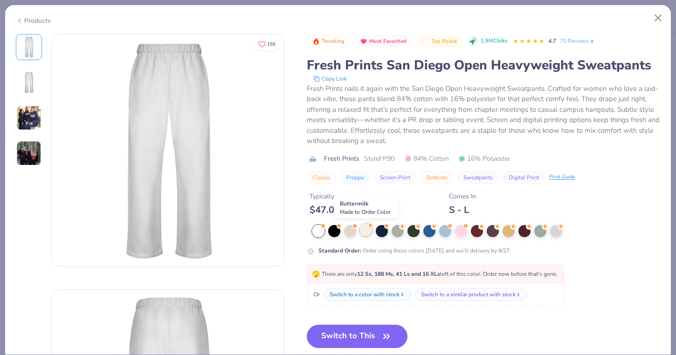
click at [371, 234] on div at bounding box center [366, 230] width 12 height 12
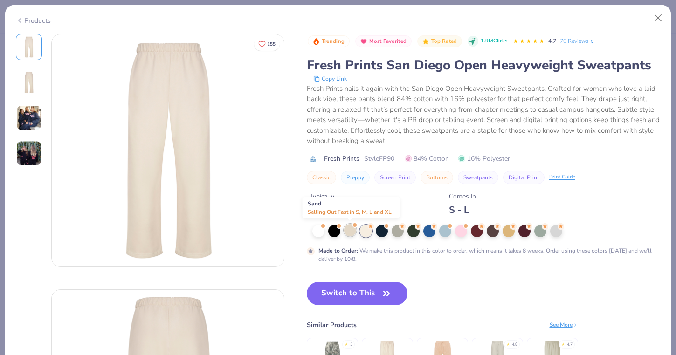
click at [352, 232] on div at bounding box center [350, 230] width 12 height 12
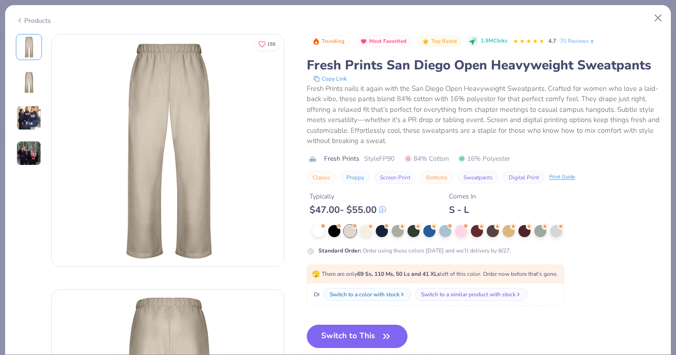
click at [367, 237] on div at bounding box center [366, 231] width 12 height 12
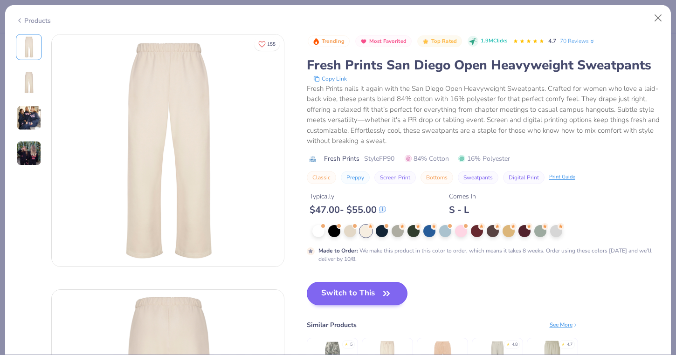
click at [365, 300] on button "Switch to This" at bounding box center [357, 293] width 101 height 23
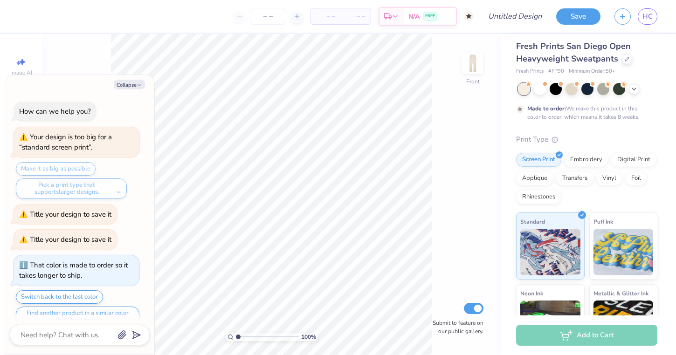
scroll to position [13, 0]
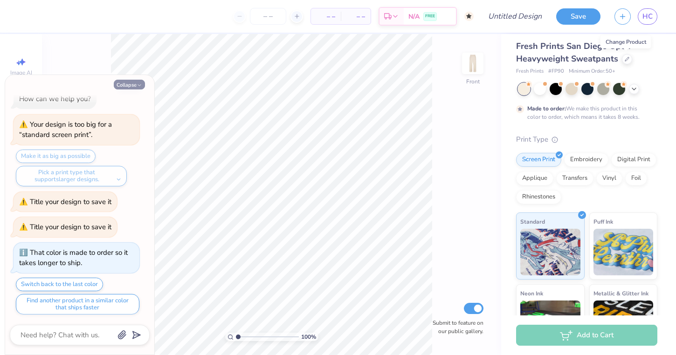
click at [137, 83] on icon "button" at bounding box center [140, 86] width 6 height 6
type textarea "x"
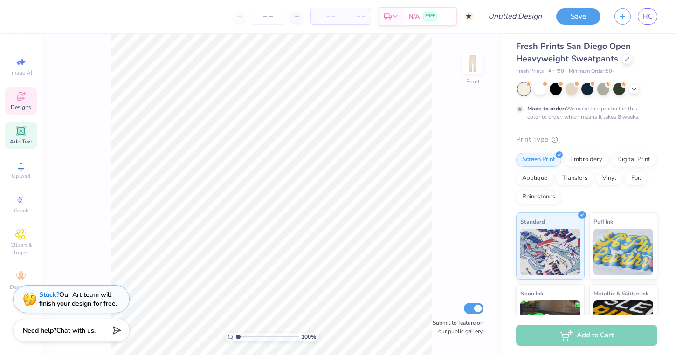
click at [24, 107] on span "Designs" at bounding box center [21, 107] width 21 height 7
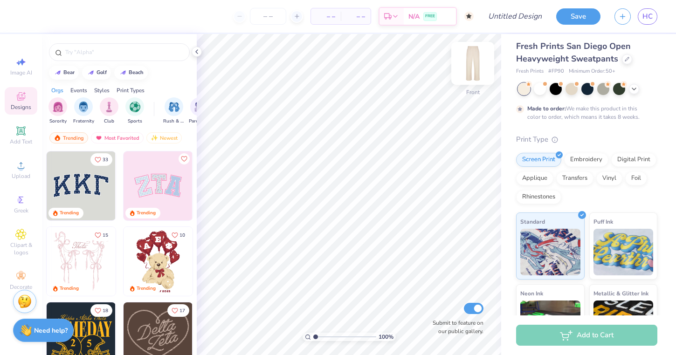
click at [468, 55] on img at bounding box center [472, 63] width 37 height 37
click at [18, 136] on icon at bounding box center [20, 130] width 11 height 11
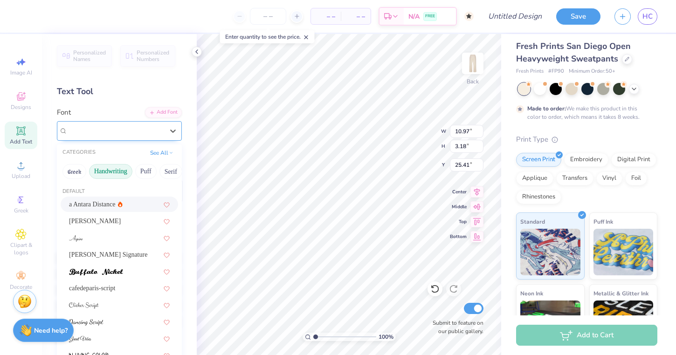
click at [117, 128] on div "Super Dream" at bounding box center [116, 131] width 98 height 14
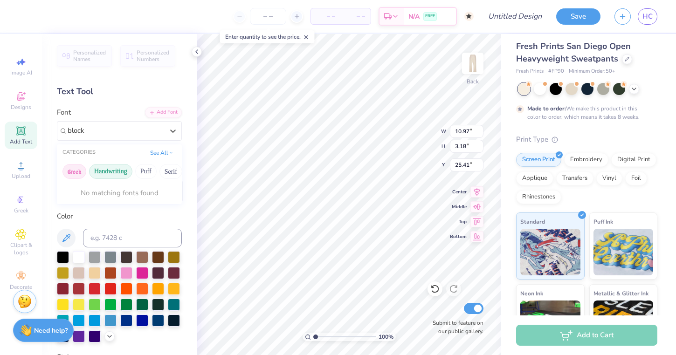
click at [77, 168] on button "Greek" at bounding box center [75, 171] width 24 height 15
click at [80, 172] on button "Greek" at bounding box center [75, 171] width 24 height 15
type input "b"
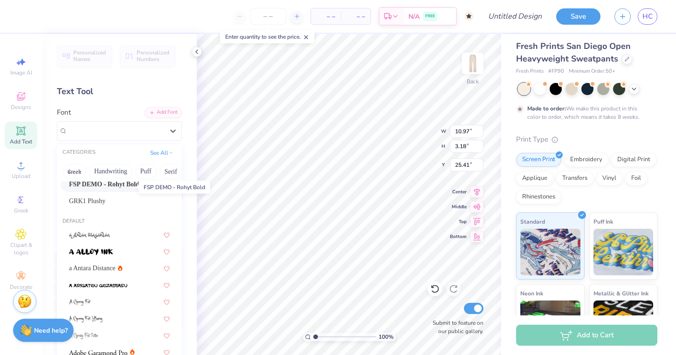
scroll to position [23, 0]
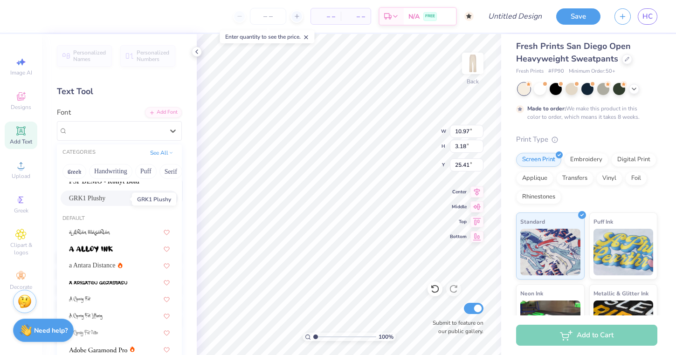
click at [97, 201] on span "GRK1 Plushy" at bounding box center [87, 199] width 36 height 10
type input "10.85"
type input "2.26"
type input "25.87"
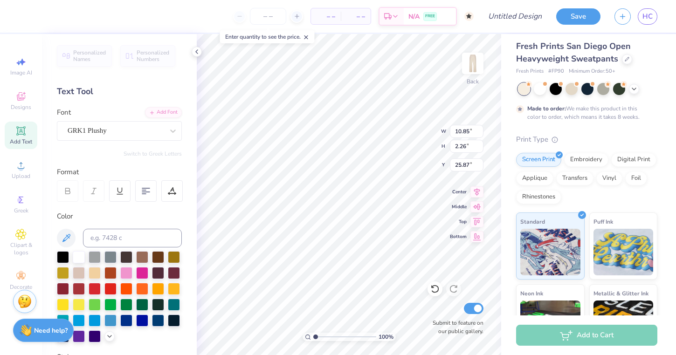
scroll to position [13, 0]
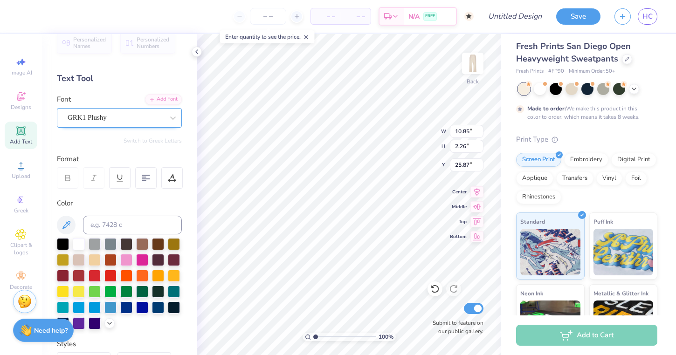
click at [133, 122] on div "GRK1 Plushy" at bounding box center [116, 118] width 98 height 14
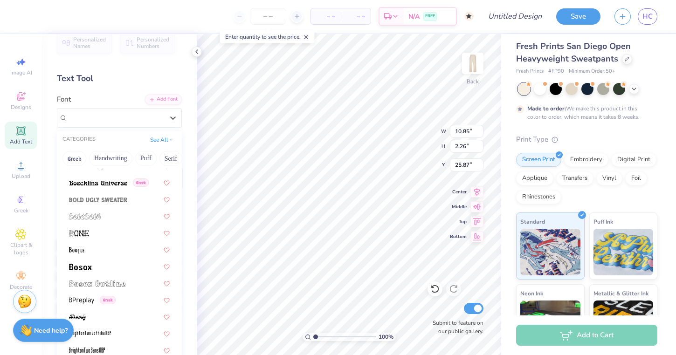
scroll to position [610, 0]
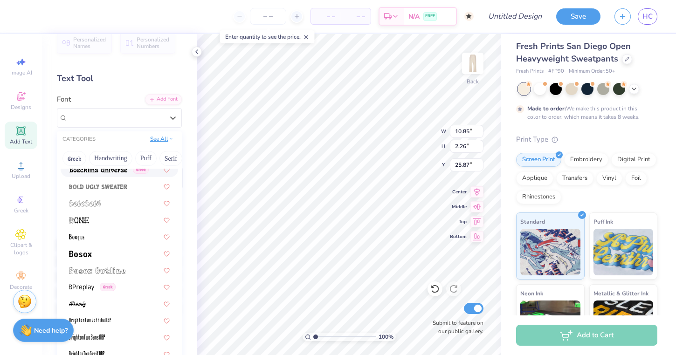
click at [173, 139] on icon at bounding box center [171, 139] width 5 height 5
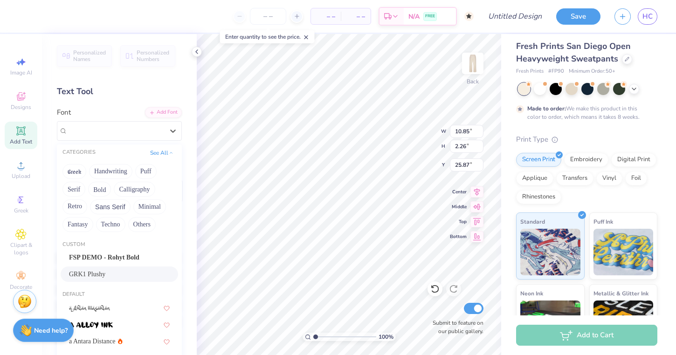
scroll to position [0, 0]
click at [92, 276] on span "GRK1 Plushy" at bounding box center [87, 275] width 36 height 10
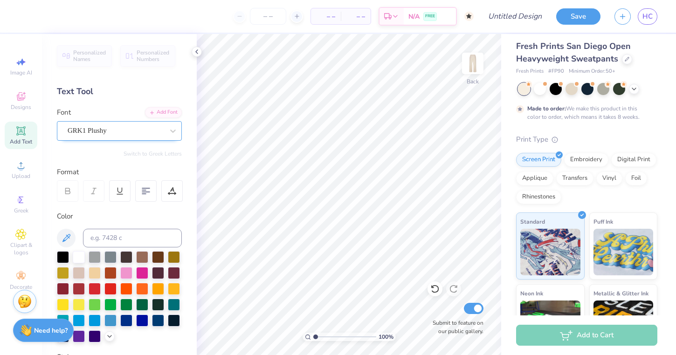
click at [151, 123] on div "GRK1 Plushy" at bounding box center [119, 131] width 125 height 20
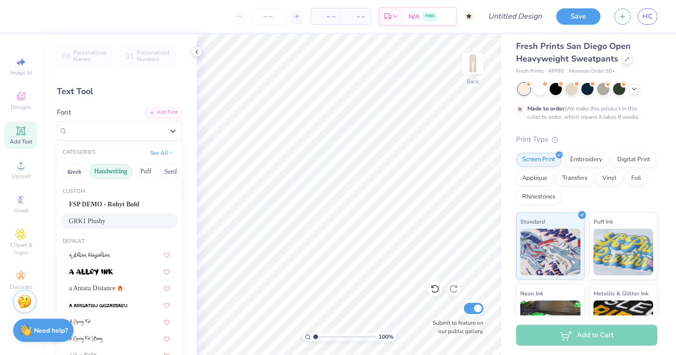
click at [113, 172] on button "Handwriting" at bounding box center [110, 171] width 43 height 15
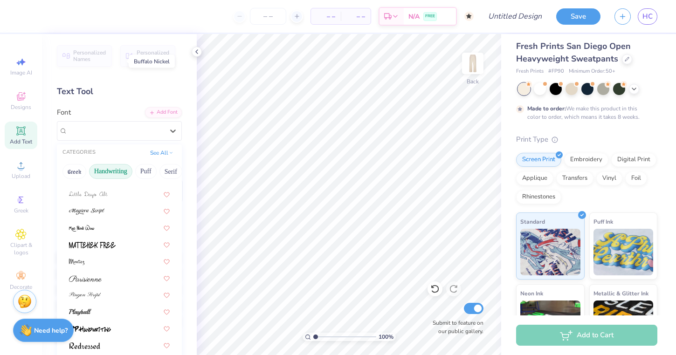
scroll to position [211, 0]
click at [146, 174] on button "Puff" at bounding box center [145, 171] width 21 height 15
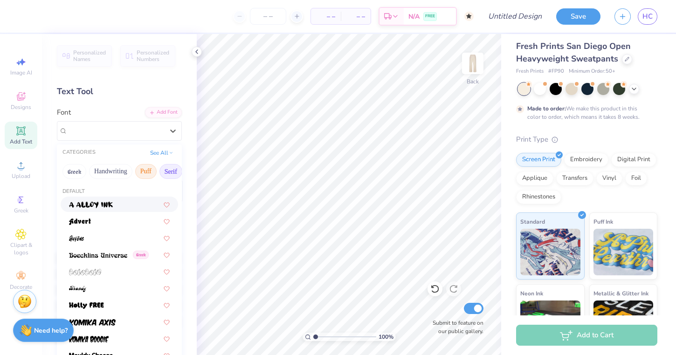
scroll to position [0, 0]
click at [173, 177] on button "Serif" at bounding box center [171, 171] width 23 height 15
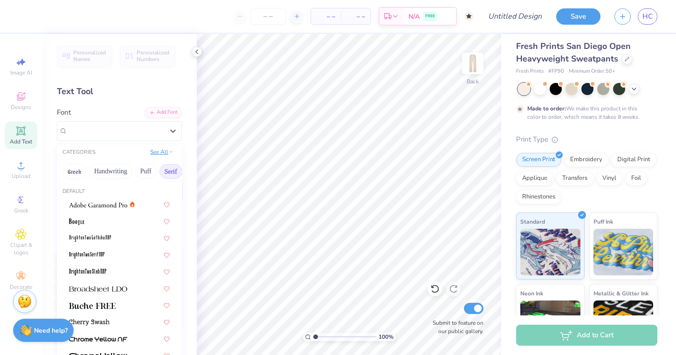
click at [161, 152] on button "See All" at bounding box center [161, 151] width 29 height 9
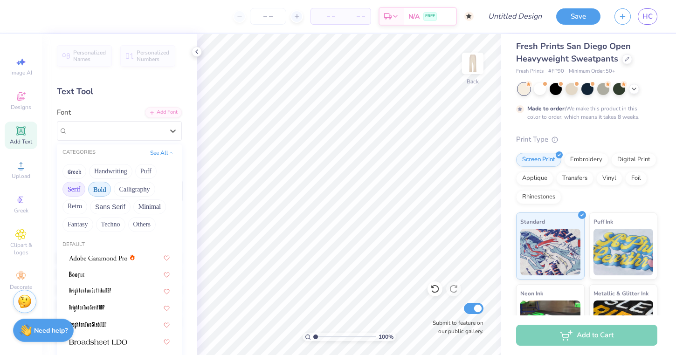
click at [107, 192] on button "Bold" at bounding box center [99, 189] width 23 height 15
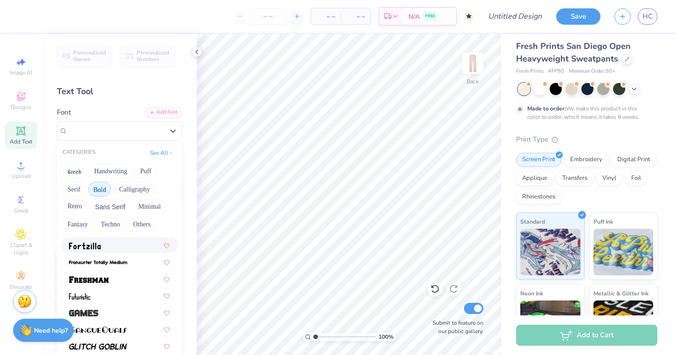
scroll to position [317, 0]
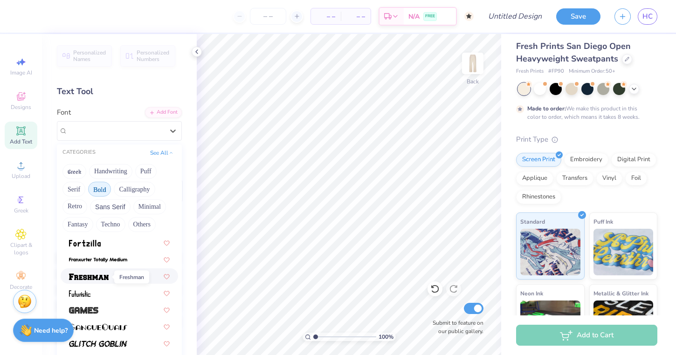
click at [103, 281] on span at bounding box center [89, 276] width 40 height 10
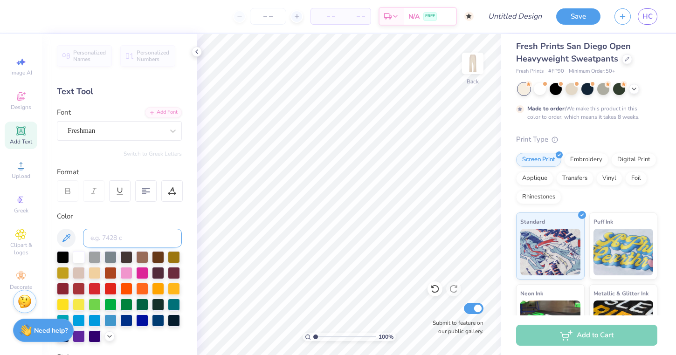
click at [110, 233] on input at bounding box center [132, 238] width 99 height 19
click at [123, 125] on div at bounding box center [116, 131] width 96 height 13
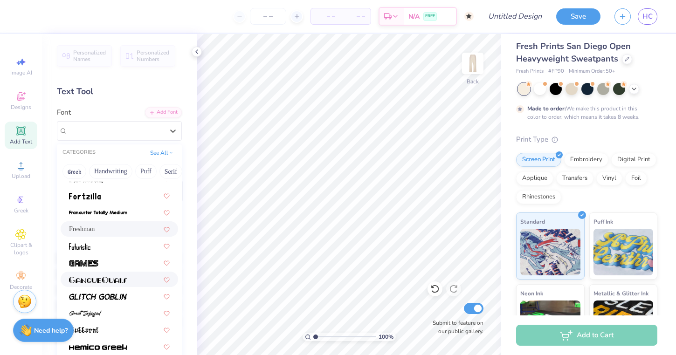
scroll to position [305, 0]
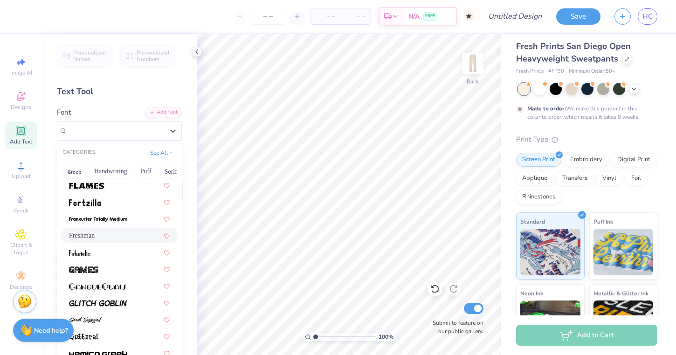
click at [116, 237] on div "Freshman" at bounding box center [119, 236] width 101 height 10
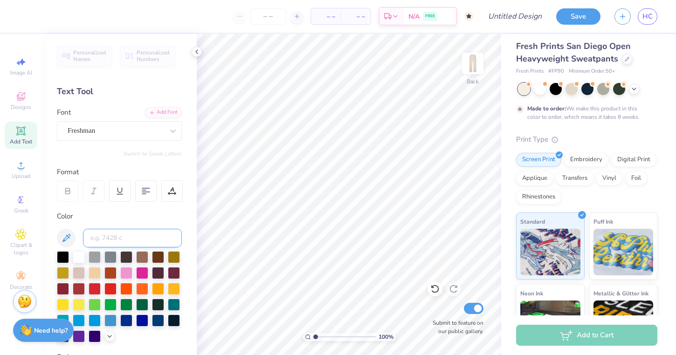
click at [140, 235] on input at bounding box center [132, 238] width 99 height 19
click at [85, 290] on div at bounding box center [79, 288] width 12 height 12
click at [94, 289] on div at bounding box center [95, 288] width 12 height 12
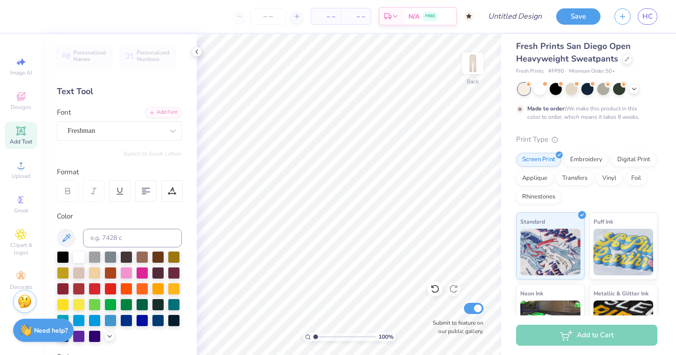
click at [70, 188] on icon at bounding box center [67, 191] width 8 height 8
click at [436, 286] on icon at bounding box center [435, 289] width 8 height 8
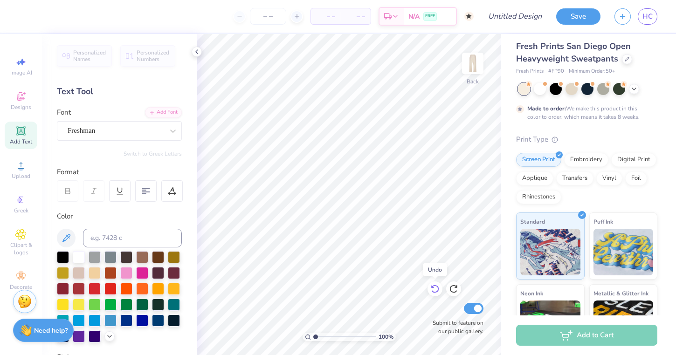
click at [436, 286] on icon at bounding box center [435, 289] width 8 height 8
click at [453, 286] on icon at bounding box center [454, 289] width 8 height 8
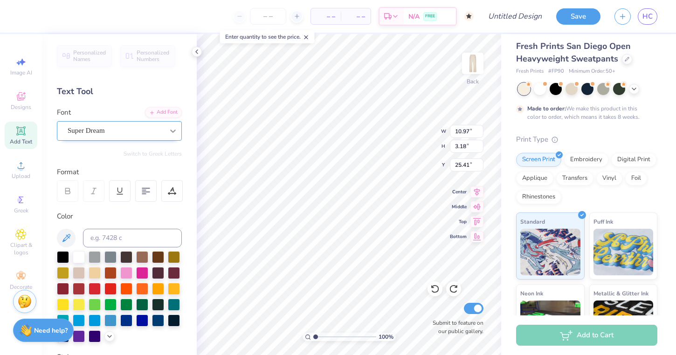
click at [165, 130] on div at bounding box center [173, 131] width 17 height 17
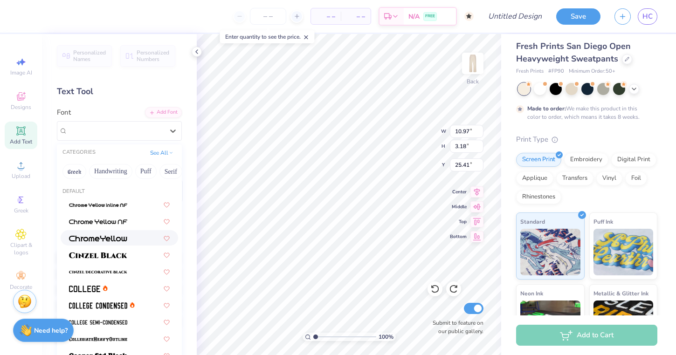
scroll to position [9, 0]
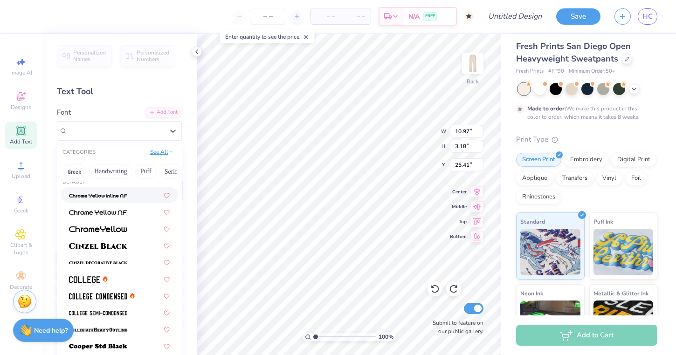
click at [163, 151] on button "See All" at bounding box center [161, 151] width 29 height 9
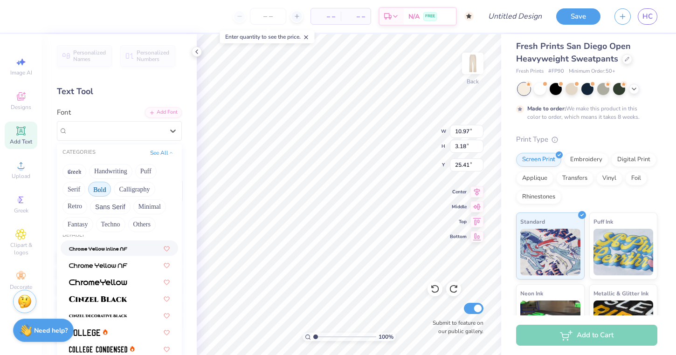
click at [100, 194] on button "Bold" at bounding box center [99, 189] width 23 height 15
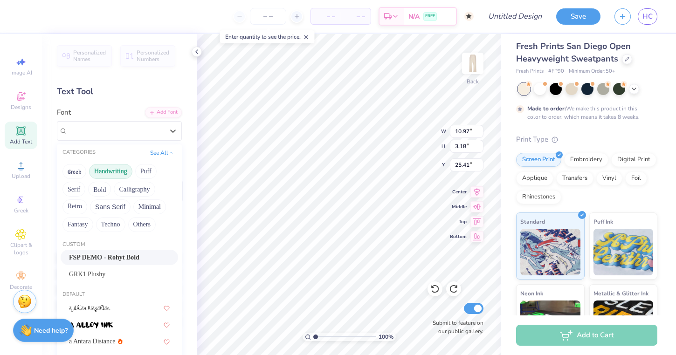
scroll to position [0, 0]
click at [104, 181] on div "Greek Handwriting Puff Serif Bold Calligraphy Retro Sans Serif Minimal Fantasy …" at bounding box center [119, 198] width 125 height 74
click at [104, 185] on button "Bold" at bounding box center [99, 189] width 23 height 15
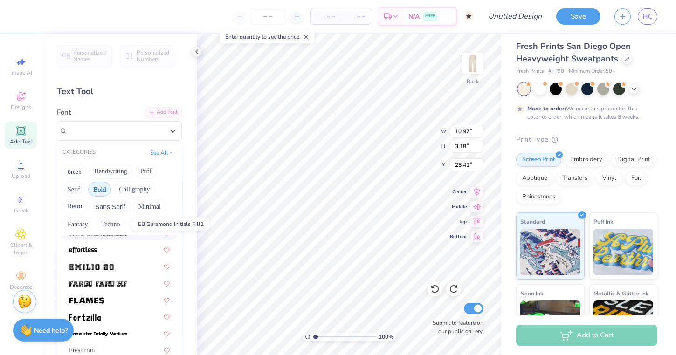
scroll to position [255, 0]
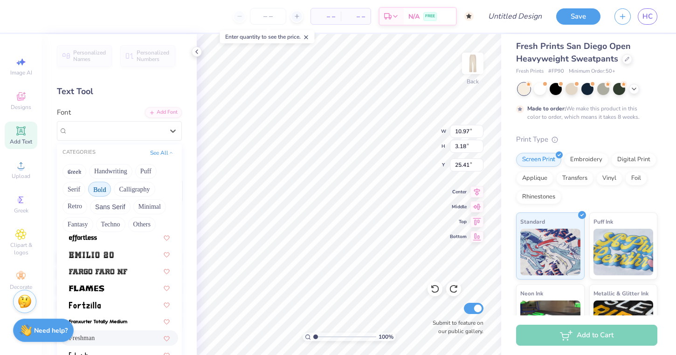
click at [87, 343] on span "Freshman" at bounding box center [82, 339] width 26 height 10
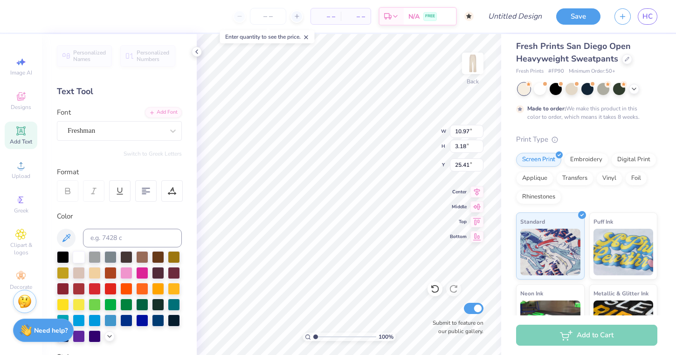
type input "10.85"
type input "2.94"
type input "25.53"
click at [93, 289] on div at bounding box center [95, 288] width 12 height 12
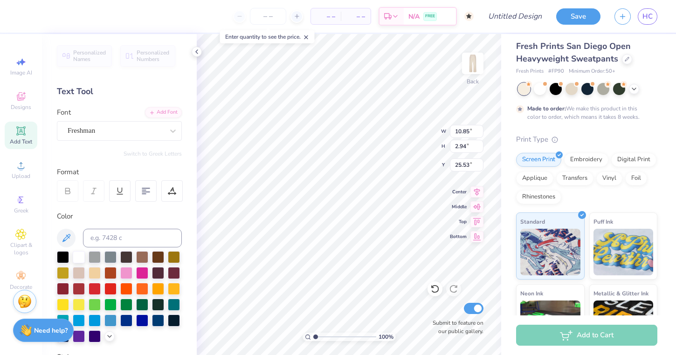
type textarea "EST 1913"
type input "7.59"
type input "7.00"
type input "1.25"
type input "5.25"
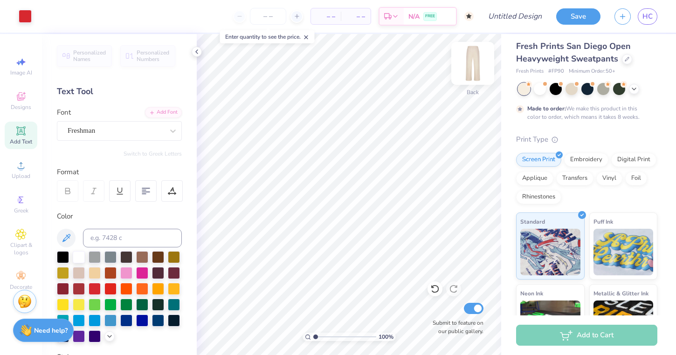
click at [473, 54] on img at bounding box center [472, 63] width 37 height 37
click at [24, 239] on icon at bounding box center [21, 235] width 10 height 10
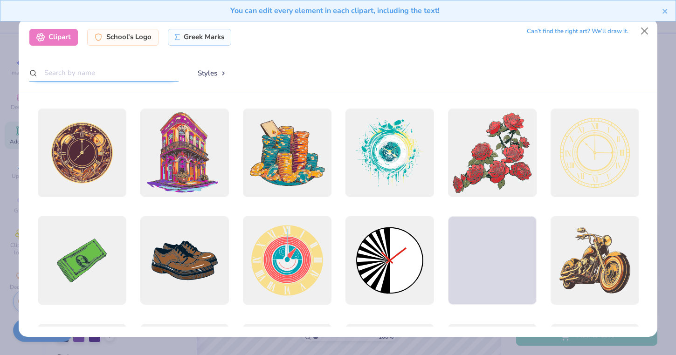
click at [111, 72] on input "text" at bounding box center [103, 72] width 149 height 17
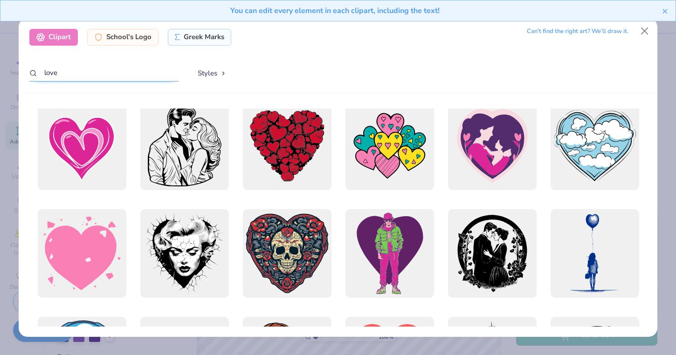
scroll to position [200, 0]
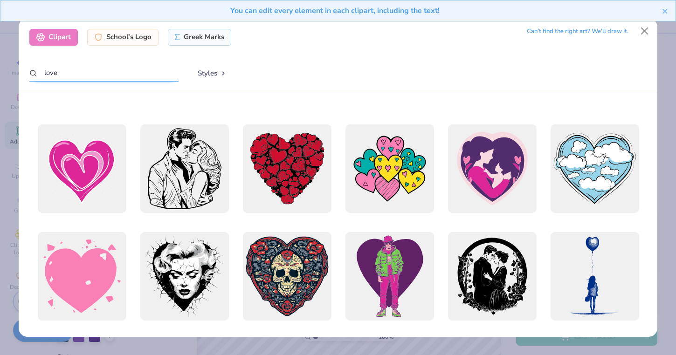
click at [162, 72] on input "love" at bounding box center [103, 72] width 149 height 17
type input "heart"
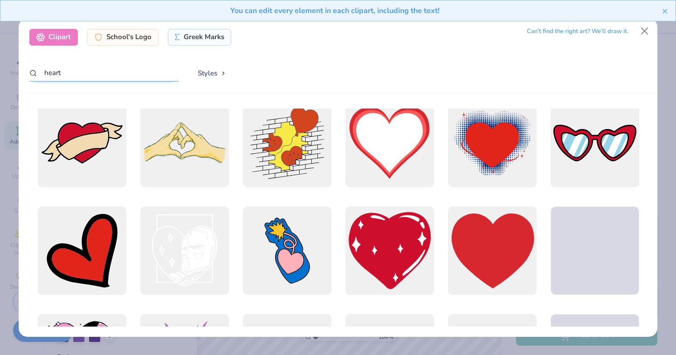
scroll to position [551, 0]
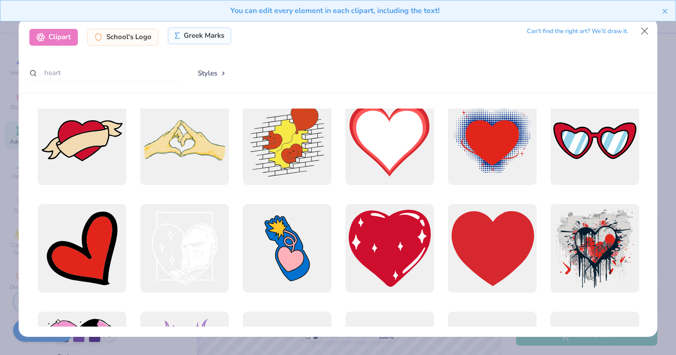
click at [186, 37] on div "Greek Marks" at bounding box center [200, 36] width 64 height 17
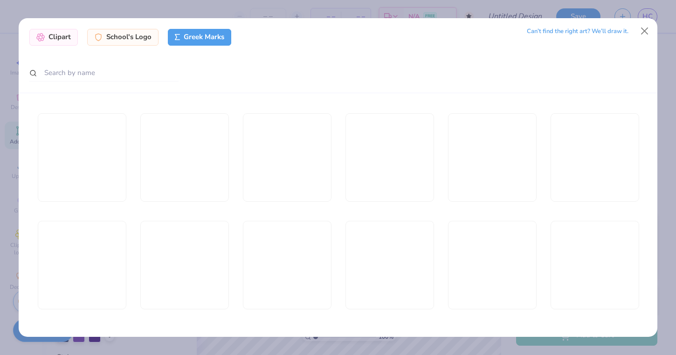
scroll to position [1234, 0]
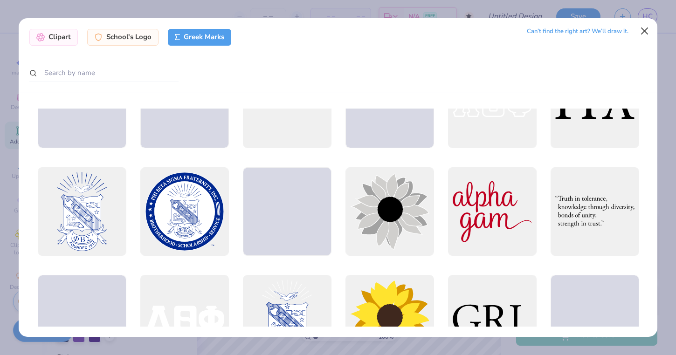
click at [647, 38] on button "Close" at bounding box center [645, 31] width 18 height 18
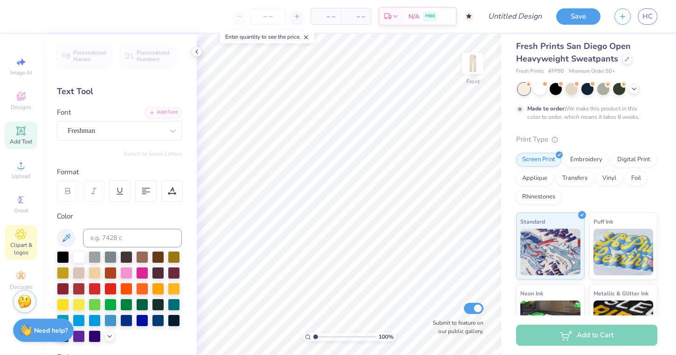
click at [15, 252] on span "Clipart & logos" at bounding box center [21, 249] width 33 height 15
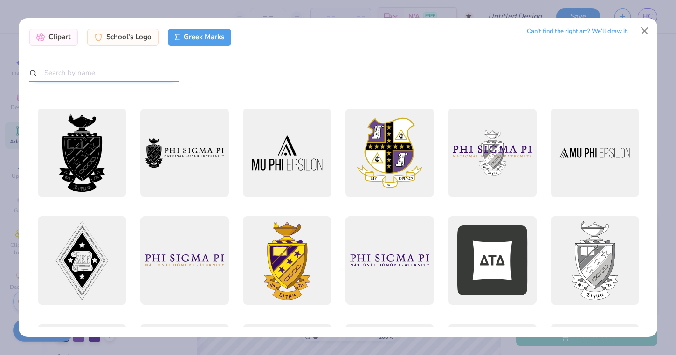
click at [118, 74] on input "text" at bounding box center [103, 72] width 149 height 17
click at [199, 30] on div "Greek Marks" at bounding box center [200, 37] width 64 height 17
click at [70, 36] on div "Clipart" at bounding box center [53, 36] width 49 height 17
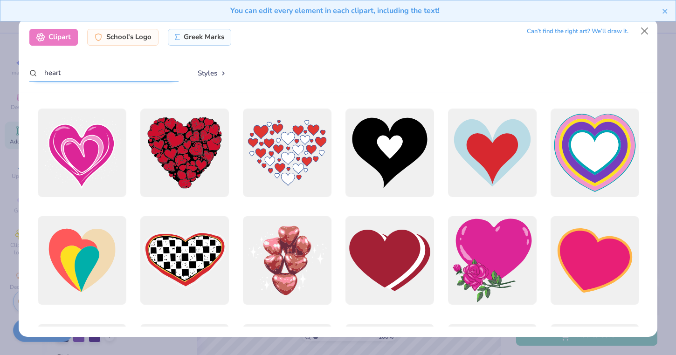
click at [73, 72] on input "heart" at bounding box center [103, 72] width 149 height 17
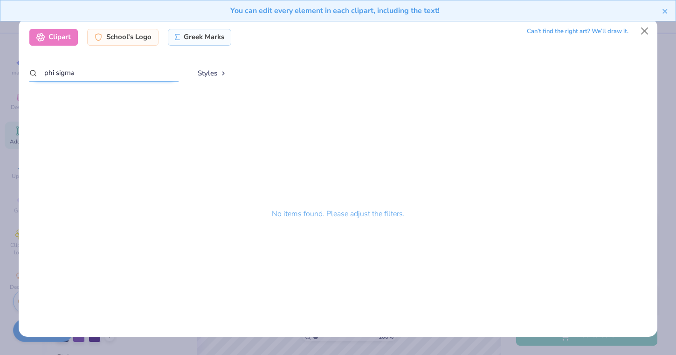
click at [73, 72] on input "phi sigma" at bounding box center [103, 72] width 149 height 17
type input "phi sig"
click at [98, 67] on input "phi sig" at bounding box center [103, 72] width 149 height 17
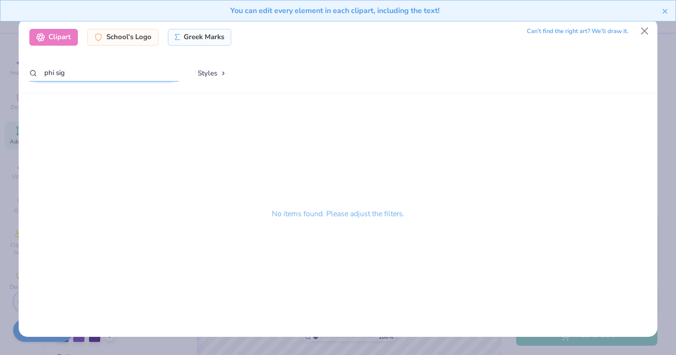
click at [98, 67] on input "phi sig" at bounding box center [103, 72] width 149 height 17
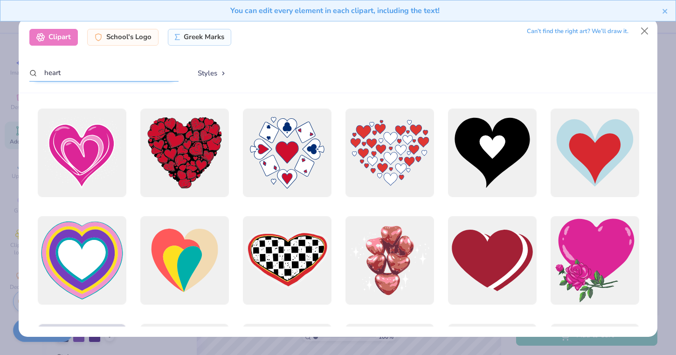
type input "heart"
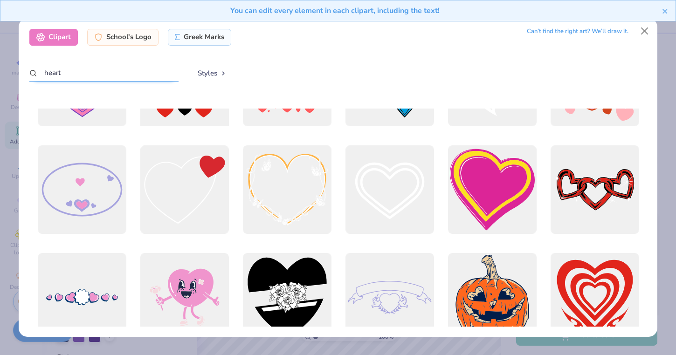
scroll to position [1071, 0]
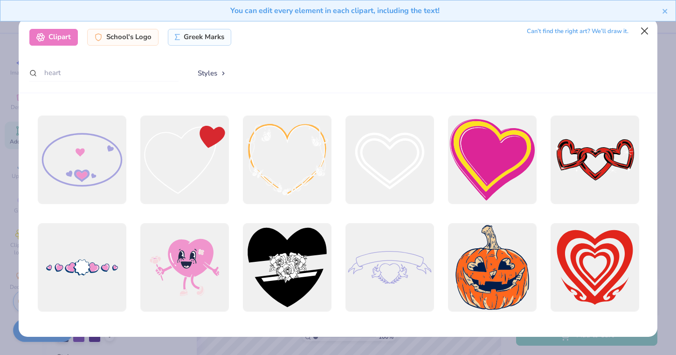
click at [646, 29] on button "Close" at bounding box center [645, 31] width 18 height 18
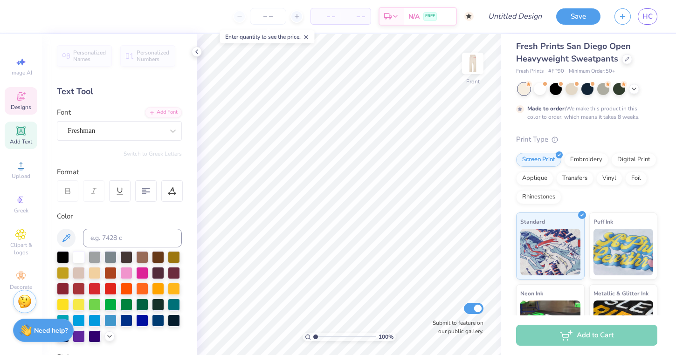
click at [22, 100] on icon at bounding box center [20, 98] width 7 height 6
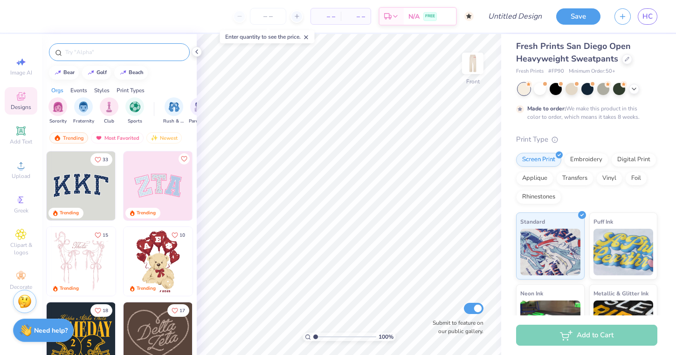
click at [133, 50] on input "text" at bounding box center [123, 52] width 119 height 9
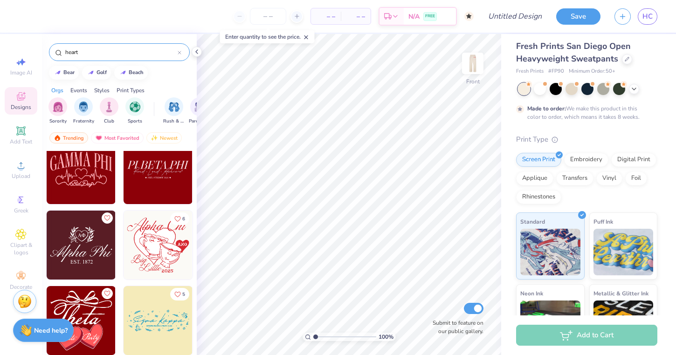
scroll to position [8779, 0]
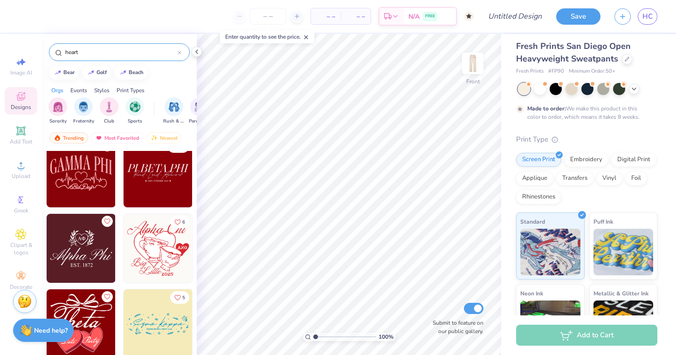
click at [126, 55] on input "heart" at bounding box center [120, 52] width 113 height 9
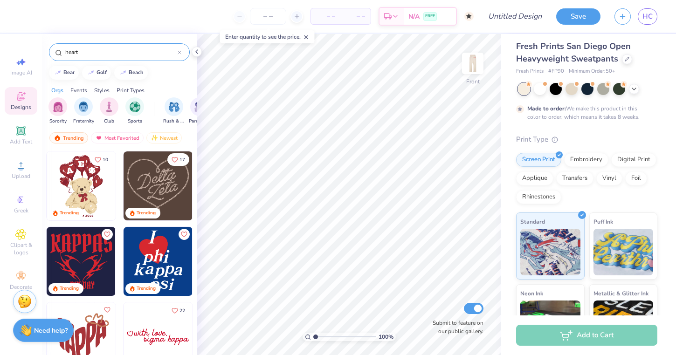
click at [126, 55] on input "heart" at bounding box center [120, 52] width 113 height 9
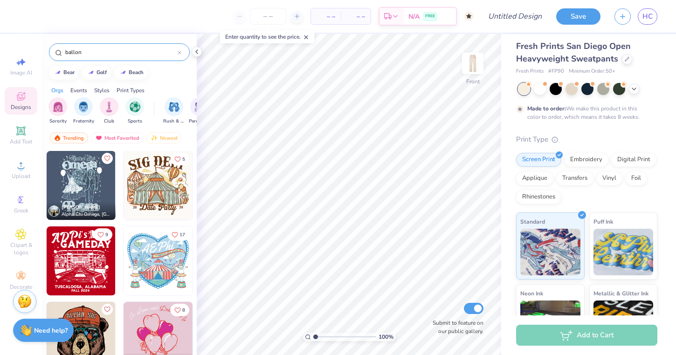
scroll to position [1405, 0]
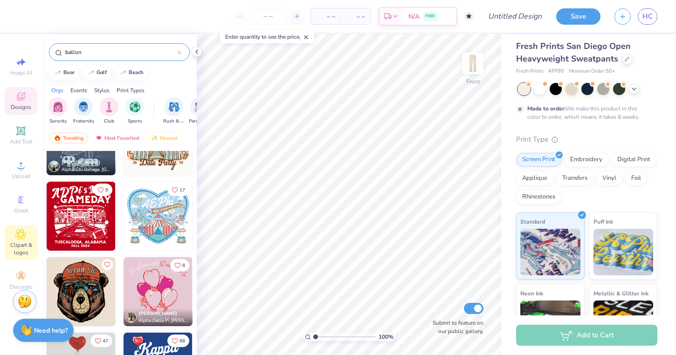
type input "ballon"
click at [20, 253] on span "Clipart & logos" at bounding box center [21, 249] width 33 height 15
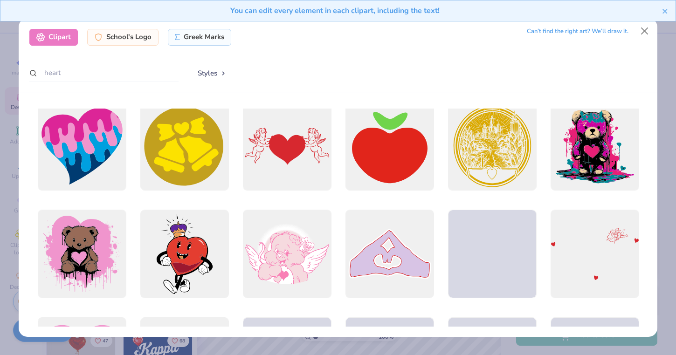
scroll to position [2722, 0]
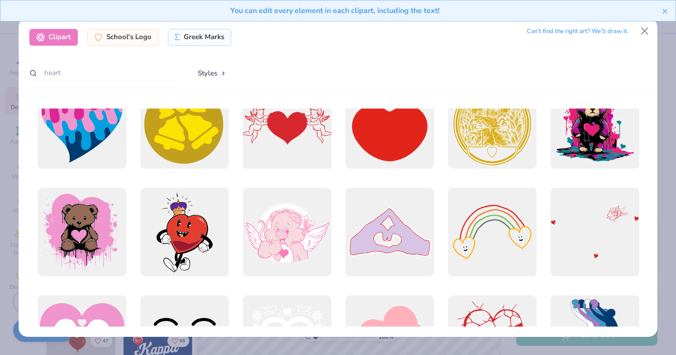
click at [305, 144] on div at bounding box center [286, 124] width 97 height 97
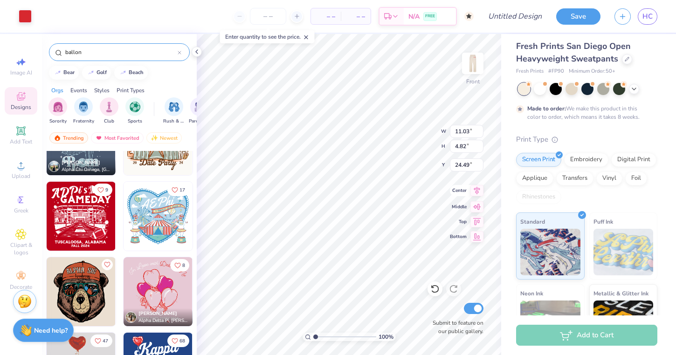
click at [477, 188] on icon at bounding box center [477, 191] width 6 height 8
click at [478, 223] on icon at bounding box center [477, 220] width 13 height 11
click at [478, 203] on icon at bounding box center [477, 205] width 13 height 11
click at [480, 221] on icon at bounding box center [477, 220] width 13 height 11
type input "0.50"
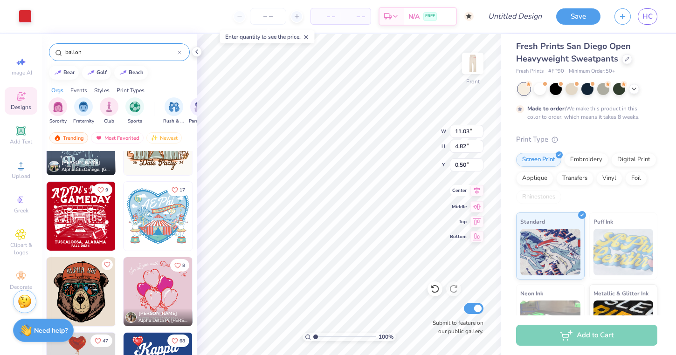
click at [479, 191] on icon at bounding box center [477, 190] width 13 height 11
click at [199, 54] on icon at bounding box center [196, 51] width 7 height 7
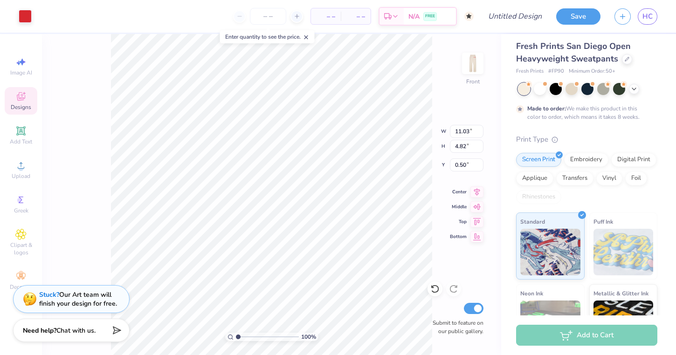
click at [92, 51] on div "100 % Front W 11.03 11.03 " H 4.82 4.82 " Y 0.50 0.50 " Center Middle Top Botto…" at bounding box center [271, 194] width 459 height 321
type input "6.65"
type input "2.91"
type input "2.41"
type input "9.41"
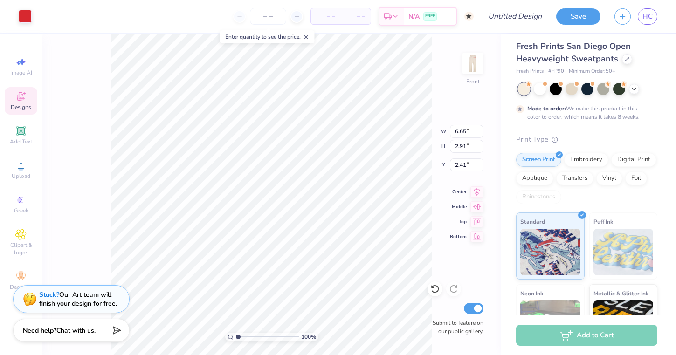
type input "4.11"
type input "1.21"
click at [308, 38] on line at bounding box center [306, 37] width 3 height 3
click at [483, 57] on img at bounding box center [472, 63] width 37 height 37
click at [465, 62] on img at bounding box center [472, 63] width 37 height 37
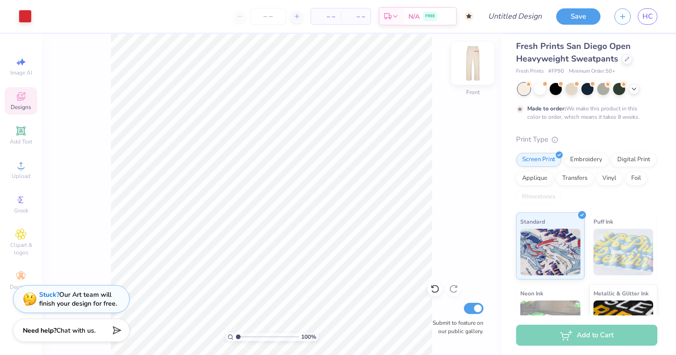
click at [478, 55] on img at bounding box center [472, 63] width 37 height 37
click at [478, 55] on img at bounding box center [473, 63] width 19 height 19
type input "2.29"
type input "3.47"
click at [477, 66] on img at bounding box center [472, 63] width 37 height 37
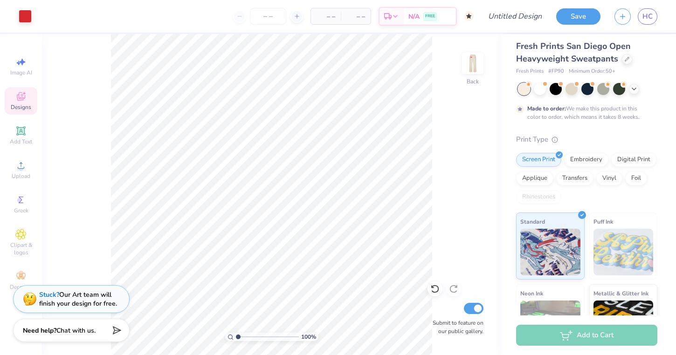
click at [477, 66] on img at bounding box center [473, 63] width 19 height 19
click at [467, 74] on img at bounding box center [472, 63] width 37 height 37
click at [467, 73] on img at bounding box center [473, 63] width 19 height 19
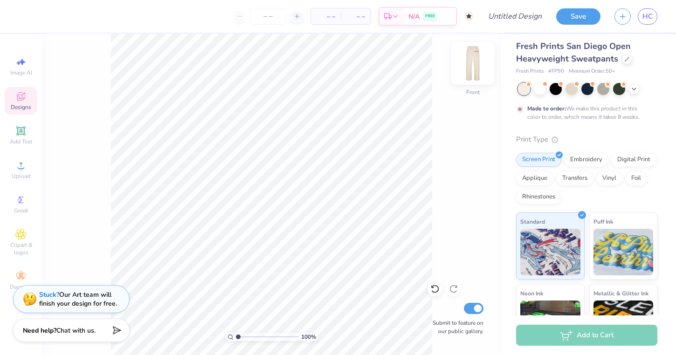
click at [475, 64] on img at bounding box center [472, 63] width 37 height 37
click at [593, 17] on button "Save" at bounding box center [579, 15] width 44 height 16
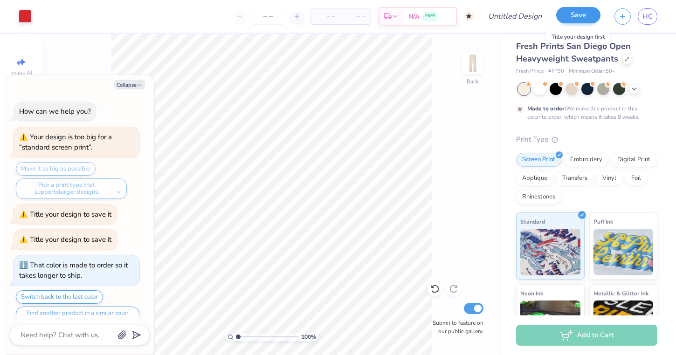
scroll to position [38, 0]
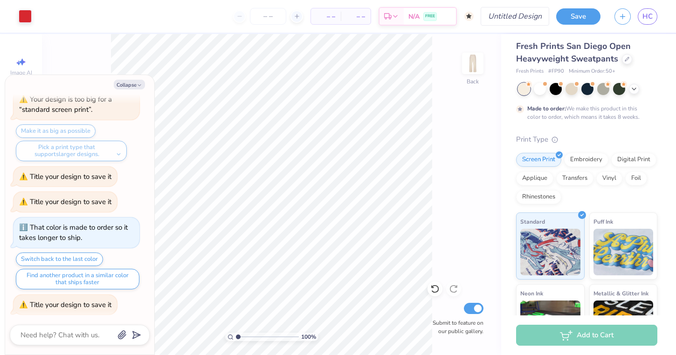
type textarea "x"
click at [515, 15] on input "Design Title" at bounding box center [527, 16] width 46 height 19
type input "s"
type textarea "x"
type input "sw"
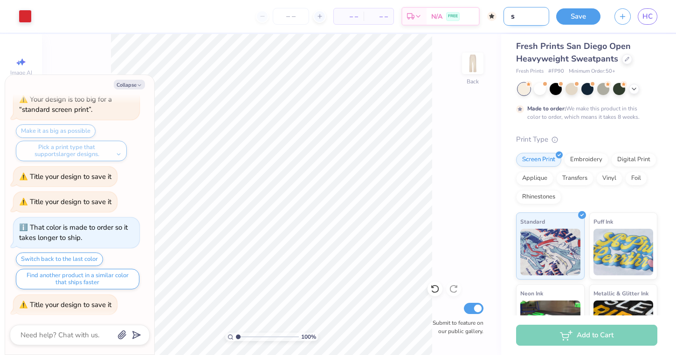
type textarea "x"
type input "swe"
type textarea "x"
type input "swea"
type textarea "x"
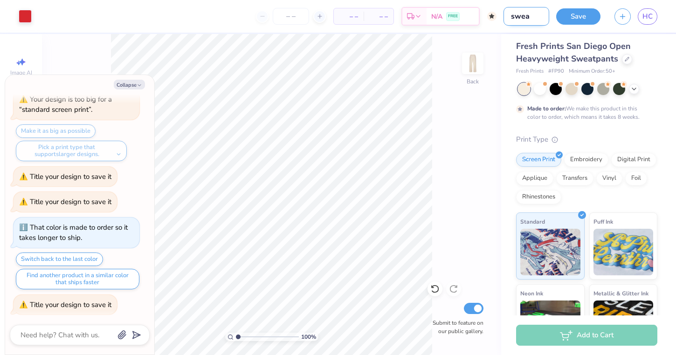
type input "sweat"
type textarea "x"
type input "sweat"
click at [584, 12] on button "Save" at bounding box center [579, 15] width 44 height 16
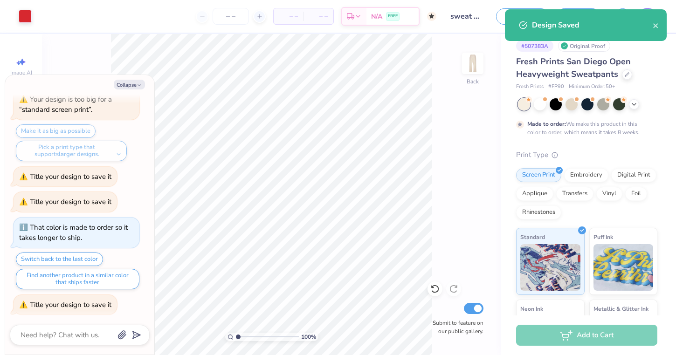
click at [655, 33] on div "Design Saved" at bounding box center [586, 25] width 162 height 32
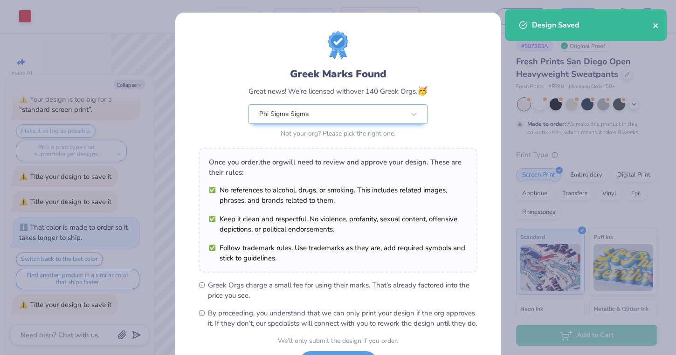
click at [654, 24] on icon "close" at bounding box center [656, 25] width 5 height 5
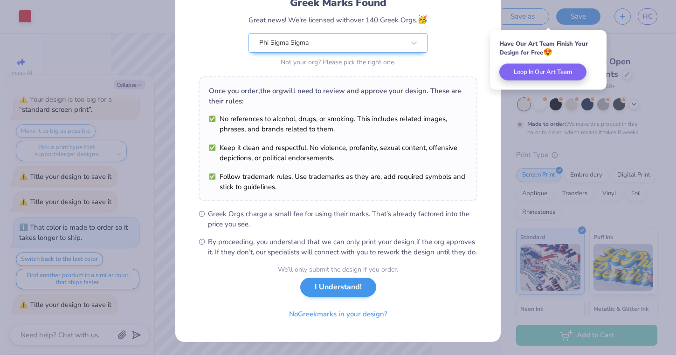
scroll to position [81, 0]
click at [336, 292] on button "I Understand!" at bounding box center [338, 287] width 76 height 19
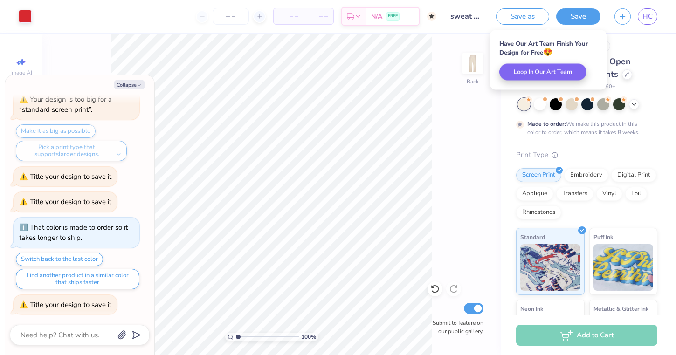
scroll to position [0, 0]
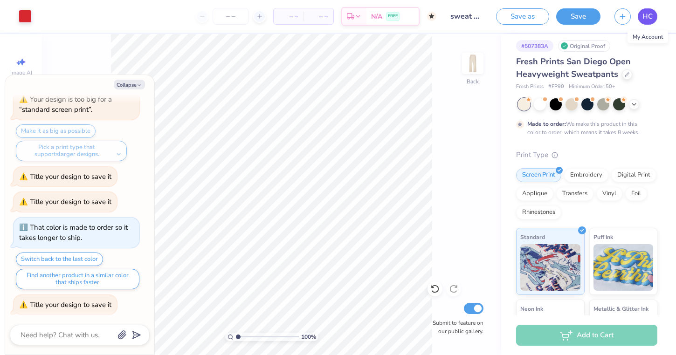
click at [658, 15] on link "HC" at bounding box center [648, 16] width 20 height 16
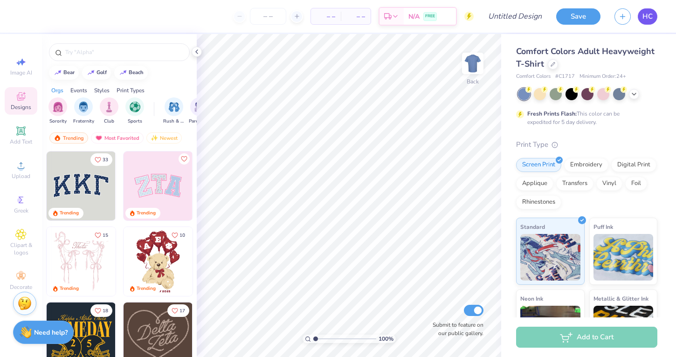
click at [646, 16] on span "HC" at bounding box center [648, 16] width 10 height 11
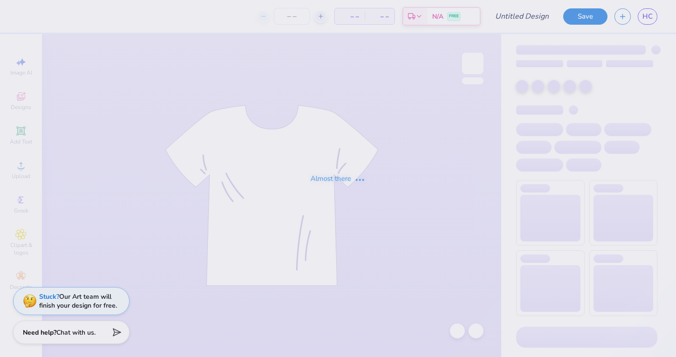
type input "sweat set"
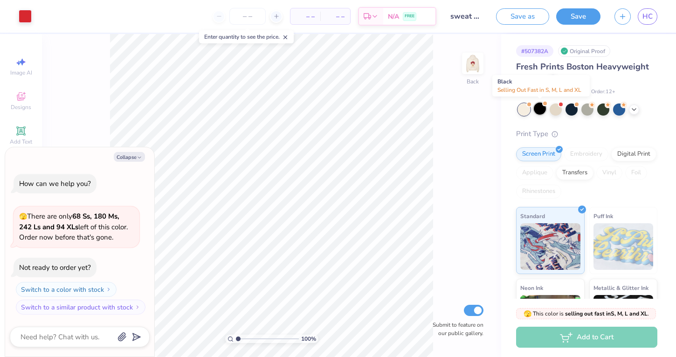
click at [545, 110] on div at bounding box center [540, 109] width 12 height 12
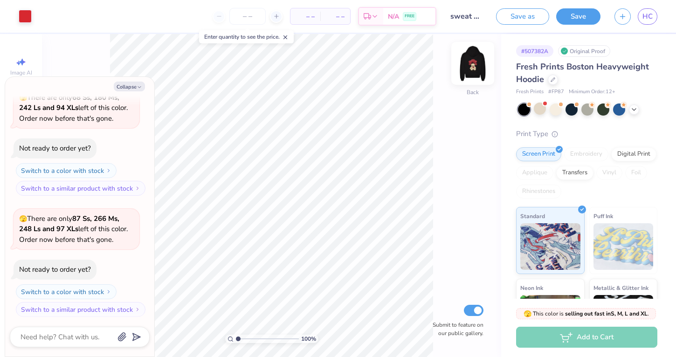
click at [466, 67] on img at bounding box center [472, 63] width 37 height 37
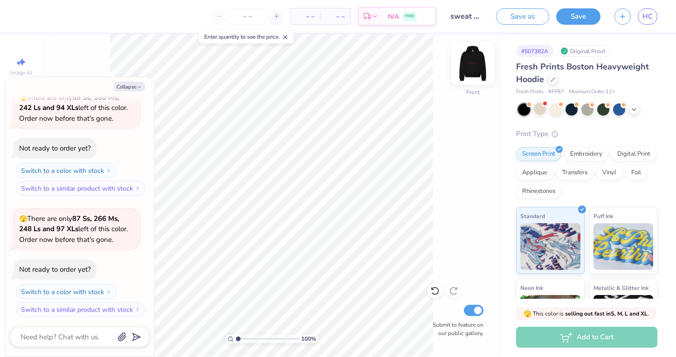
click at [474, 71] on img at bounding box center [472, 63] width 37 height 37
click at [474, 60] on img at bounding box center [472, 63] width 37 height 37
click at [125, 84] on button "Collapse" at bounding box center [129, 87] width 31 height 10
type textarea "x"
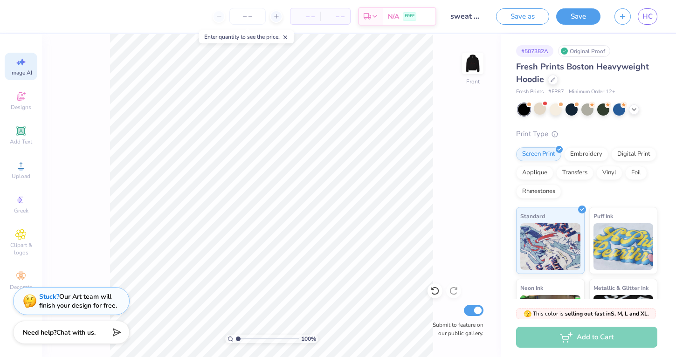
click at [23, 64] on icon at bounding box center [20, 61] width 11 height 11
select select "4"
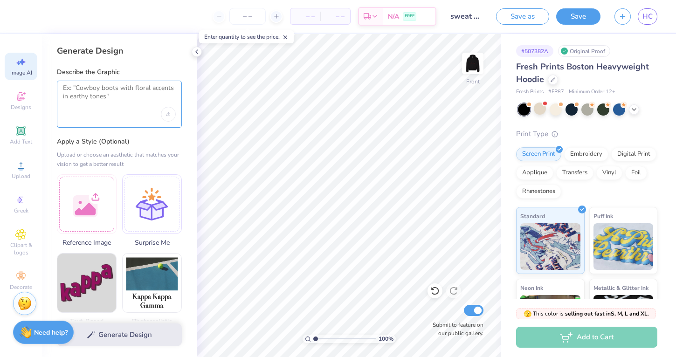
click at [127, 94] on textarea at bounding box center [119, 95] width 113 height 23
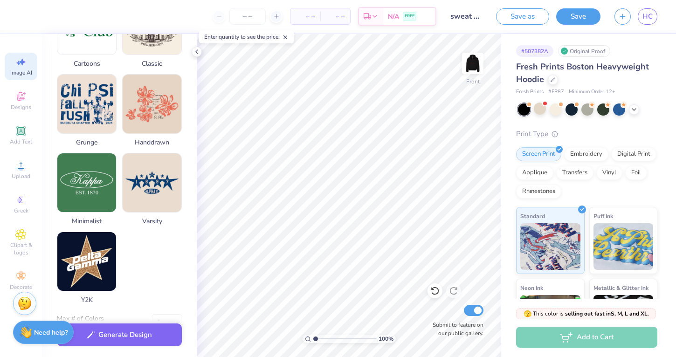
scroll to position [418, 0]
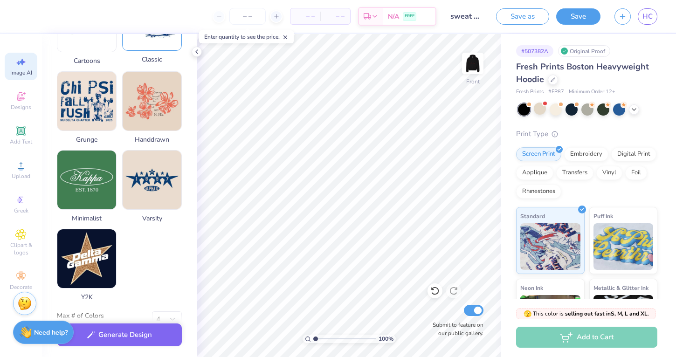
click at [167, 56] on div "Classic" at bounding box center [152, 27] width 60 height 73
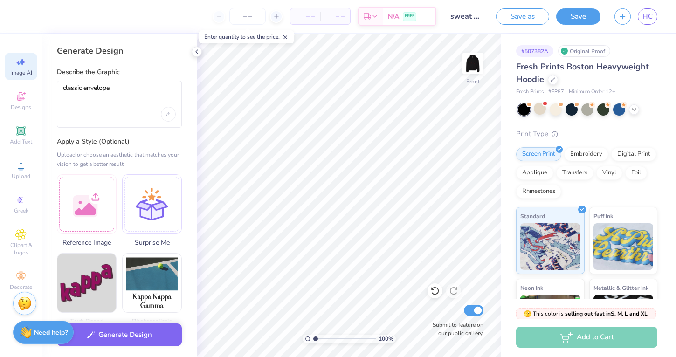
scroll to position [0, 0]
click at [150, 90] on textarea "classic envelope" at bounding box center [119, 95] width 113 height 23
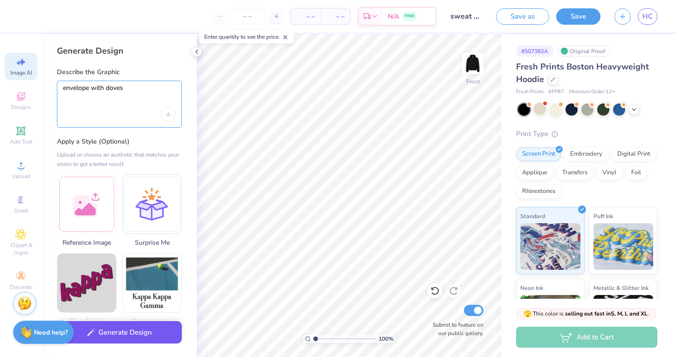
type textarea "envelope with doves"
click at [134, 337] on button "Generate Design" at bounding box center [119, 332] width 125 height 23
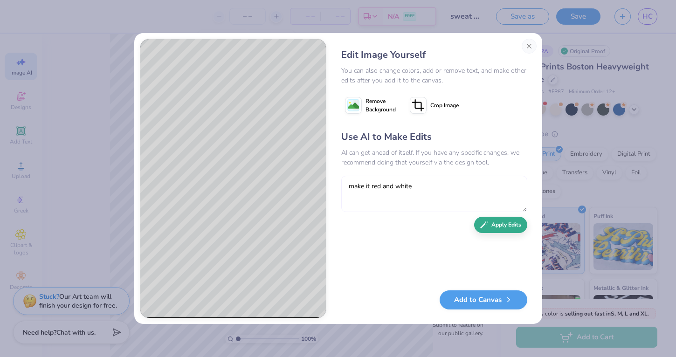
type textarea "make it red and white"
click at [498, 233] on button "Apply Edits" at bounding box center [500, 225] width 53 height 16
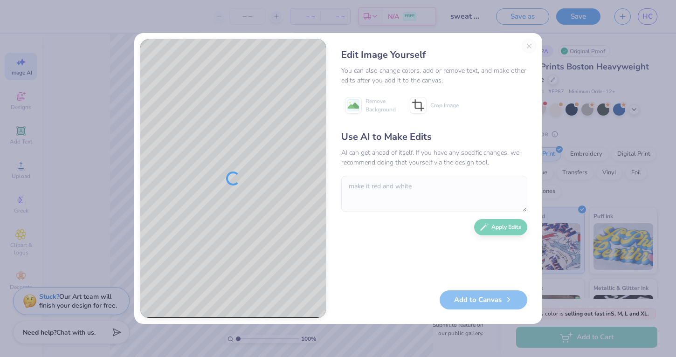
click at [529, 43] on div "Edit Image Yourself You can also change colors, add or remove text, and make ot…" at bounding box center [434, 179] width 205 height 280
click at [528, 47] on div "Edit Image Yourself You can also change colors, add or remove text, and make ot…" at bounding box center [434, 179] width 205 height 280
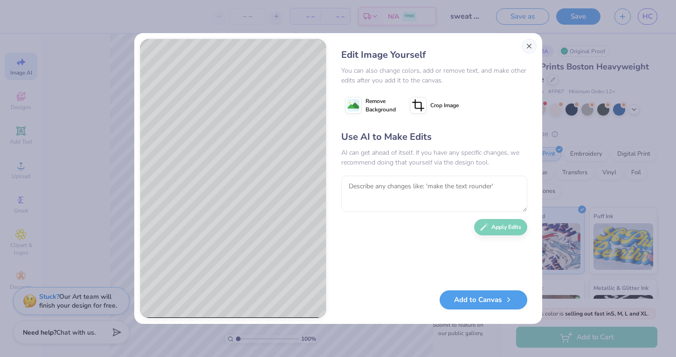
click at [529, 49] on button "Close" at bounding box center [529, 46] width 15 height 15
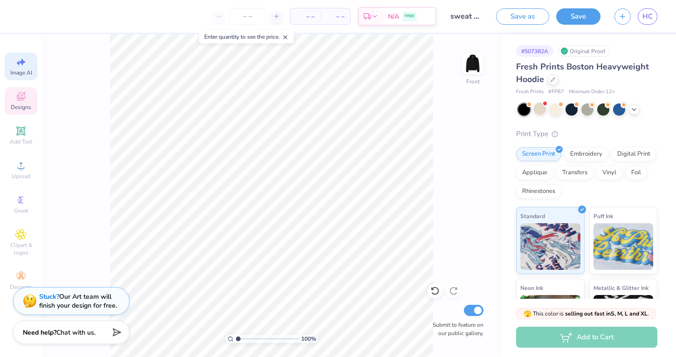
click at [18, 109] on span "Designs" at bounding box center [21, 107] width 21 height 7
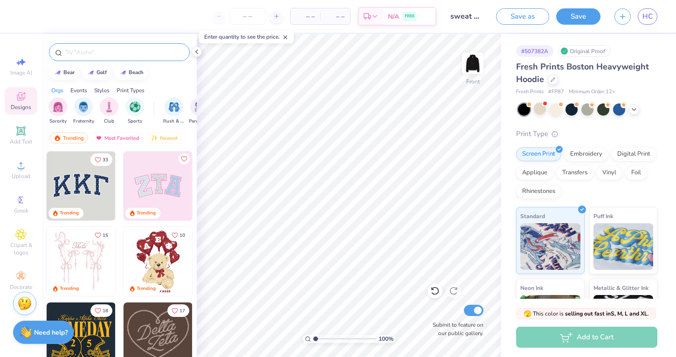
click at [97, 58] on div at bounding box center [119, 52] width 141 height 18
click at [94, 47] on div at bounding box center [119, 52] width 141 height 18
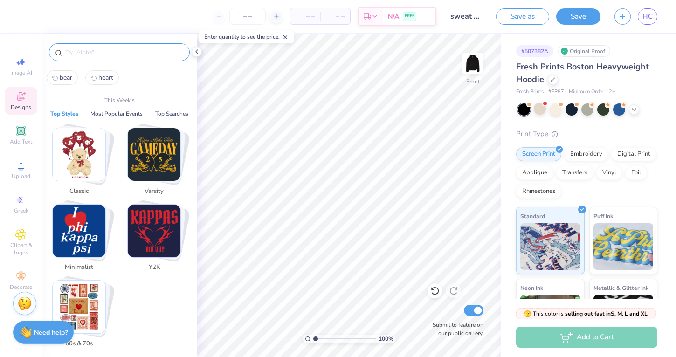
click at [95, 49] on input "text" at bounding box center [123, 52] width 119 height 9
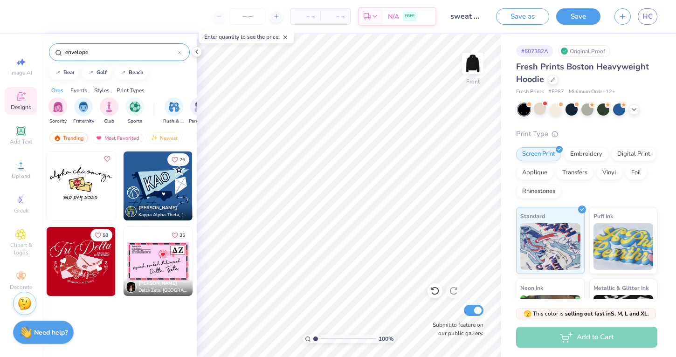
type input "envelope"
click at [91, 259] on img at bounding box center [81, 261] width 69 height 69
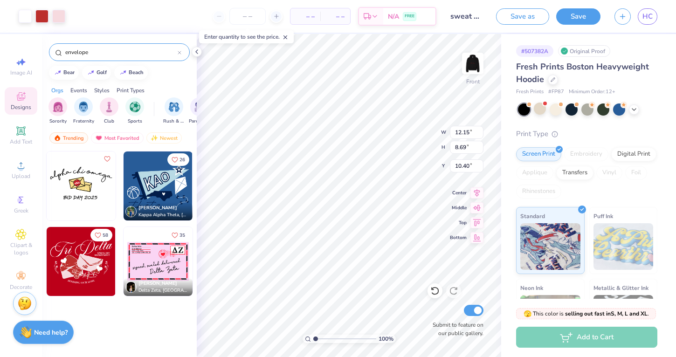
type input "7.35"
type input "14.40"
type input "10.30"
type input "5.85"
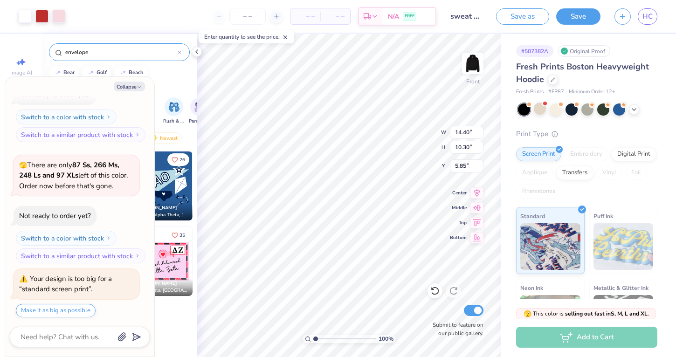
scroll to position [156, 0]
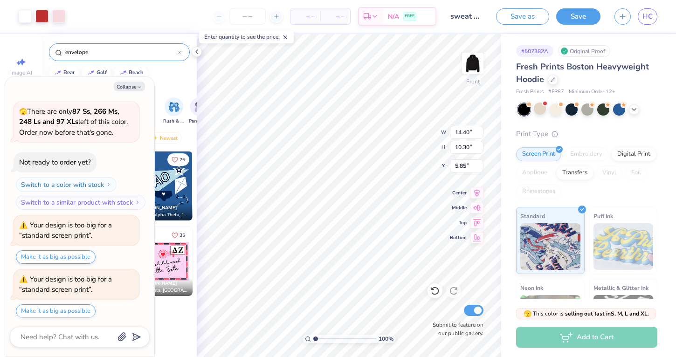
type textarea "x"
type input "7.38"
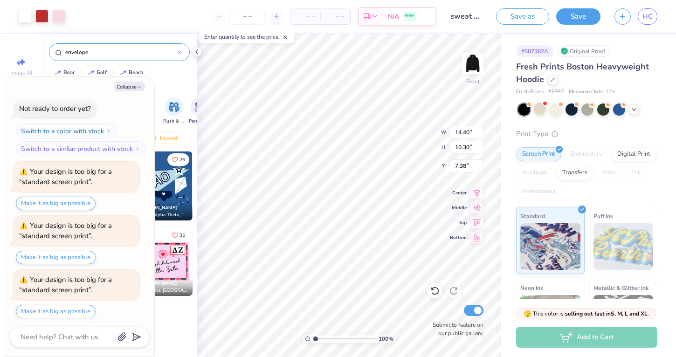
type textarea "x"
type input "6.87"
type textarea "x"
type input "6.81"
type textarea "x"
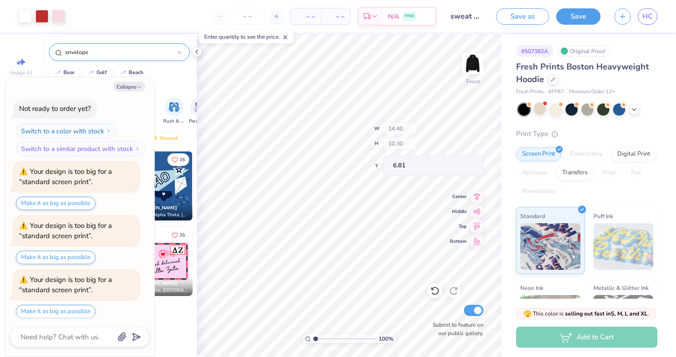
type input "4.11"
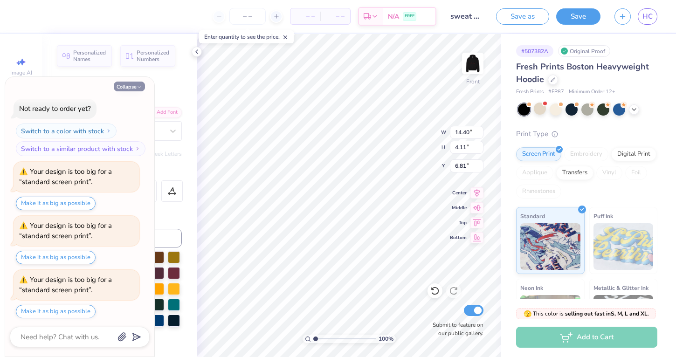
click at [126, 87] on button "Collapse" at bounding box center [129, 87] width 31 height 10
type textarea "x"
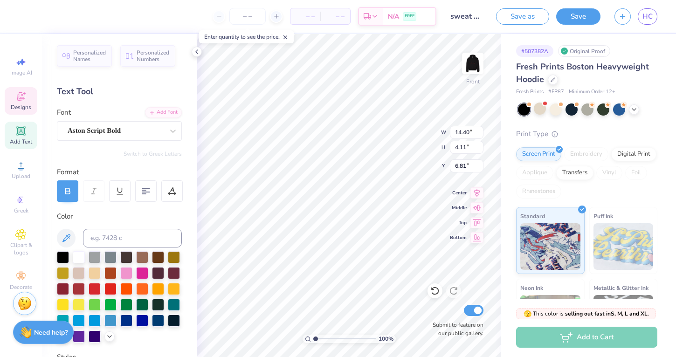
scroll to position [0, 1]
click at [106, 289] on div at bounding box center [110, 288] width 12 height 12
type textarea "T"
type textarea "O"
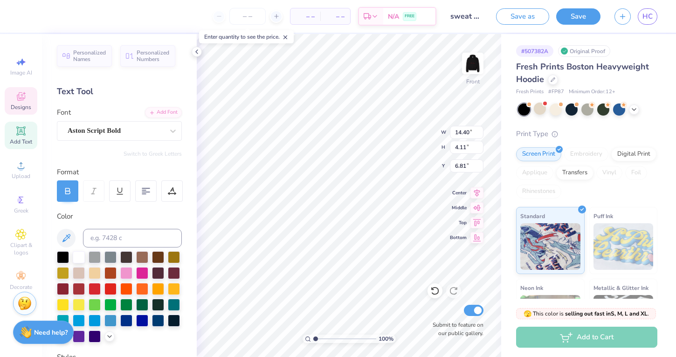
scroll to position [0, 3]
type textarea "Phi Sigma Sigma"
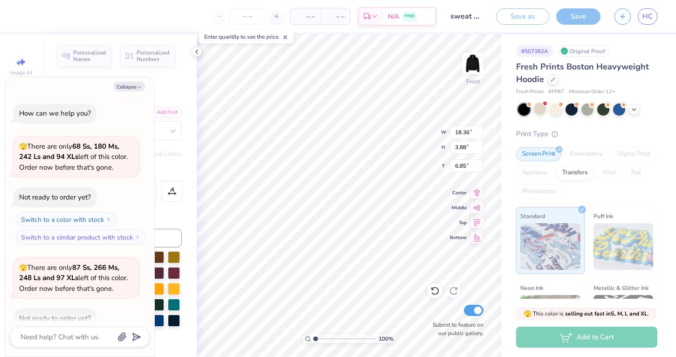
scroll to position [264, 0]
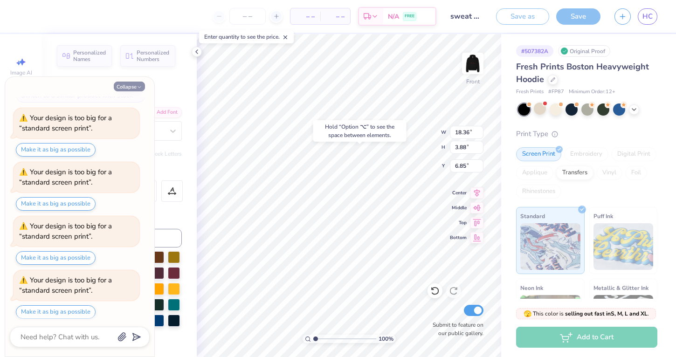
click at [130, 86] on button "Collapse" at bounding box center [129, 87] width 31 height 10
type textarea "x"
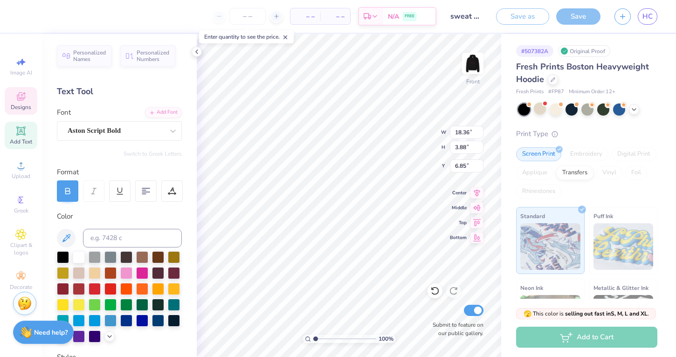
type input "6.20"
type input "4.49"
type input "10.22"
click at [104, 291] on div at bounding box center [110, 288] width 12 height 12
click at [110, 291] on div at bounding box center [110, 288] width 12 height 12
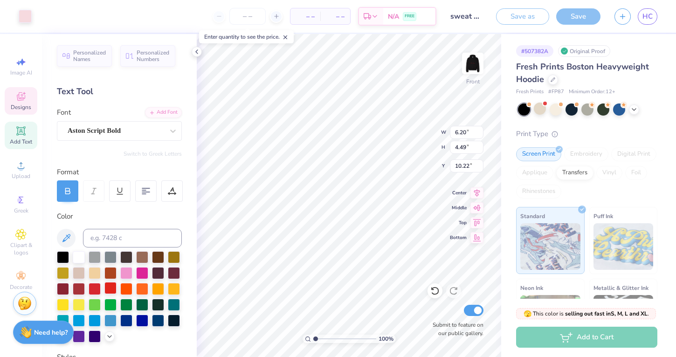
type input "5.30"
type input "4.40"
type input "11.53"
click at [107, 294] on div at bounding box center [110, 288] width 12 height 12
click at [99, 288] on div at bounding box center [95, 288] width 12 height 12
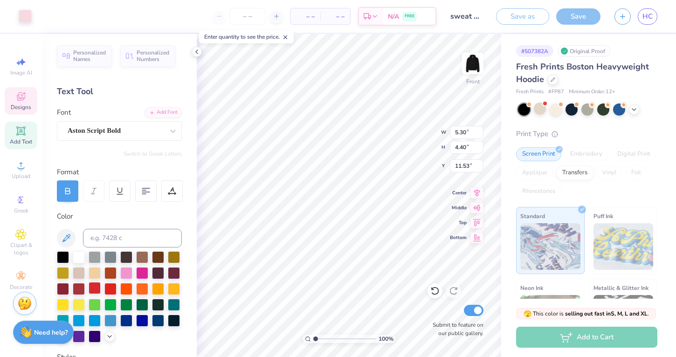
type input "5.37"
type input "5.48"
type input "10.45"
click at [115, 282] on div at bounding box center [119, 296] width 125 height 91
click at [114, 285] on div at bounding box center [110, 288] width 12 height 12
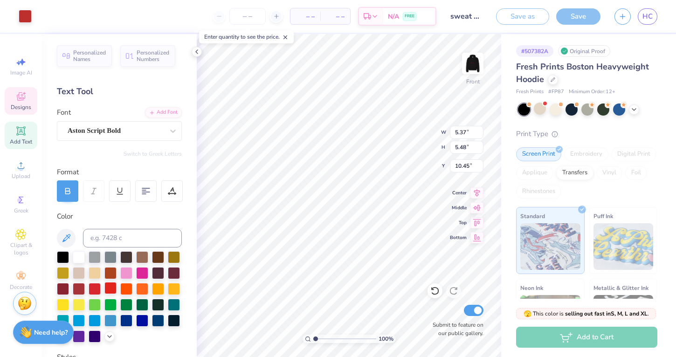
click at [112, 287] on div at bounding box center [110, 288] width 12 height 12
type input "5.30"
type input "4.40"
type input "11.81"
click at [111, 290] on div at bounding box center [110, 288] width 12 height 12
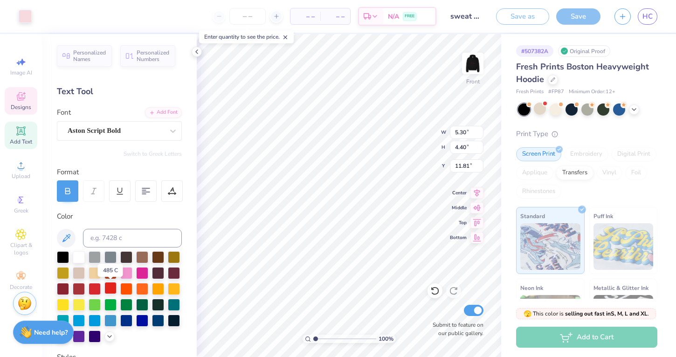
click at [111, 290] on div at bounding box center [110, 288] width 12 height 12
type input "6.15"
type input "4.26"
type input "10.45"
type input "6.20"
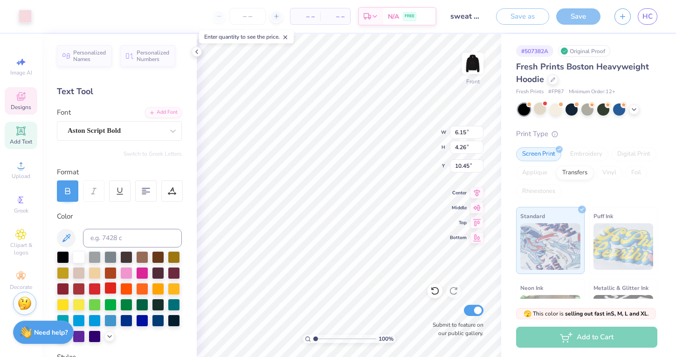
type input "4.49"
type input "10.22"
click at [112, 286] on div at bounding box center [110, 288] width 12 height 12
click at [20, 14] on div at bounding box center [25, 15] width 13 height 13
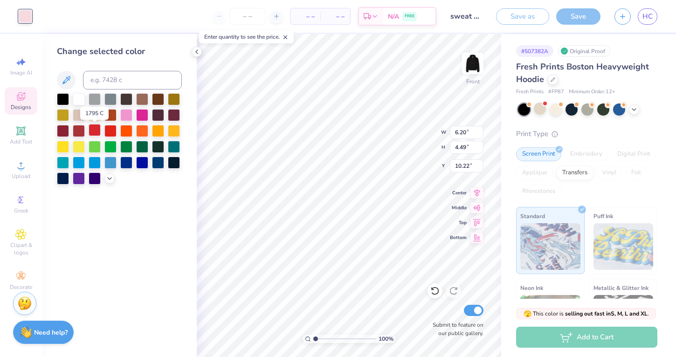
click at [94, 132] on div at bounding box center [95, 130] width 12 height 12
click at [144, 117] on div at bounding box center [142, 114] width 12 height 12
click at [129, 129] on div at bounding box center [126, 130] width 12 height 12
click at [110, 130] on div at bounding box center [110, 130] width 12 height 12
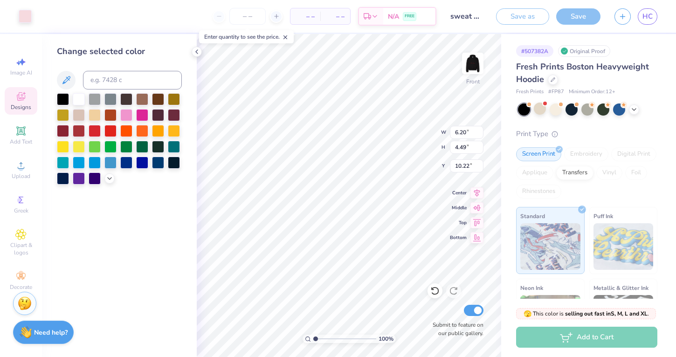
type input "5.30"
type input "4.40"
type input "11.81"
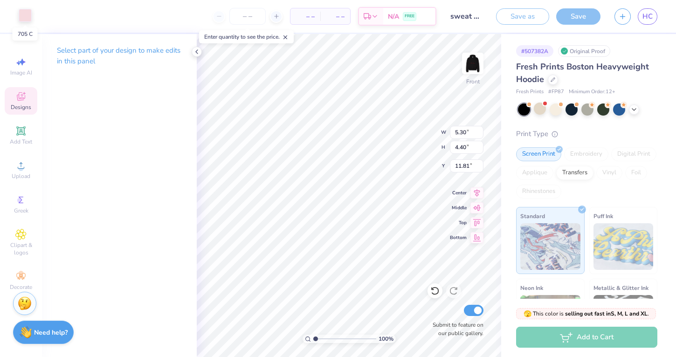
click at [28, 14] on div at bounding box center [25, 15] width 13 height 13
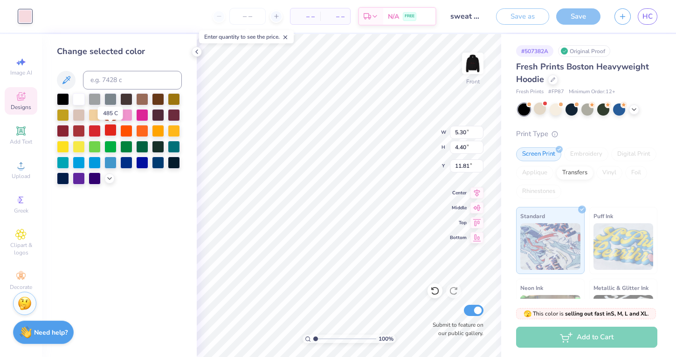
click at [111, 128] on div at bounding box center [110, 130] width 12 height 12
click at [95, 128] on div at bounding box center [95, 130] width 12 height 12
click at [67, 77] on icon at bounding box center [67, 80] width 8 height 8
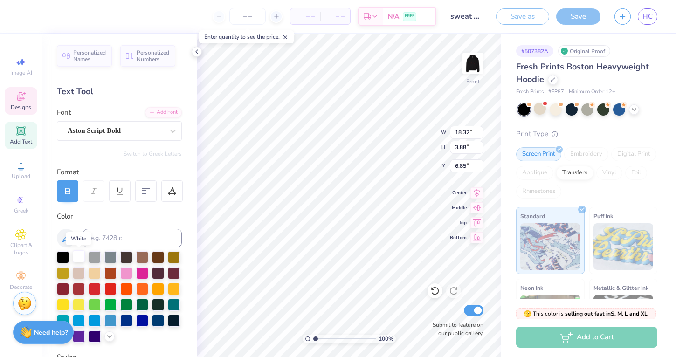
click at [83, 258] on div at bounding box center [79, 256] width 12 height 12
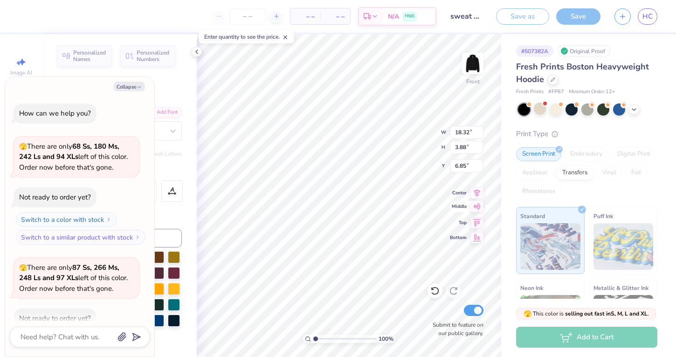
scroll to position [317, 0]
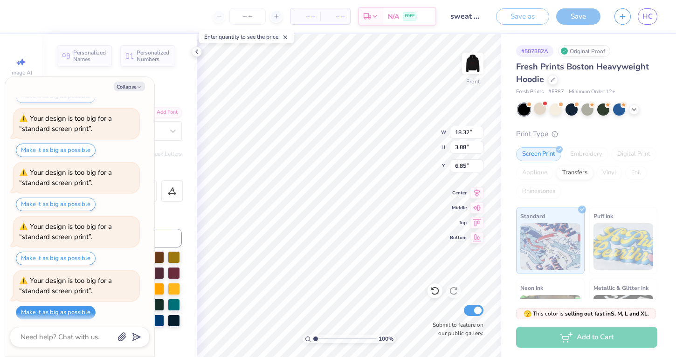
click at [86, 307] on button "Make it as big as possible" at bounding box center [56, 313] width 80 height 14
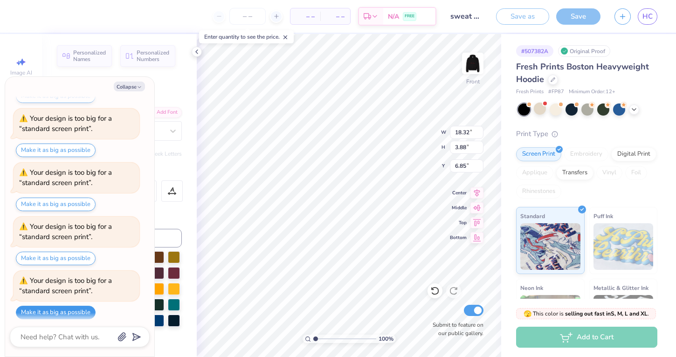
type textarea "x"
type input "15.00"
type input "3.17"
type input "7.61"
type textarea "x"
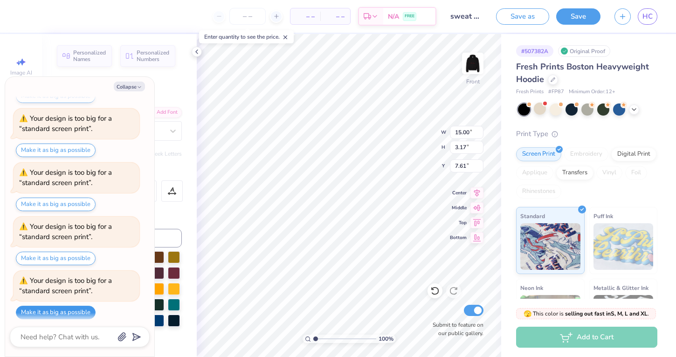
type input "6.98"
click at [26, 18] on div at bounding box center [25, 15] width 13 height 13
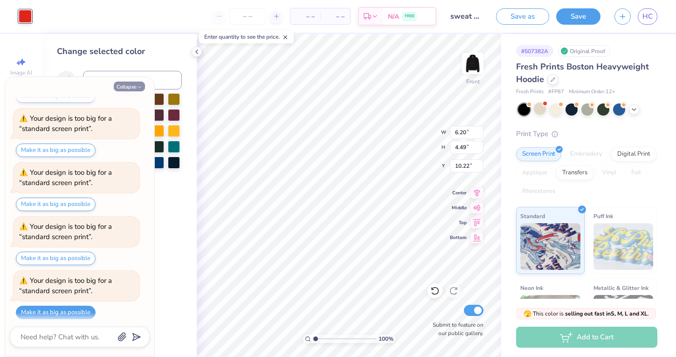
click at [136, 88] on button "Collapse" at bounding box center [129, 87] width 31 height 10
type textarea "x"
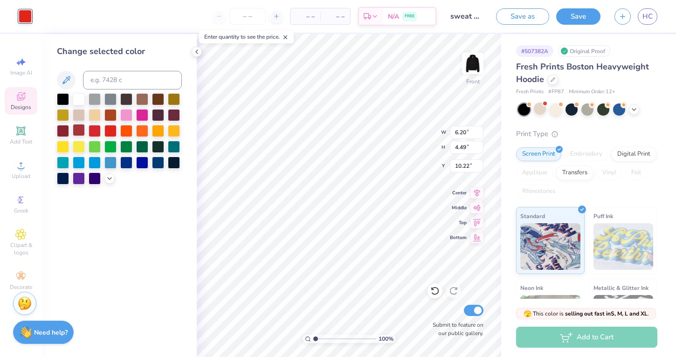
click at [75, 132] on div at bounding box center [79, 130] width 12 height 12
click at [67, 133] on div at bounding box center [63, 130] width 12 height 12
click at [112, 131] on div at bounding box center [110, 130] width 12 height 12
click at [64, 77] on icon at bounding box center [66, 80] width 11 height 11
click at [66, 79] on icon at bounding box center [67, 80] width 8 height 8
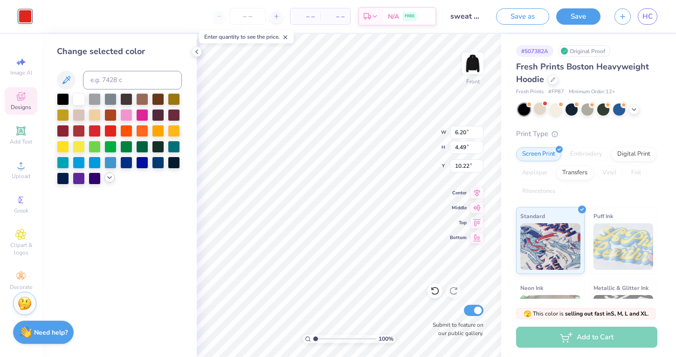
click at [108, 181] on icon at bounding box center [109, 177] width 7 height 7
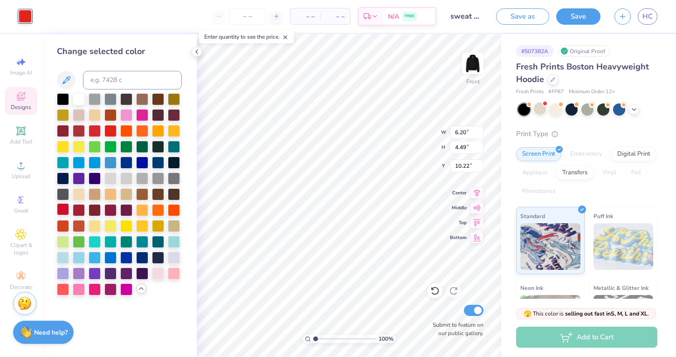
click at [64, 209] on div at bounding box center [63, 209] width 12 height 12
type input "5.37"
type input "5.48"
type input "10.45"
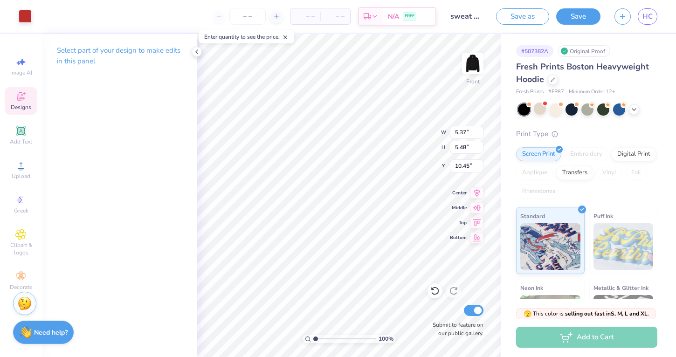
type input "1.15"
type input "3.14"
type input "11.88"
type input "15.00"
type input "3.17"
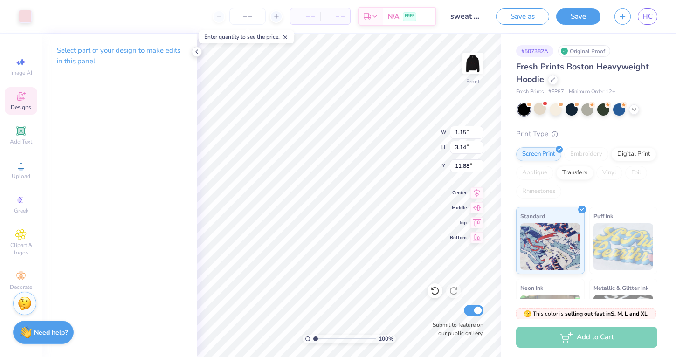
type input "6.98"
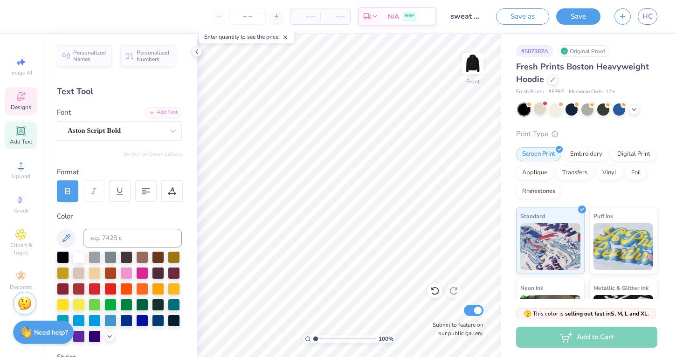
click at [27, 103] on div "Designs" at bounding box center [21, 101] width 33 height 28
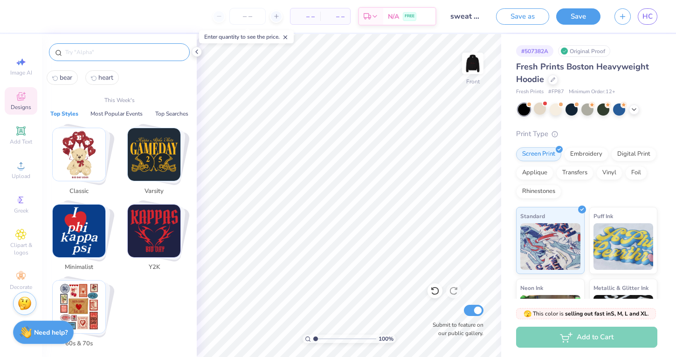
click at [148, 53] on input "text" at bounding box center [123, 52] width 119 height 9
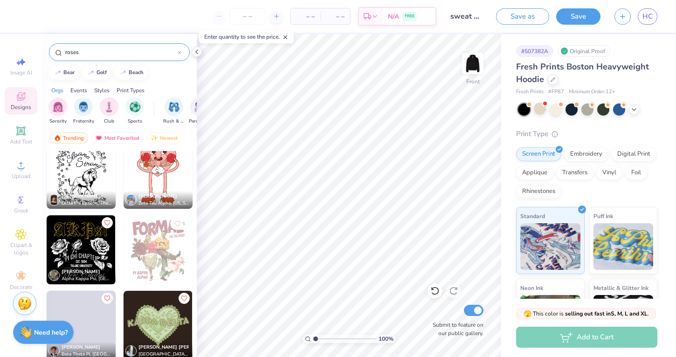
scroll to position [1298, 0]
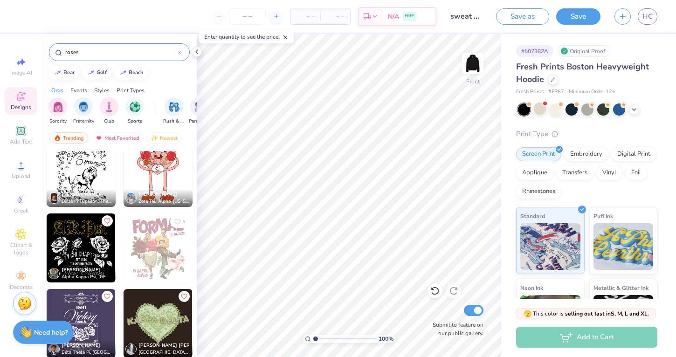
type input "roses"
click at [183, 55] on div "roses" at bounding box center [119, 52] width 141 height 18
click at [180, 53] on icon at bounding box center [179, 52] width 3 height 3
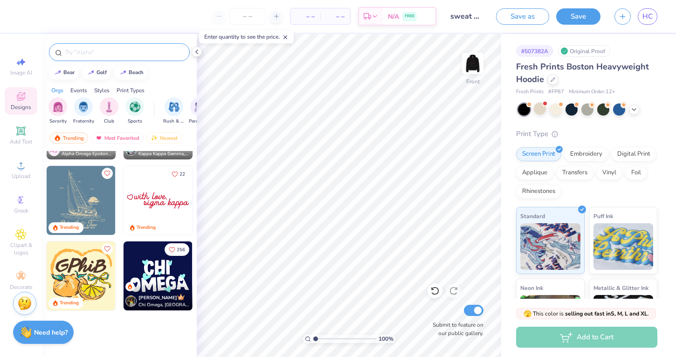
click at [173, 52] on input "text" at bounding box center [123, 52] width 119 height 9
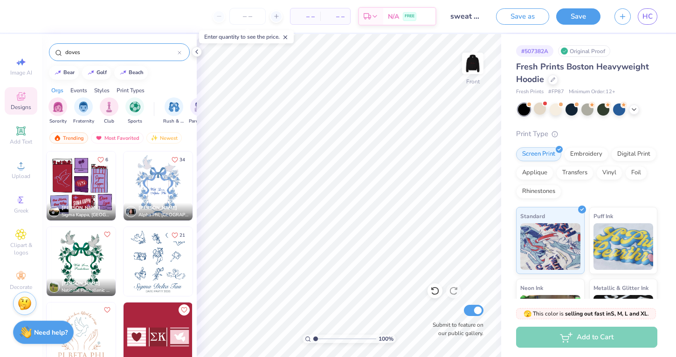
scroll to position [0, 0]
type input "doves"
click at [182, 54] on div "doves" at bounding box center [119, 52] width 141 height 18
click at [180, 53] on icon at bounding box center [180, 53] width 4 height 4
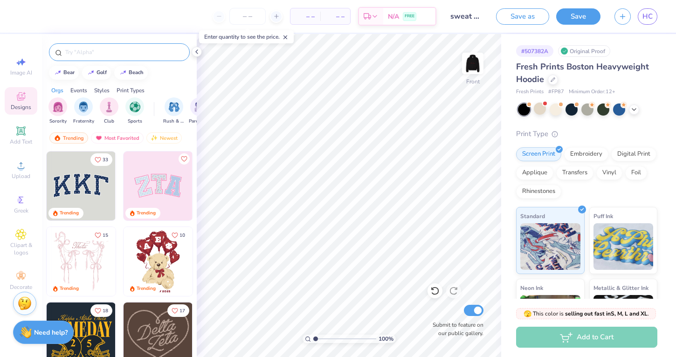
click at [163, 53] on input "text" at bounding box center [123, 52] width 119 height 9
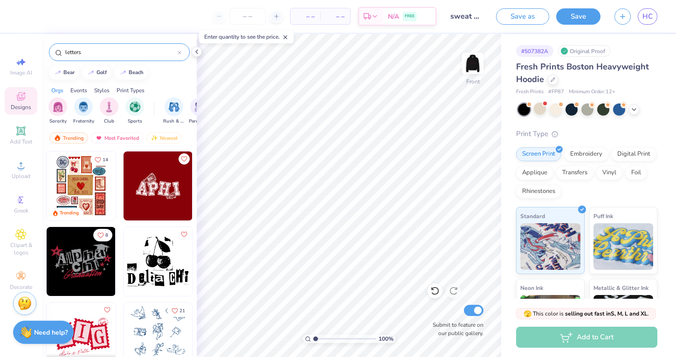
type input "letters"
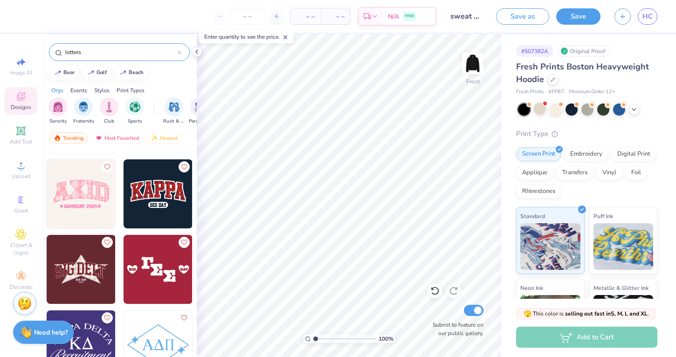
scroll to position [490, 0]
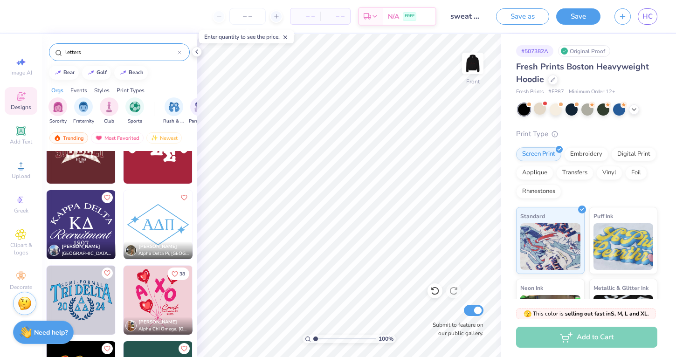
click at [176, 49] on input "letters" at bounding box center [120, 52] width 113 height 9
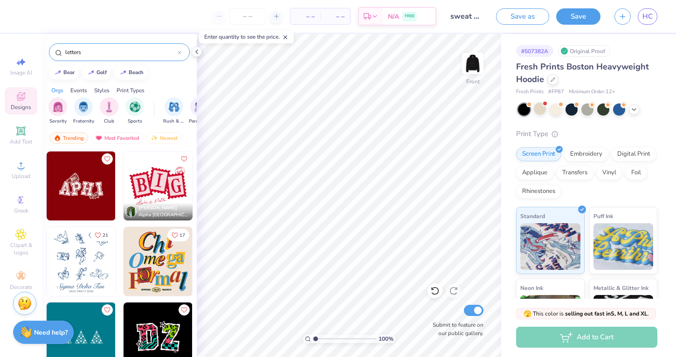
click at [180, 50] on div at bounding box center [180, 52] width 4 height 8
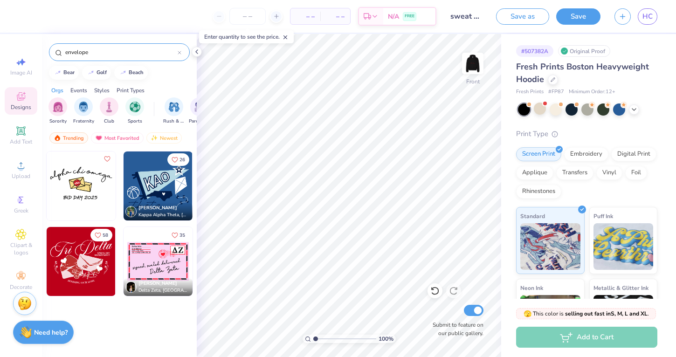
type input "envelope"
click at [64, 277] on img at bounding box center [81, 261] width 69 height 69
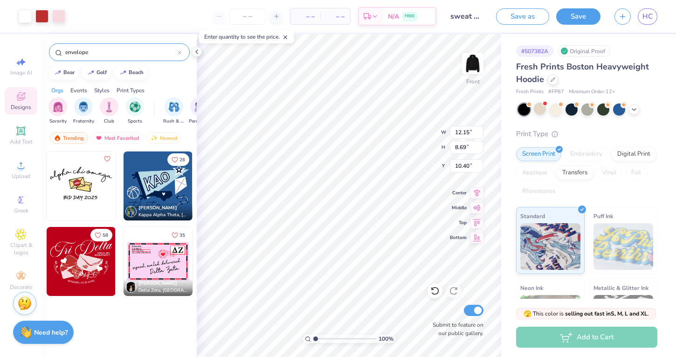
type input "7.91"
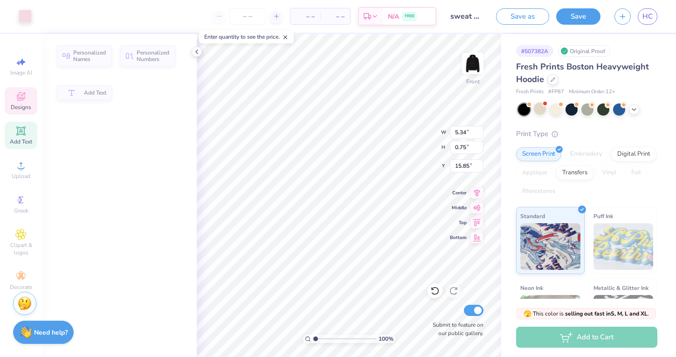
type input "5.34"
type input "0.75"
type input "15.85"
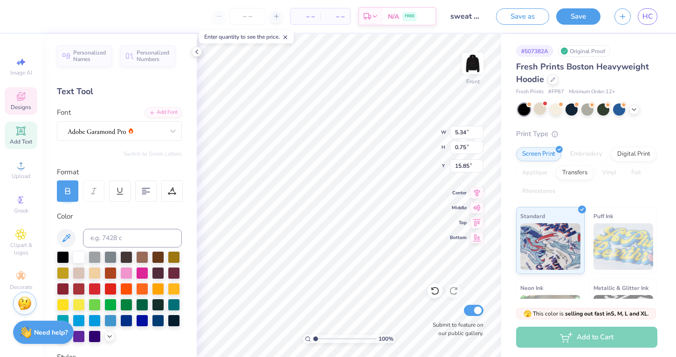
scroll to position [0, 2]
click at [470, 75] on img at bounding box center [472, 63] width 37 height 37
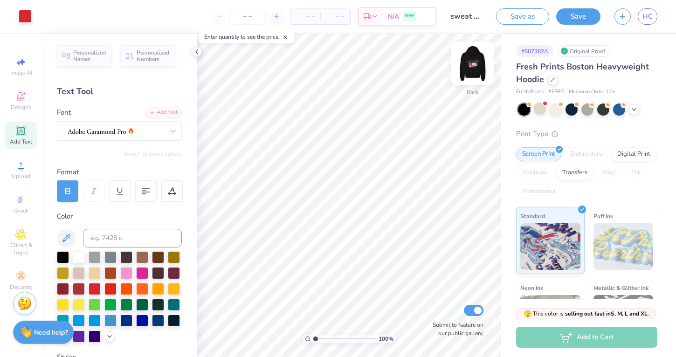
click at [478, 63] on img at bounding box center [472, 63] width 37 height 37
click at [16, 100] on icon at bounding box center [20, 96] width 11 height 11
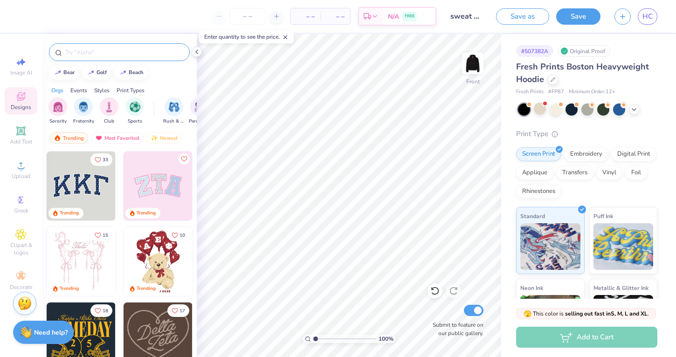
click at [118, 48] on input "text" at bounding box center [123, 52] width 119 height 9
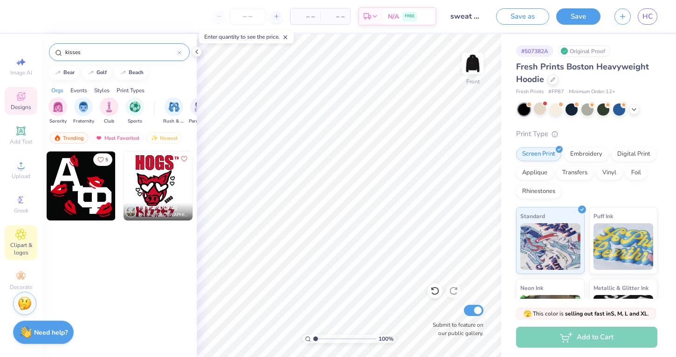
type input "kisses"
click at [19, 247] on span "Clipart & logos" at bounding box center [21, 249] width 33 height 15
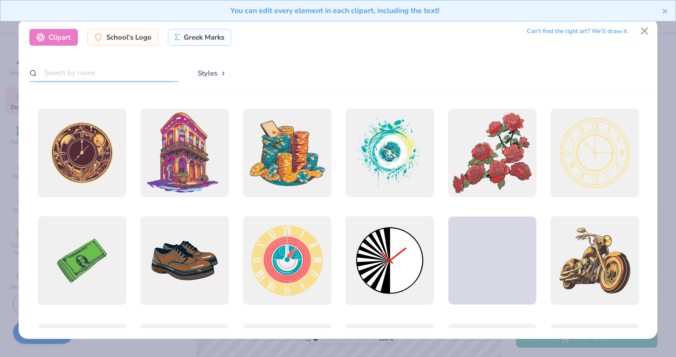
click at [119, 69] on input "text" at bounding box center [103, 72] width 149 height 17
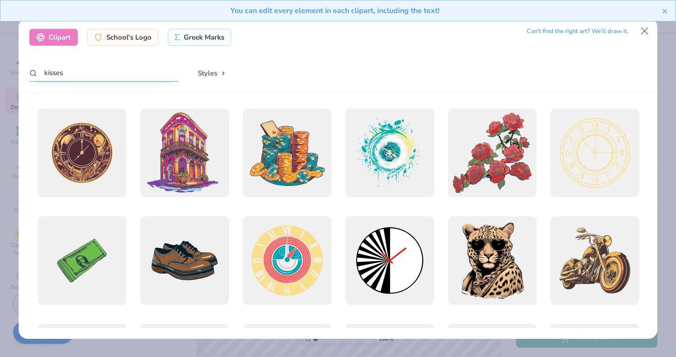
type input "kisses"
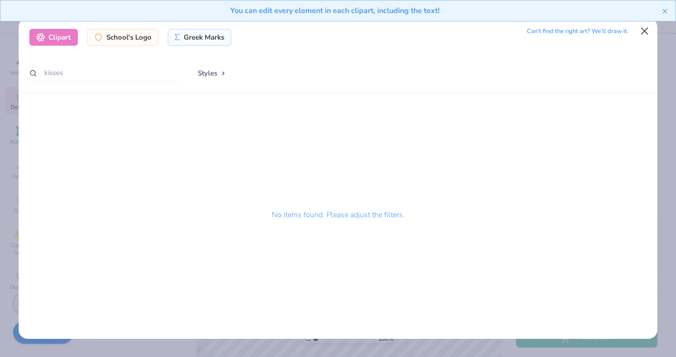
click at [647, 29] on button "Close" at bounding box center [645, 31] width 18 height 18
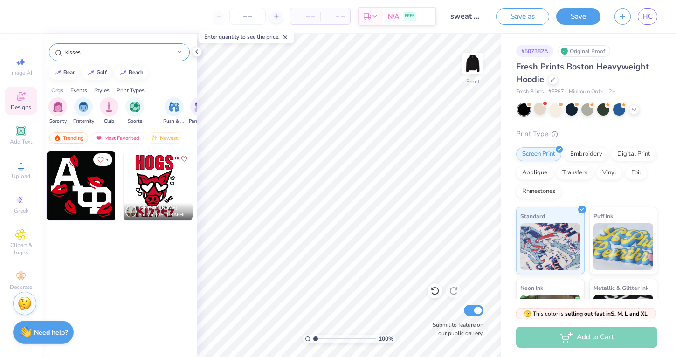
click at [169, 50] on input "kisses" at bounding box center [120, 52] width 113 height 9
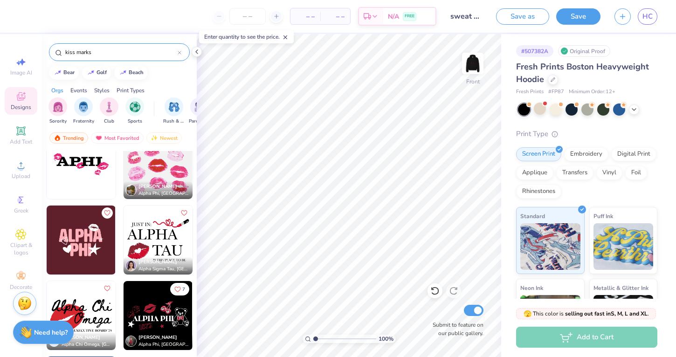
scroll to position [23, 0]
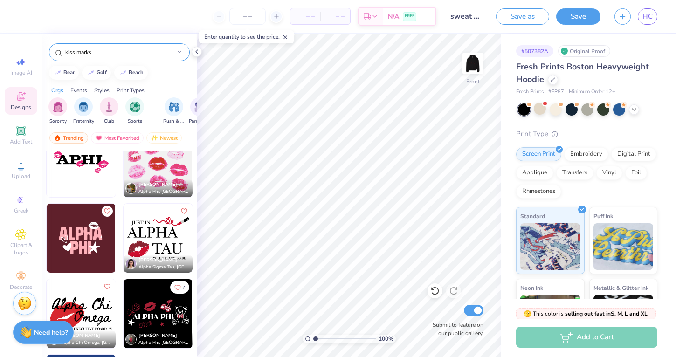
type input "kiss marks"
click at [167, 169] on img at bounding box center [158, 162] width 69 height 69
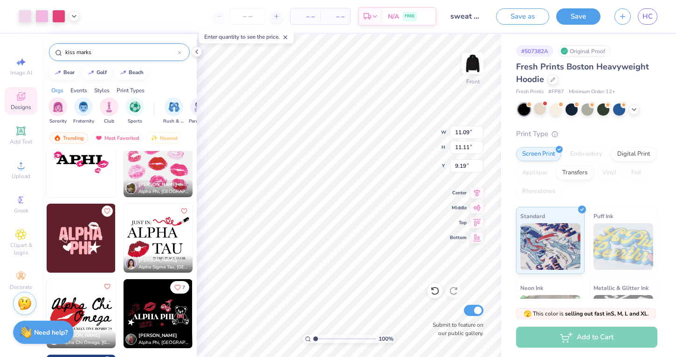
type input "5.00"
type input "13.37"
type input "13.39"
click at [636, 110] on icon at bounding box center [634, 108] width 7 height 7
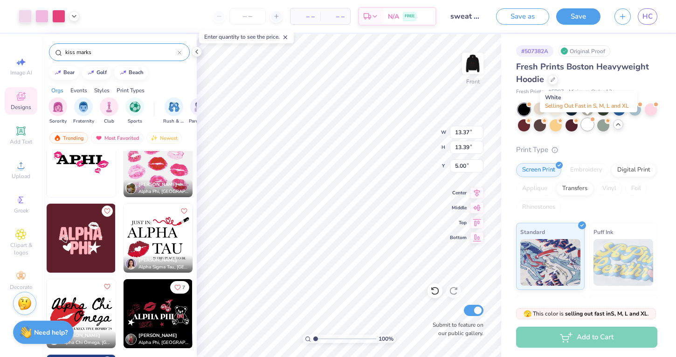
click at [585, 125] on div at bounding box center [588, 124] width 12 height 12
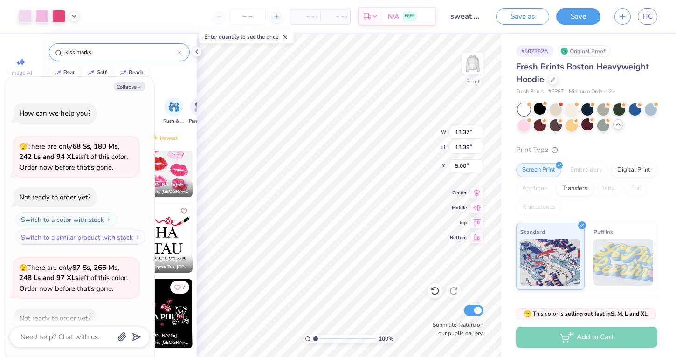
scroll to position [438, 0]
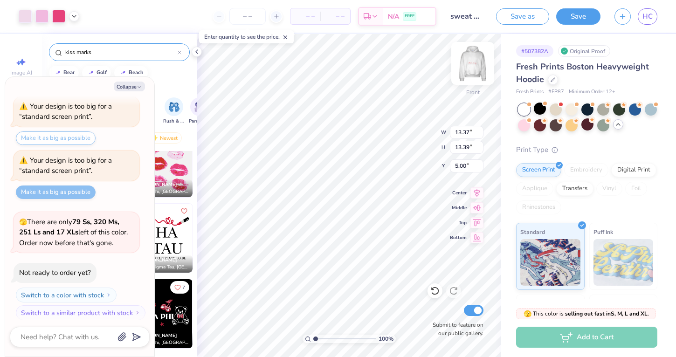
click at [477, 68] on img at bounding box center [472, 63] width 37 height 37
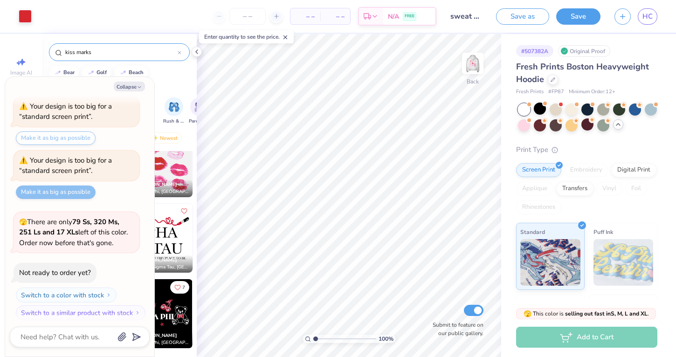
click at [477, 68] on img at bounding box center [473, 63] width 19 height 19
click at [123, 88] on button "Collapse" at bounding box center [129, 87] width 31 height 10
type textarea "x"
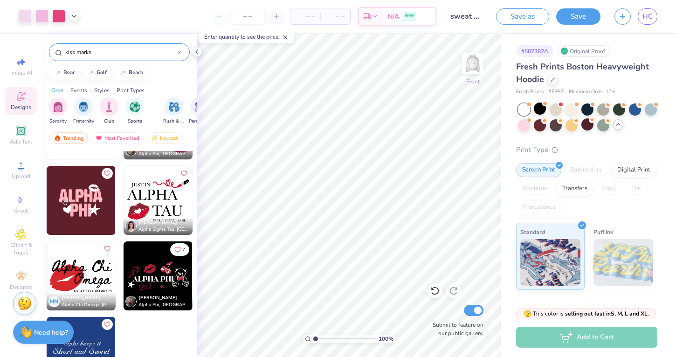
scroll to position [61, 0]
click at [466, 66] on img at bounding box center [472, 63] width 37 height 37
click at [478, 65] on img at bounding box center [472, 63] width 37 height 37
click at [162, 282] on img at bounding box center [158, 276] width 69 height 69
type input "13.37"
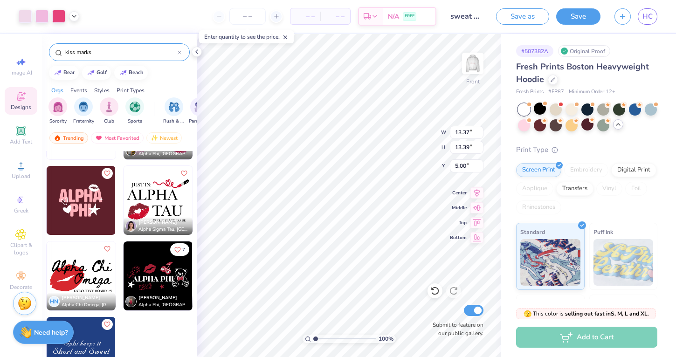
type input "13.39"
type input "5.00"
type input "6.58"
click at [541, 110] on div at bounding box center [540, 109] width 12 height 12
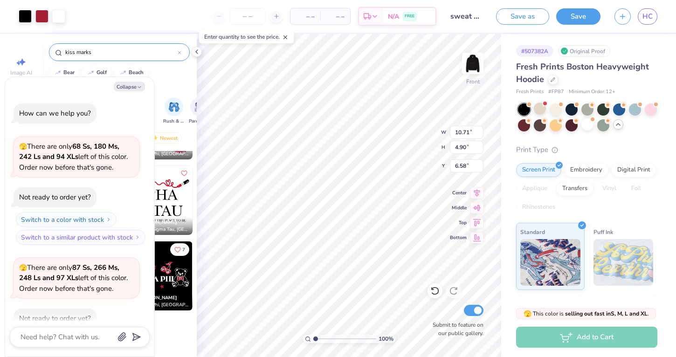
scroll to position [558, 0]
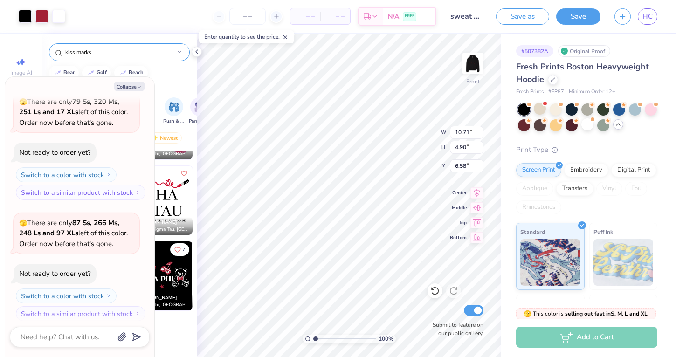
type textarea "x"
type input "7.37"
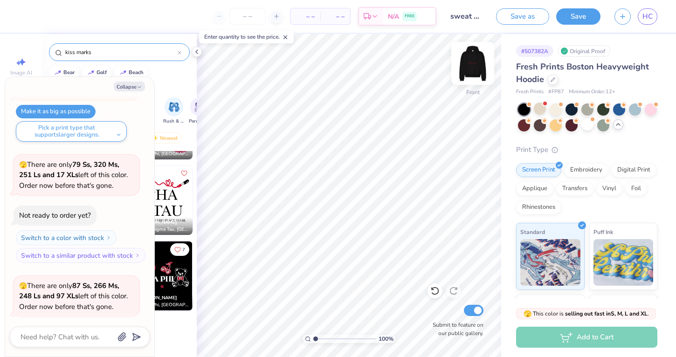
click at [473, 63] on img at bounding box center [472, 63] width 37 height 37
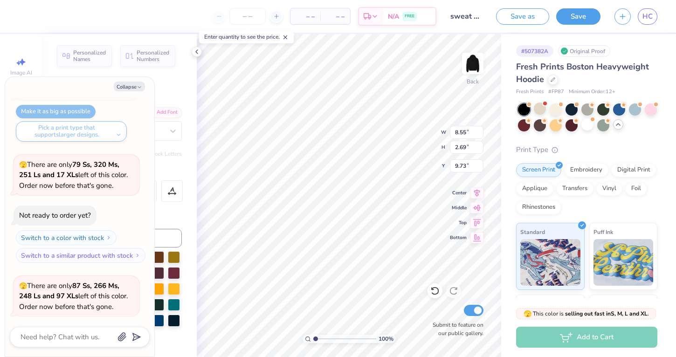
scroll to position [0, 3]
type textarea "x"
type textarea "wsig"
type textarea "x"
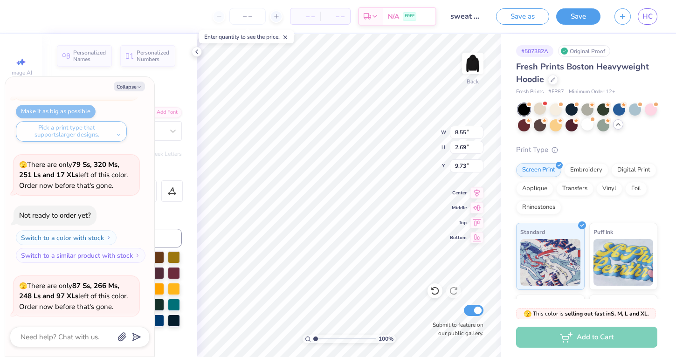
type textarea "w"
type textarea "x"
drag, startPoint x: 133, startPoint y: 82, endPoint x: 184, endPoint y: 108, distance: 57.0
click at [133, 82] on button "Collapse" at bounding box center [129, 87] width 31 height 10
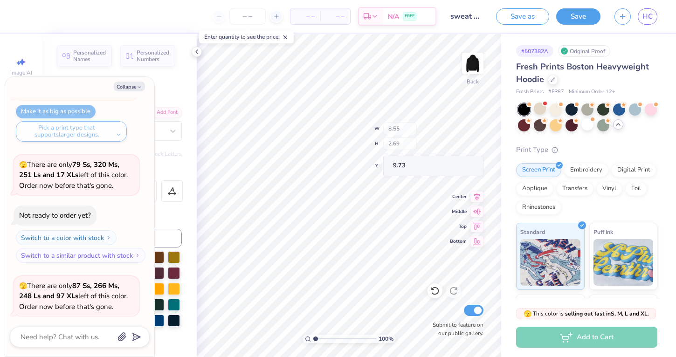
type textarea "x"
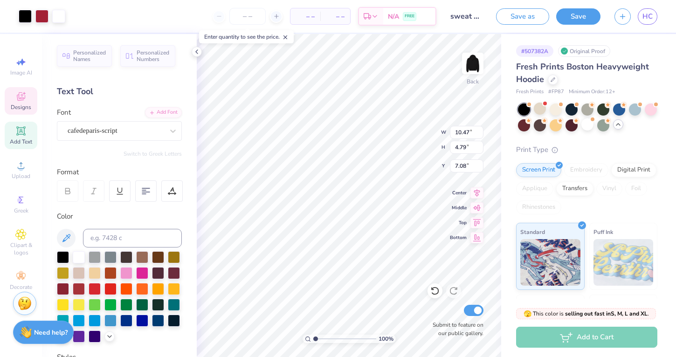
type input "13.88"
type input "6.36"
type input "3.00"
type input "9.21"
type input "1.21"
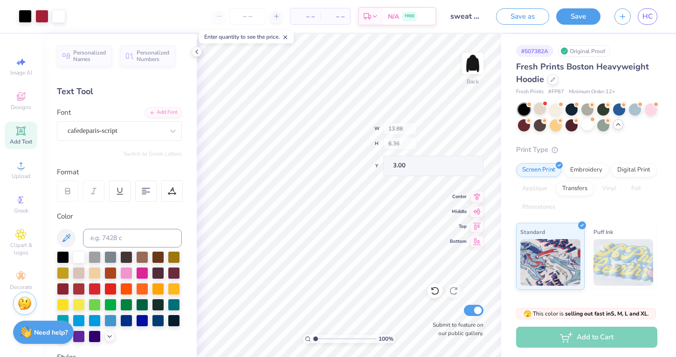
type input "6.22"
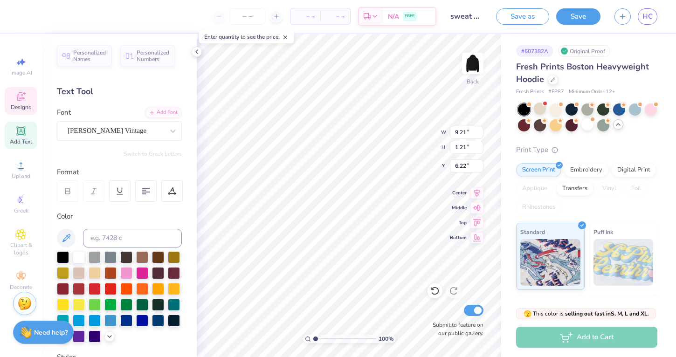
type textarea "A"
type textarea "PHI SIGMA SIGMA"
type input "3.84"
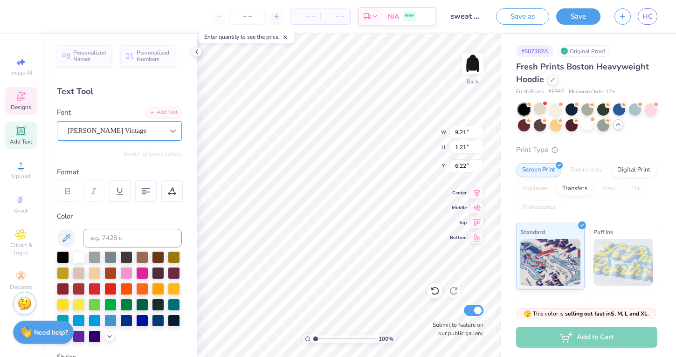
type input "4.33"
type input "4.40"
type input "3.72"
type input "4.20"
type input "4.65"
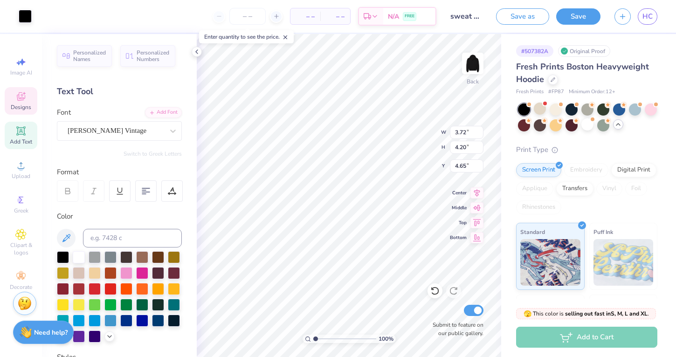
type input "14.76"
type input "1.22"
type input "6.21"
click at [62, 189] on div at bounding box center [67, 191] width 21 height 21
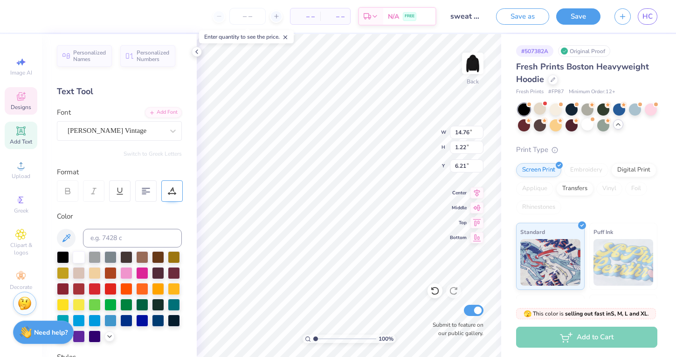
click at [177, 189] on div at bounding box center [171, 191] width 21 height 21
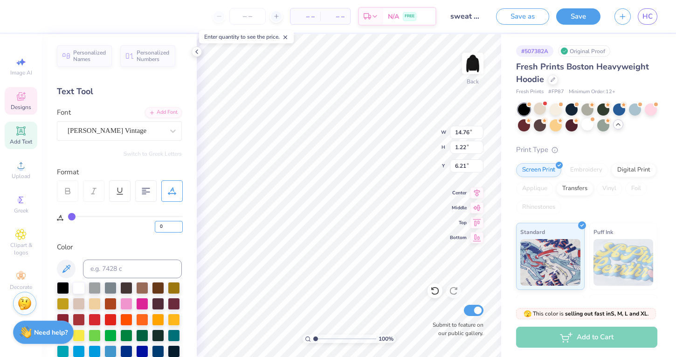
click at [181, 229] on input "0" at bounding box center [169, 227] width 28 height 12
click at [12, 138] on span "Add Text" at bounding box center [21, 141] width 22 height 7
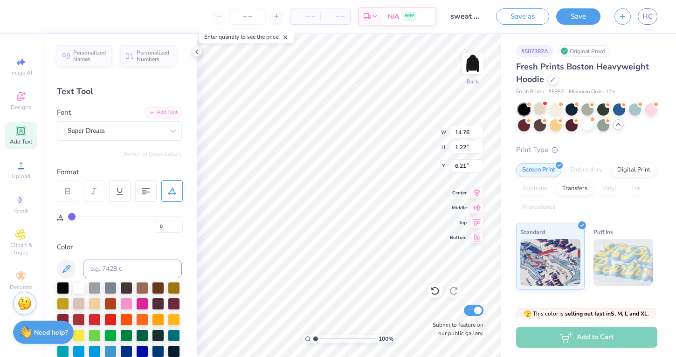
type input "7.05"
type input "2.04"
type input "5.73"
click at [479, 134] on input "14.75" at bounding box center [467, 132] width 34 height 13
click at [479, 134] on input "14.74" at bounding box center [467, 132] width 34 height 13
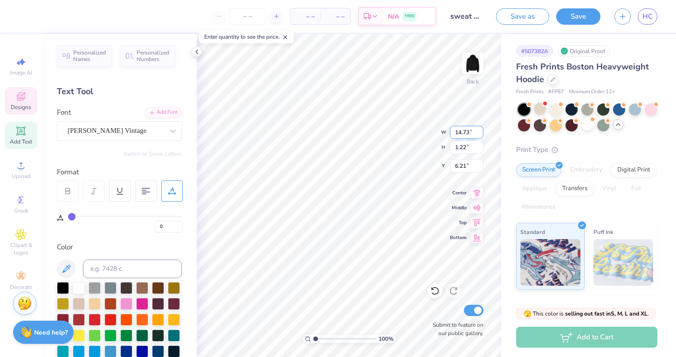
click at [479, 134] on input "14.73" at bounding box center [467, 132] width 34 height 13
click at [479, 134] on input "14.72" at bounding box center [467, 132] width 34 height 13
click at [480, 134] on input "14.71" at bounding box center [467, 132] width 34 height 13
click at [480, 134] on input "14.7" at bounding box center [467, 132] width 34 height 13
type input "14.69"
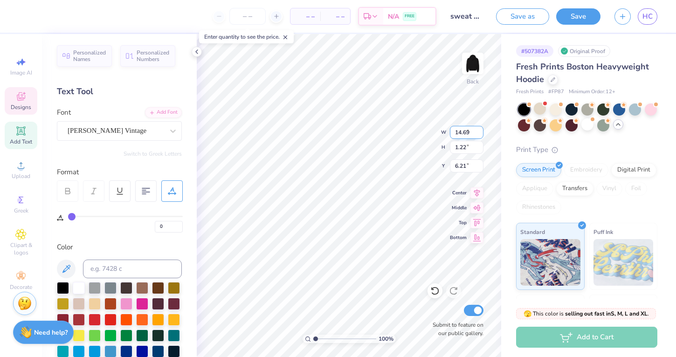
click at [480, 134] on input "14.69" at bounding box center [467, 132] width 34 height 13
click at [480, 148] on input "1.21" at bounding box center [467, 147] width 34 height 13
click at [480, 148] on input "1.2" at bounding box center [467, 147] width 34 height 13
click at [480, 148] on input "1.19" at bounding box center [467, 147] width 34 height 13
type input "1.18"
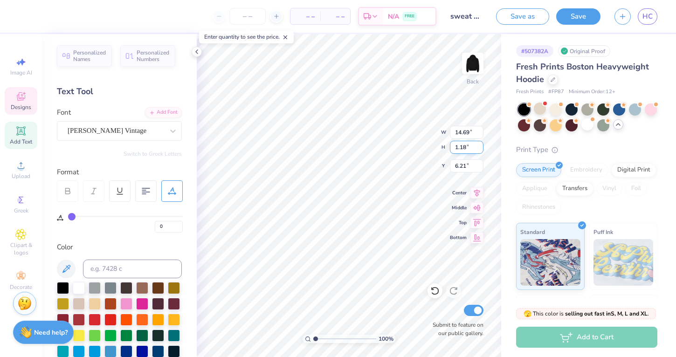
click at [480, 148] on input "1.18" at bounding box center [467, 147] width 34 height 13
type input "6.2"
click at [480, 167] on input "6.2" at bounding box center [467, 166] width 34 height 13
type input "14.24"
click at [480, 167] on input "6.19" at bounding box center [467, 166] width 34 height 13
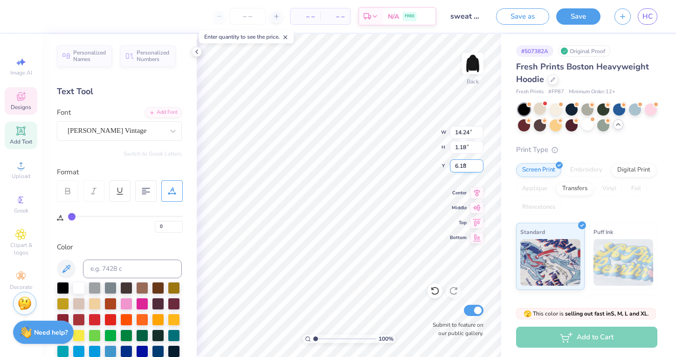
click at [480, 167] on input "6.18" at bounding box center [467, 166] width 34 height 13
click at [480, 167] on input "6.17" at bounding box center [467, 166] width 34 height 13
click at [480, 167] on input "6.16" at bounding box center [467, 166] width 34 height 13
click at [480, 167] on input "6.15" at bounding box center [467, 166] width 34 height 13
click at [480, 167] on input "6.14" at bounding box center [467, 166] width 34 height 13
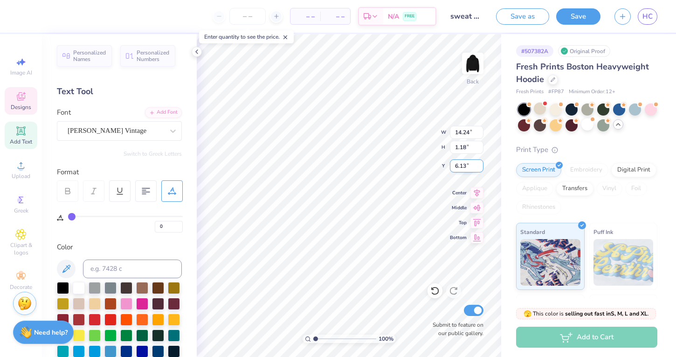
click at [480, 167] on input "6.13" at bounding box center [467, 166] width 34 height 13
click at [480, 167] on input "6.12" at bounding box center [467, 166] width 34 height 13
click at [480, 167] on input "6.11" at bounding box center [467, 166] width 34 height 13
click at [480, 167] on input "6.1" at bounding box center [467, 166] width 34 height 13
click at [480, 167] on input "6.09" at bounding box center [467, 166] width 34 height 13
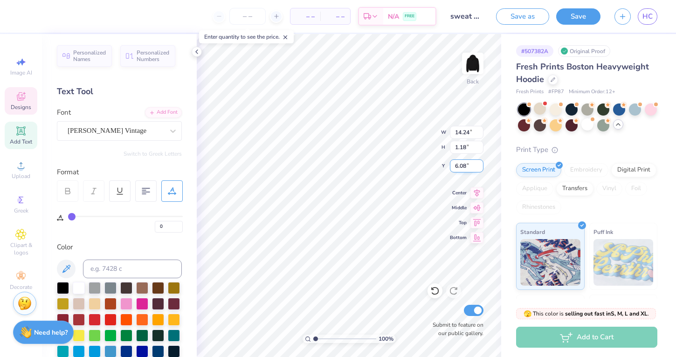
click at [480, 167] on input "6.08" at bounding box center [467, 166] width 34 height 13
click at [480, 167] on input "6.07" at bounding box center [467, 166] width 34 height 13
type input "6.06"
click at [480, 167] on input "6.06" at bounding box center [467, 166] width 34 height 13
click at [480, 150] on input "1.17" at bounding box center [467, 147] width 34 height 13
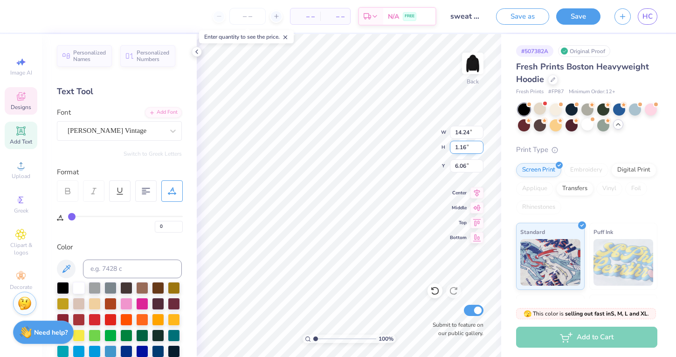
click at [480, 150] on input "1.16" at bounding box center [467, 147] width 34 height 13
click at [480, 150] on input "1.15" at bounding box center [467, 147] width 34 height 13
type input "1.14"
click at [480, 150] on input "1.14" at bounding box center [467, 147] width 34 height 13
type input "14.23"
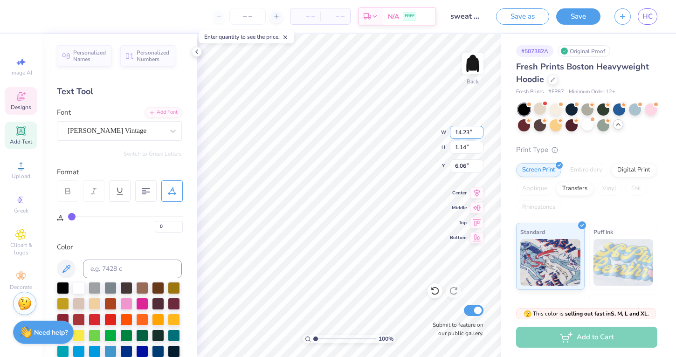
click at [480, 134] on input "14.23" at bounding box center [467, 132] width 34 height 13
type input "6.08"
click at [480, 134] on input "14.22" at bounding box center [467, 132] width 34 height 13
click at [480, 134] on input "14.21" at bounding box center [467, 132] width 34 height 13
click at [480, 134] on input "14.2" at bounding box center [467, 132] width 34 height 13
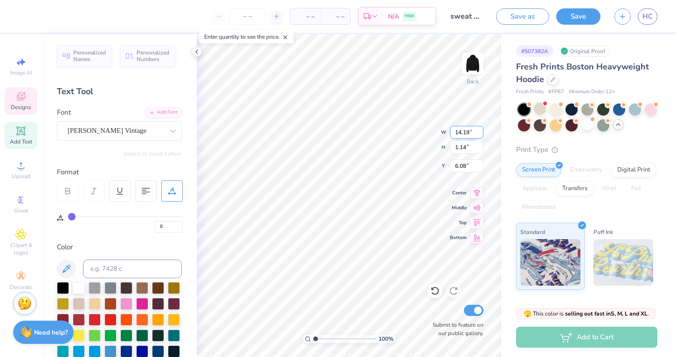
click at [480, 134] on input "14.19" at bounding box center [467, 132] width 34 height 13
click at [480, 134] on input "14.18" at bounding box center [467, 132] width 34 height 13
click at [480, 134] on input "14.17" at bounding box center [467, 132] width 34 height 13
type input "14.16"
click at [480, 134] on input "14.16" at bounding box center [467, 132] width 34 height 13
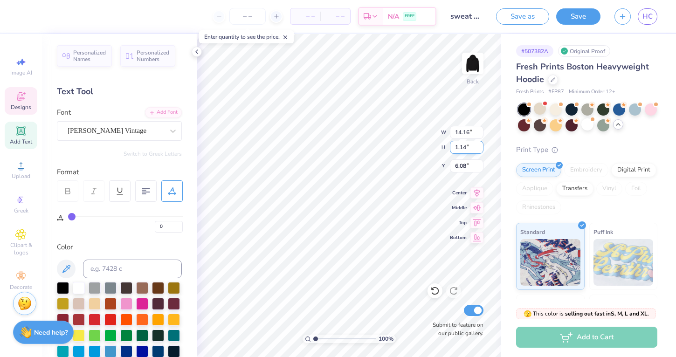
type input "1.17"
type input "10.26"
type input "0.47"
type input "0.45"
type input "4.40"
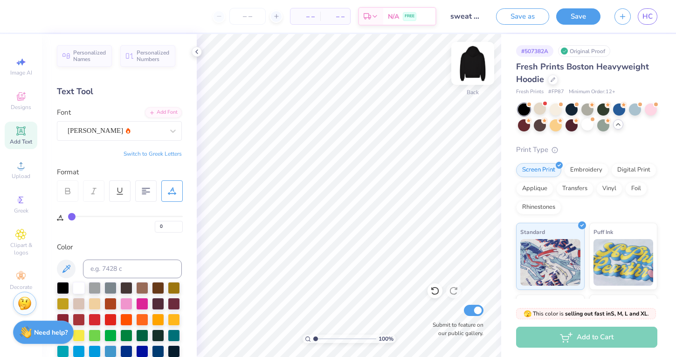
click at [473, 68] on img at bounding box center [472, 63] width 37 height 37
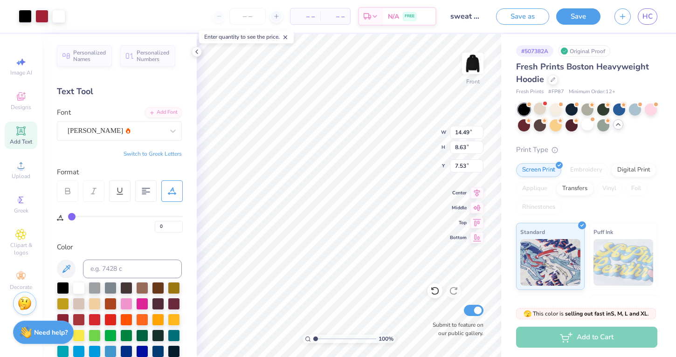
type input "7.59"
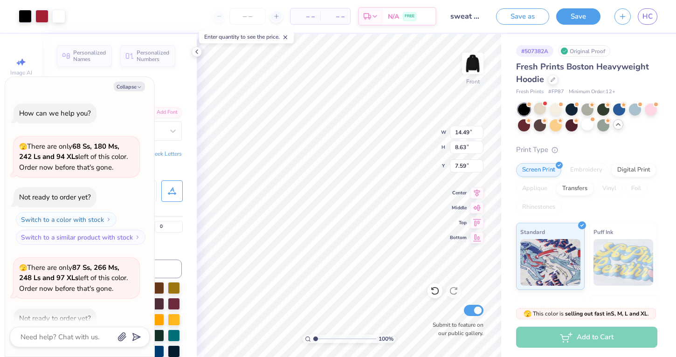
scroll to position [665, 0]
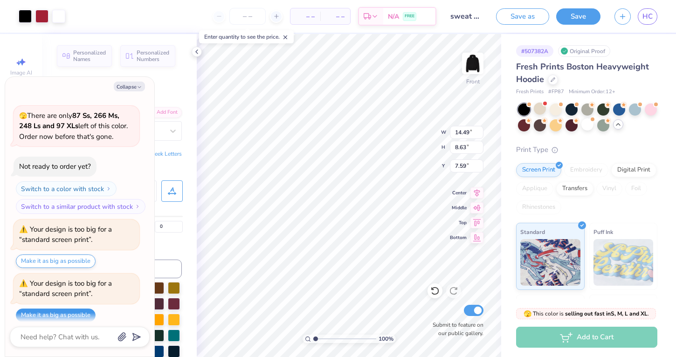
click at [46, 311] on button "Make it as big as possible" at bounding box center [56, 316] width 80 height 14
type textarea "x"
type input "15.00"
type input "8.93"
type textarea "x"
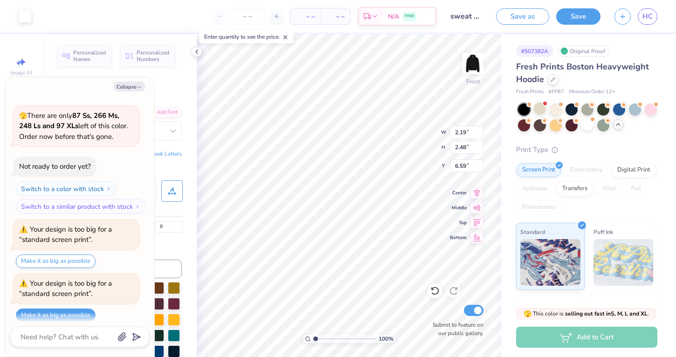
type input "6.59"
click at [132, 91] on button "Collapse" at bounding box center [129, 87] width 31 height 10
type textarea "x"
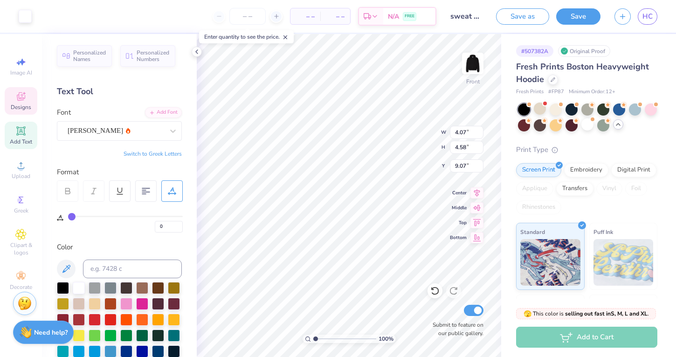
type input "19.92"
type input "5.17"
type input "4.45"
type input "9.33"
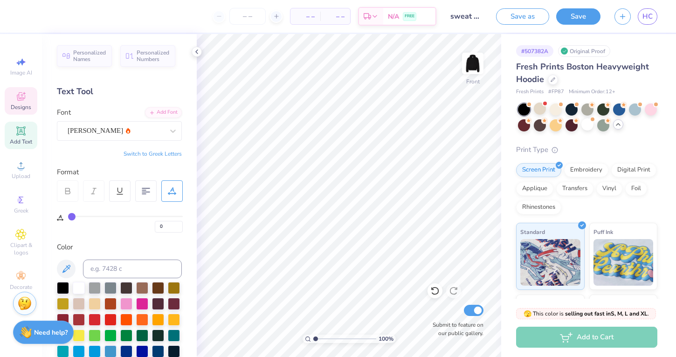
click at [14, 105] on span "Designs" at bounding box center [21, 107] width 21 height 7
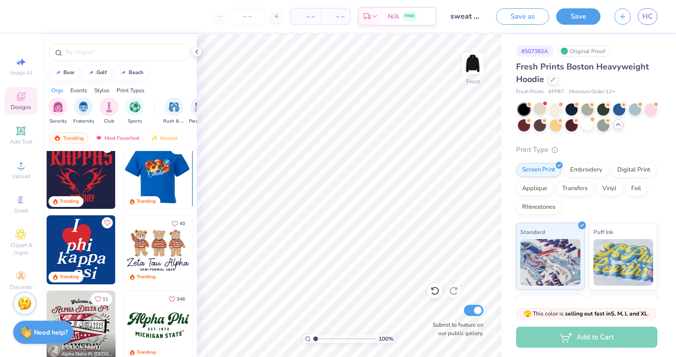
scroll to position [331, 0]
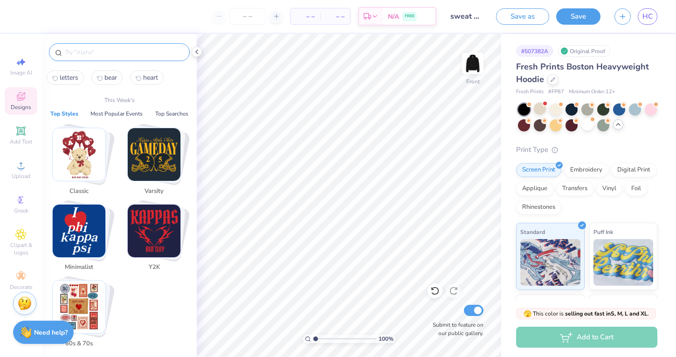
click at [157, 51] on input "text" at bounding box center [123, 52] width 119 height 9
type input "e"
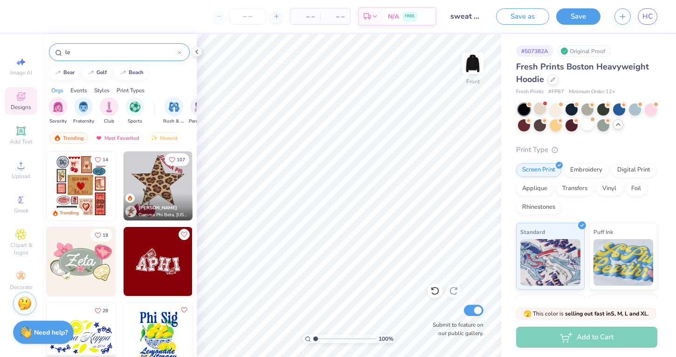
type input "l"
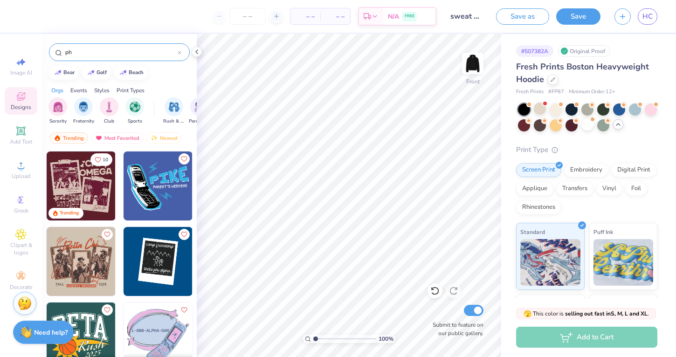
type input "p"
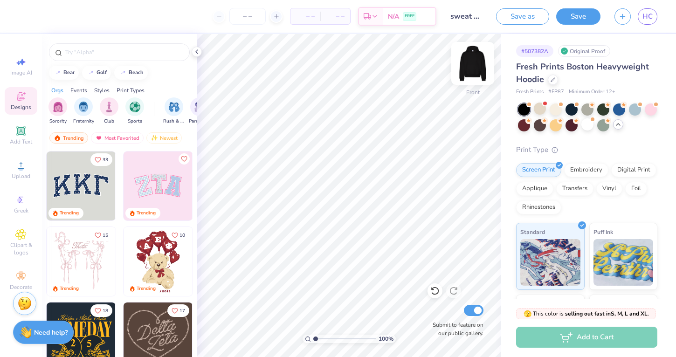
click at [472, 71] on img at bounding box center [472, 63] width 37 height 37
